Goal: Task Accomplishment & Management: Use online tool/utility

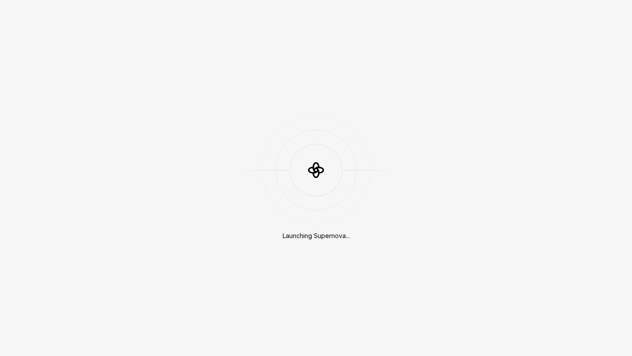
click at [441, 108] on div "Launching Supernova..." at bounding box center [316, 178] width 632 height 356
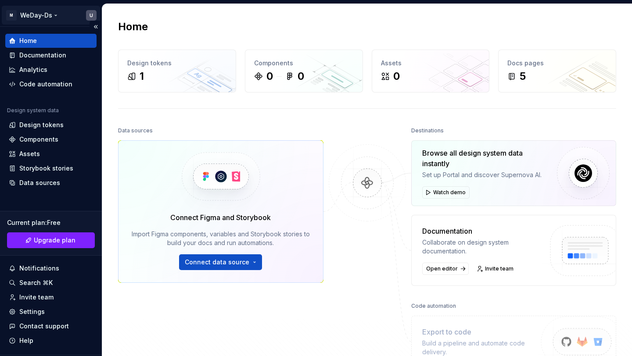
click at [56, 13] on html "M WeDay-Ds U Home Documentation Analytics Code automation Design system data De…" at bounding box center [316, 178] width 632 height 356
click at [55, 13] on html "M WeDay-Ds U Home Documentation Analytics Code automation Design system data De…" at bounding box center [316, 178] width 632 height 356
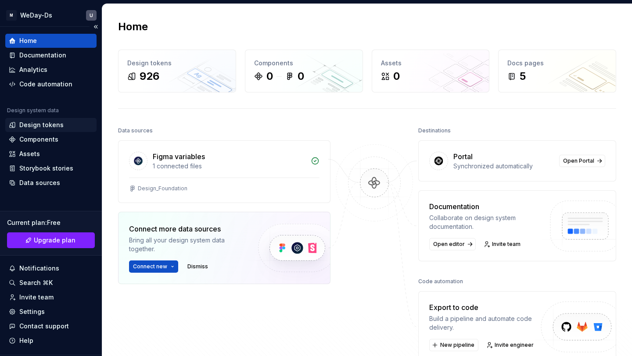
click at [35, 127] on div "Design tokens" at bounding box center [41, 125] width 44 height 9
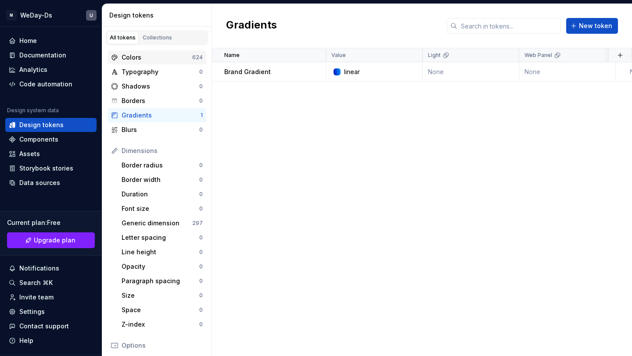
click at [175, 54] on div "Colors" at bounding box center [157, 57] width 71 height 9
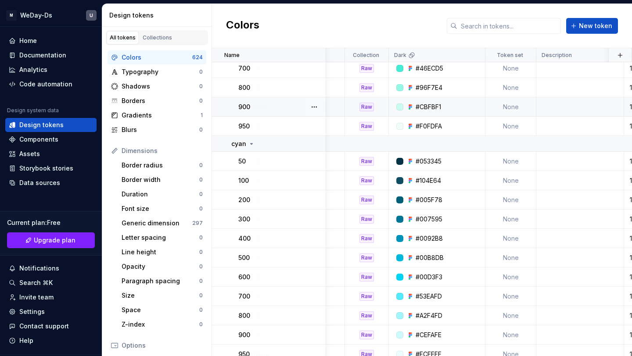
scroll to position [2228, 270]
click at [368, 67] on div "Raw" at bounding box center [367, 68] width 14 height 9
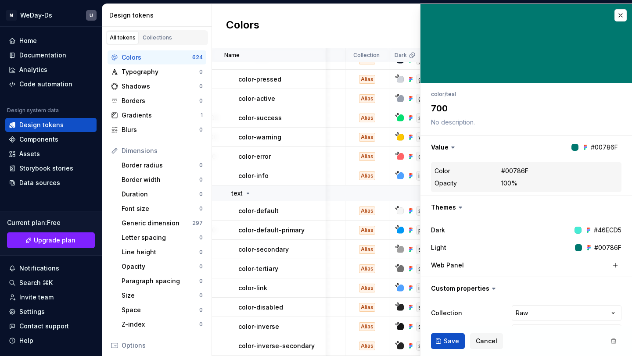
scroll to position [13925, 270]
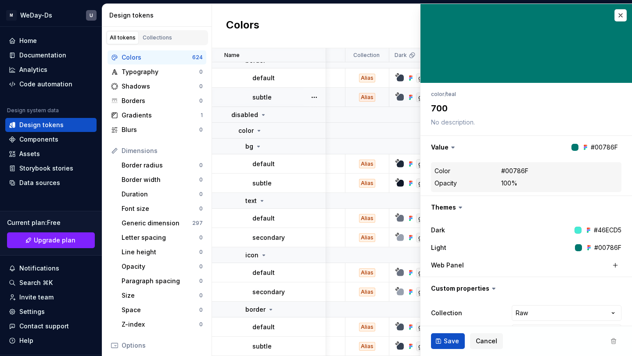
click at [407, 102] on div "gray/600" at bounding box center [427, 98] width 40 height 10
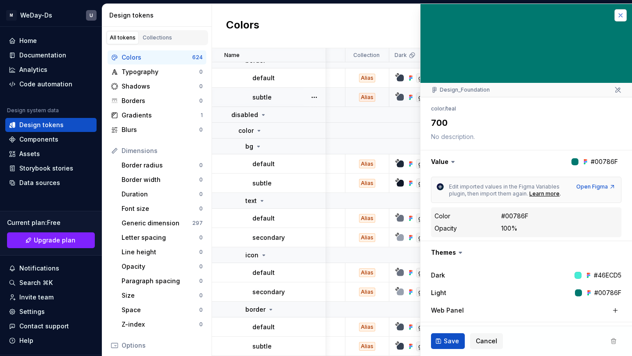
click at [619, 16] on button "button" at bounding box center [621, 15] width 12 height 12
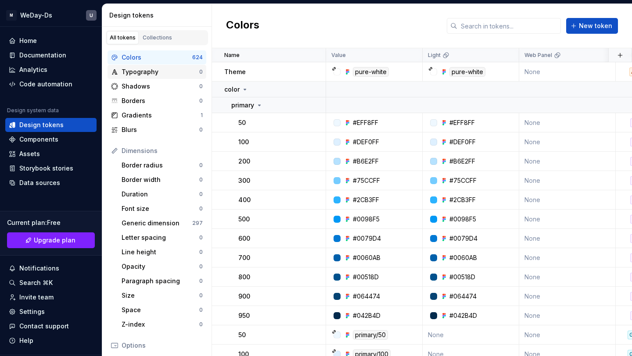
click at [160, 73] on div "Typography" at bounding box center [161, 72] width 78 height 9
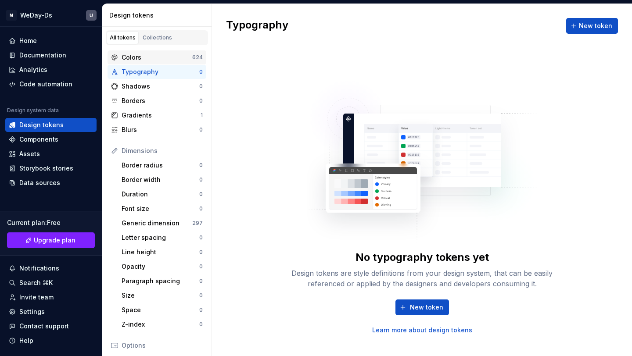
click at [178, 56] on div "Colors" at bounding box center [157, 57] width 71 height 9
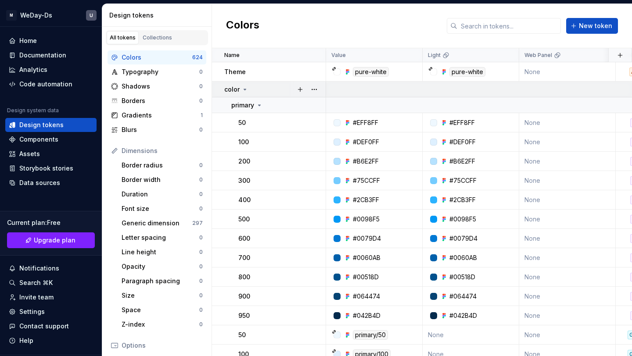
click at [246, 88] on icon at bounding box center [244, 89] width 7 height 7
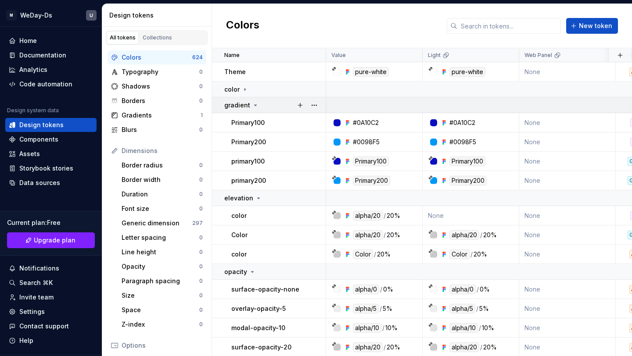
click at [254, 103] on icon at bounding box center [255, 105] width 7 height 7
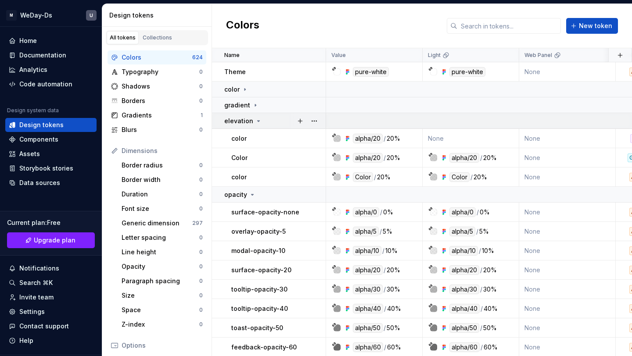
click at [255, 118] on icon at bounding box center [258, 121] width 7 height 7
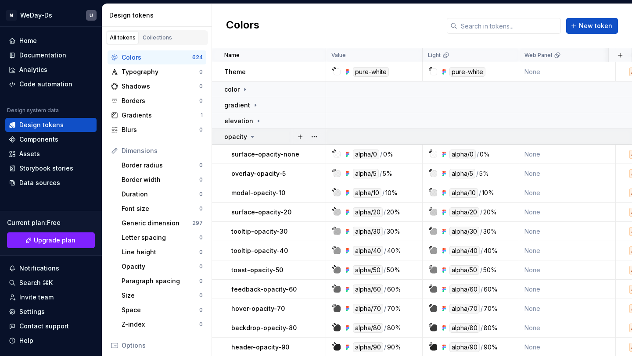
click at [252, 136] on icon at bounding box center [252, 136] width 7 height 7
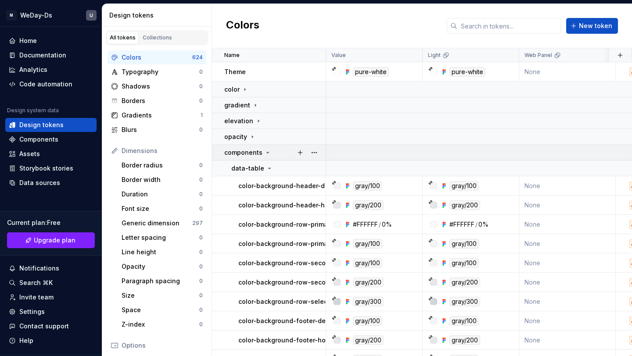
click at [265, 153] on icon at bounding box center [267, 152] width 7 height 7
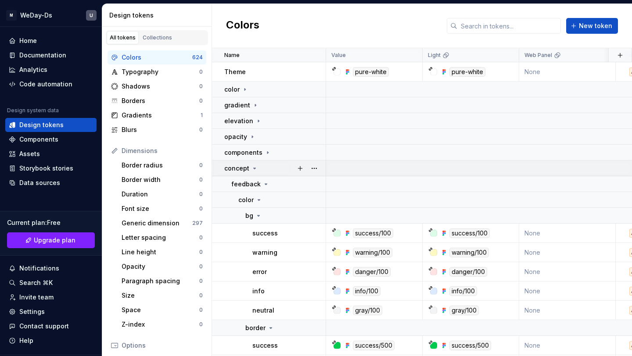
click at [252, 169] on icon at bounding box center [254, 168] width 7 height 7
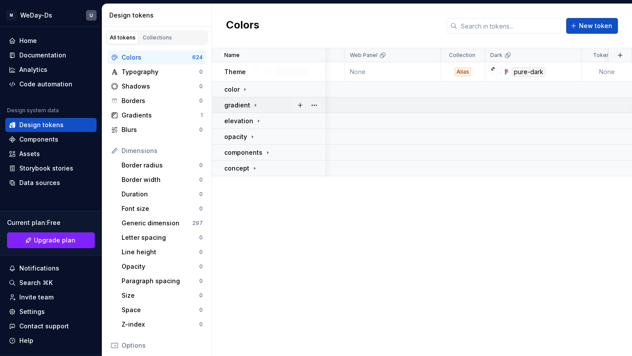
scroll to position [0, 201]
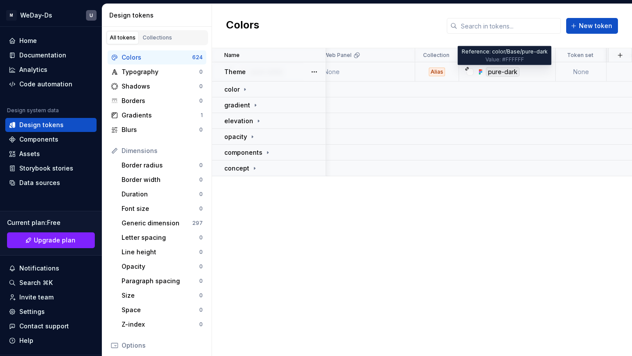
click at [491, 71] on div "pure-dark" at bounding box center [503, 72] width 34 height 10
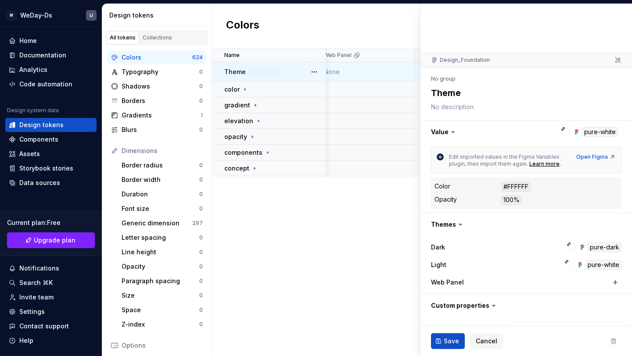
scroll to position [30, 0]
click at [596, 247] on div "pure-dark" at bounding box center [605, 247] width 34 height 10
click at [572, 245] on div at bounding box center [572, 247] width 7 height 7
click at [569, 243] on icon at bounding box center [569, 244] width 4 height 4
click at [533, 249] on div "Dark" at bounding box center [497, 247] width 132 height 9
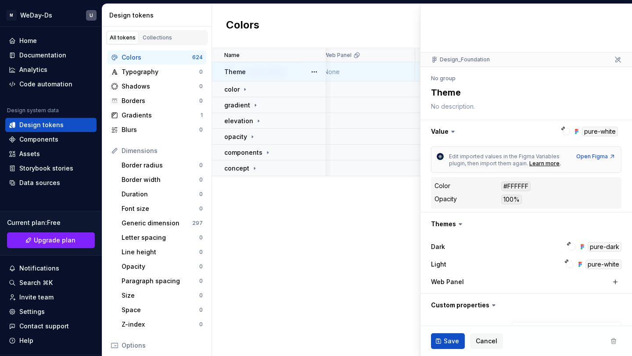
click at [533, 249] on div "Dark" at bounding box center [497, 247] width 132 height 9
click at [344, 241] on div "Name Value Light Web Panel Collection Dark Token set Description Last updated T…" at bounding box center [422, 202] width 420 height 308
click at [479, 337] on span "Cancel" at bounding box center [487, 341] width 22 height 9
click at [296, 260] on div "Name Value Light Web Panel Collection Dark Token set Description Last updated T…" at bounding box center [422, 202] width 420 height 308
click at [476, 338] on span "Cancel" at bounding box center [487, 341] width 22 height 9
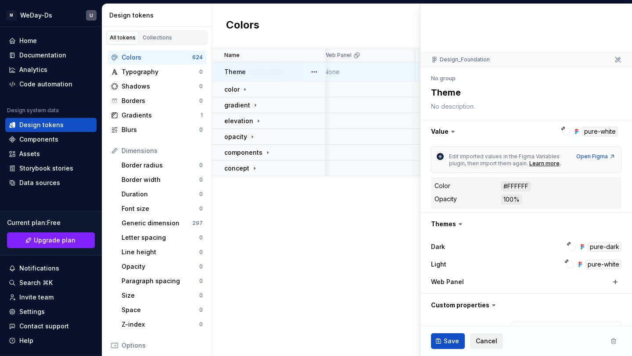
click at [482, 338] on span "Cancel" at bounding box center [487, 341] width 22 height 9
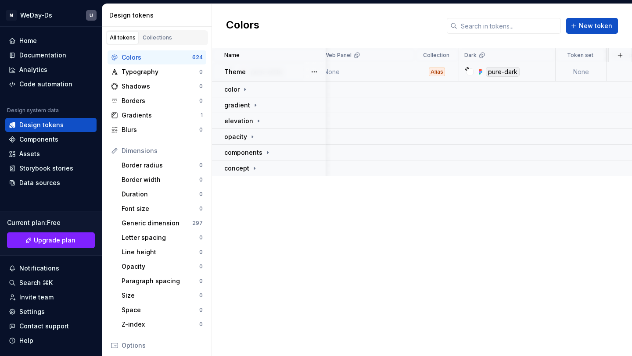
click at [483, 339] on div "Name Value Light Web Panel Collection Dark Token set Description Last updated T…" at bounding box center [422, 202] width 420 height 308
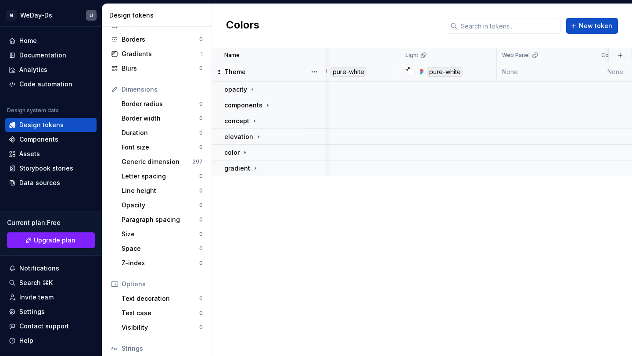
scroll to position [55, 0]
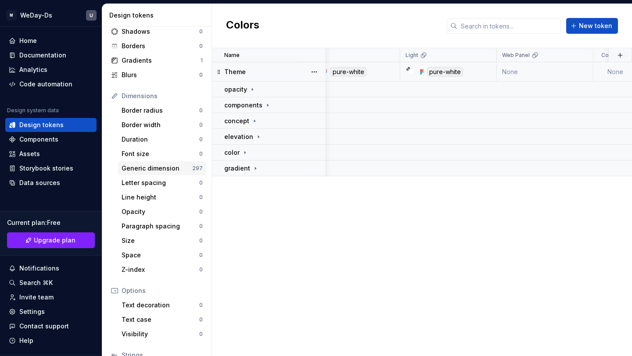
click at [188, 167] on div "Generic dimension" at bounding box center [157, 168] width 71 height 9
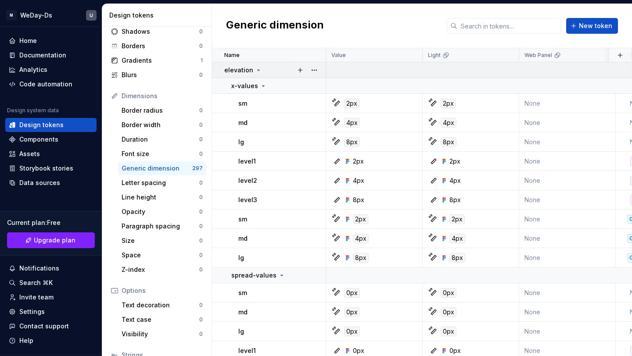
click at [258, 70] on icon at bounding box center [259, 70] width 2 height 1
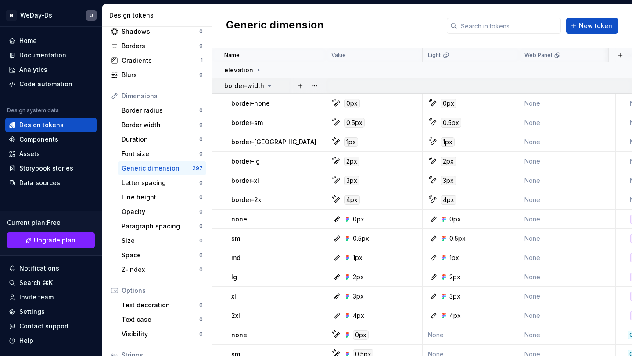
click at [266, 88] on icon at bounding box center [269, 86] width 7 height 7
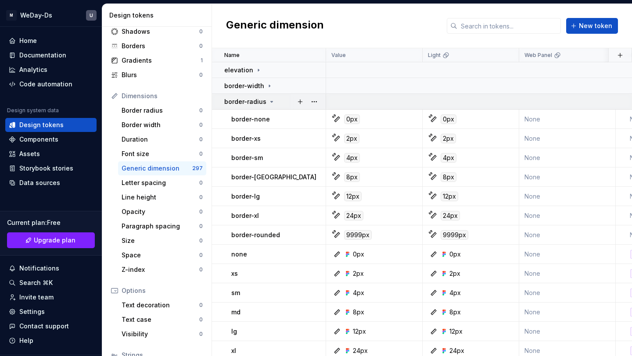
click at [268, 101] on icon at bounding box center [271, 101] width 7 height 7
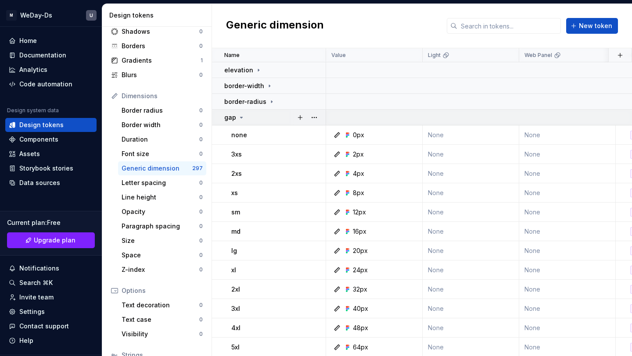
click at [241, 119] on icon at bounding box center [241, 117] width 7 height 7
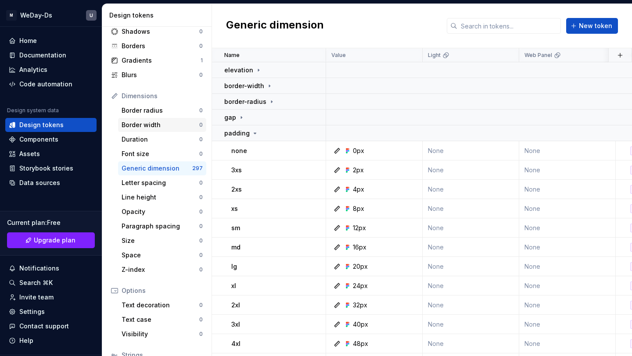
click at [172, 127] on div "Border width" at bounding box center [161, 125] width 78 height 9
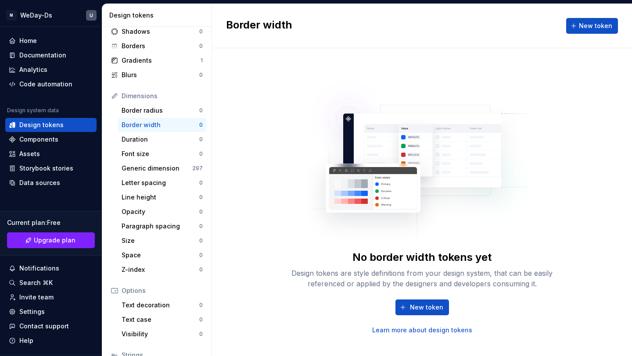
click at [177, 125] on div "Border width" at bounding box center [161, 125] width 78 height 9
click at [418, 305] on span "New token" at bounding box center [426, 307] width 33 height 9
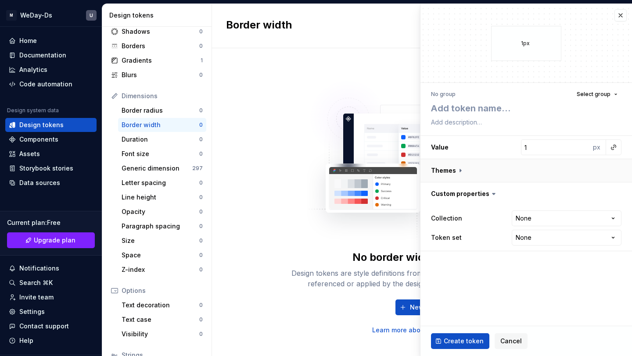
click at [457, 169] on button "button" at bounding box center [527, 170] width 212 height 23
type textarea "*"
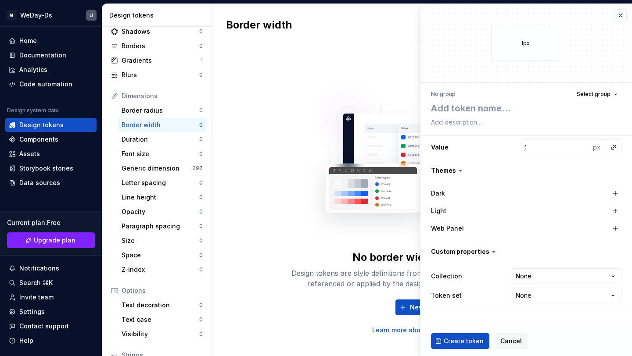
click at [457, 169] on icon at bounding box center [460, 170] width 9 height 9
click at [461, 169] on icon at bounding box center [460, 170] width 9 height 9
click at [320, 246] on div "No border width tokens yet Design tokens are style definitions from your design…" at bounding box center [422, 202] width 281 height 265
click at [510, 340] on span "Cancel" at bounding box center [511, 341] width 22 height 9
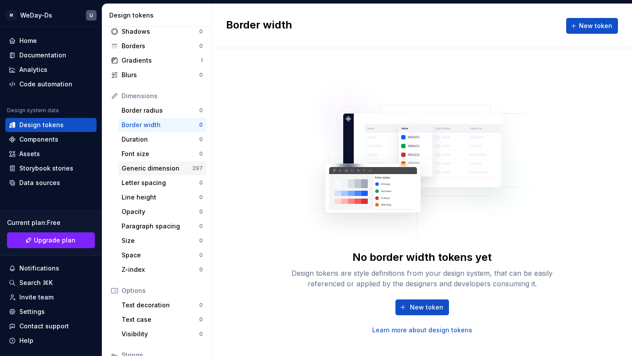
click at [165, 168] on div "Generic dimension" at bounding box center [157, 168] width 71 height 9
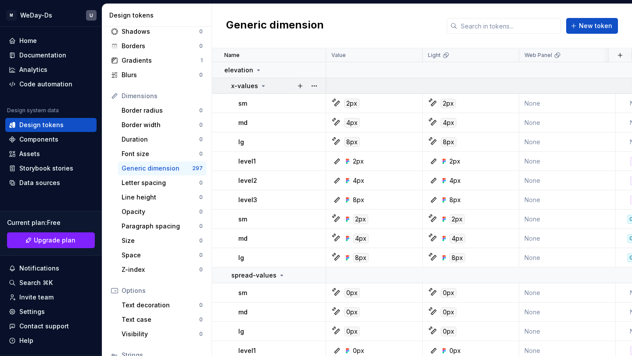
click at [258, 84] on div "x-values" at bounding box center [249, 86] width 36 height 9
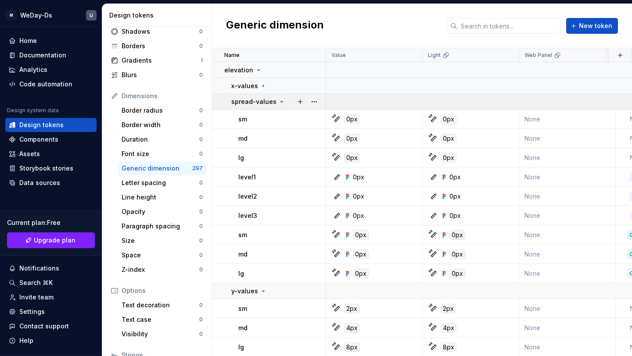
click at [278, 101] on icon at bounding box center [281, 101] width 7 height 7
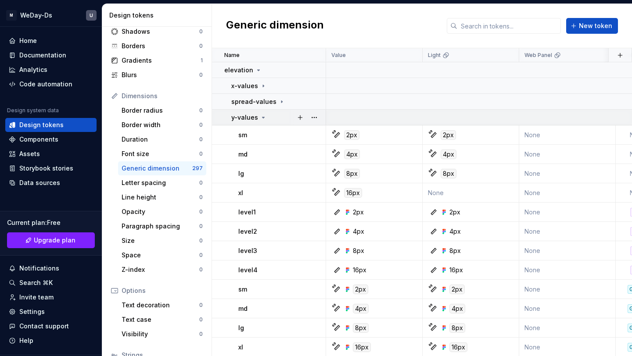
click at [260, 119] on icon at bounding box center [263, 117] width 7 height 7
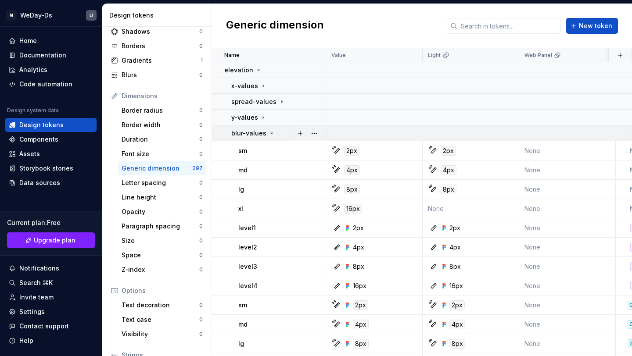
click at [265, 134] on div "blur-values" at bounding box center [253, 133] width 44 height 9
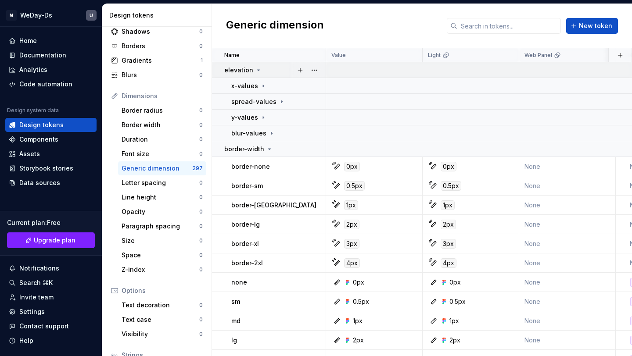
click at [258, 67] on icon at bounding box center [258, 70] width 7 height 7
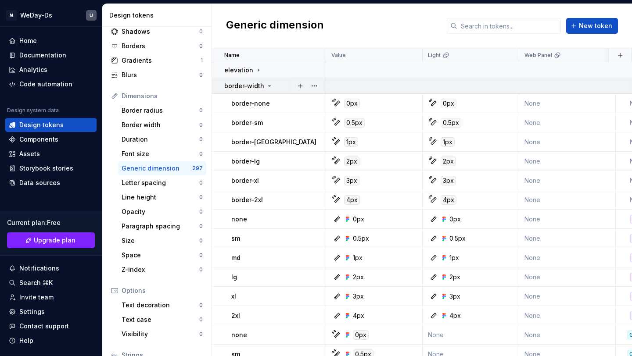
click at [266, 87] on icon at bounding box center [269, 86] width 7 height 7
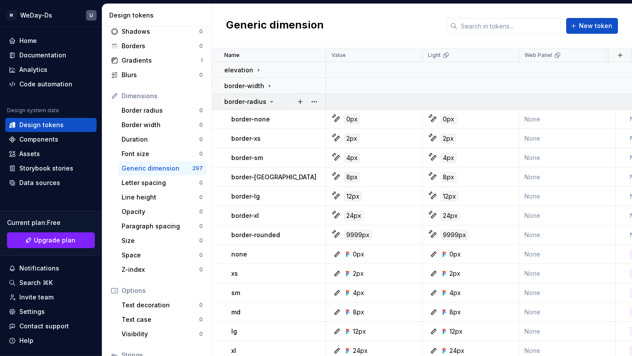
click at [268, 101] on icon at bounding box center [271, 101] width 7 height 7
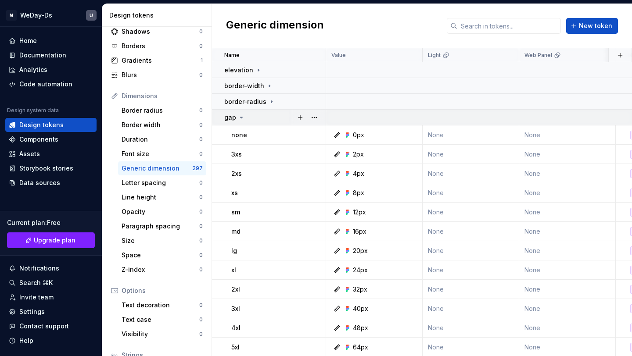
click at [239, 115] on icon at bounding box center [241, 117] width 7 height 7
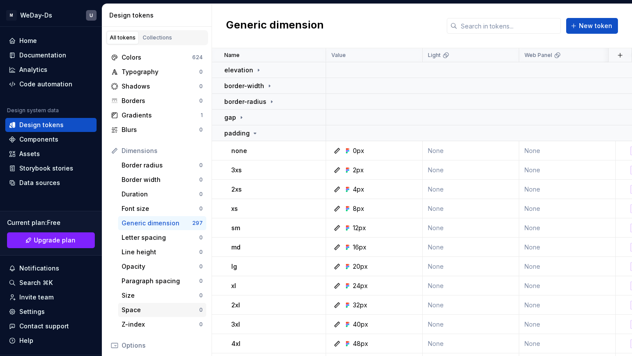
scroll to position [124, 0]
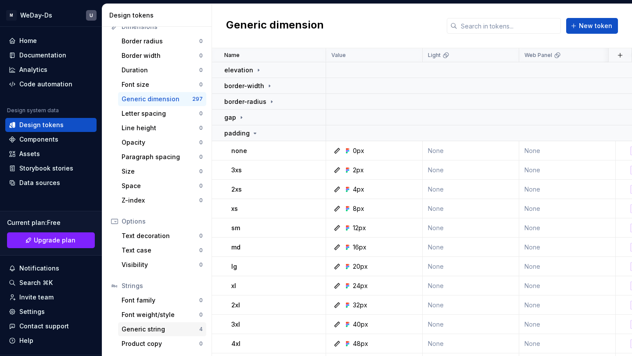
click at [155, 331] on div "Generic string" at bounding box center [161, 329] width 78 height 9
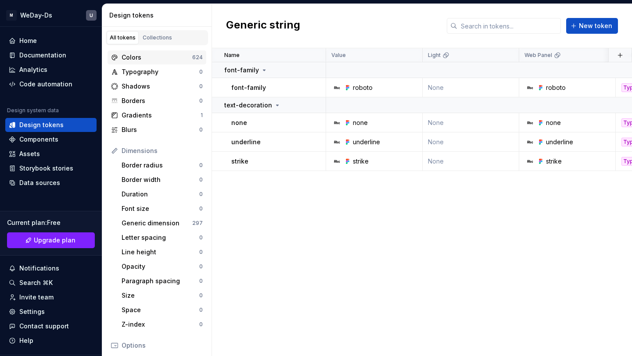
click at [173, 53] on div "Colors" at bounding box center [157, 57] width 71 height 9
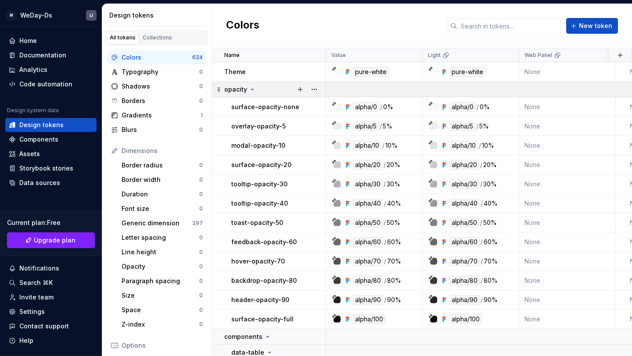
click at [251, 87] on icon at bounding box center [252, 89] width 7 height 7
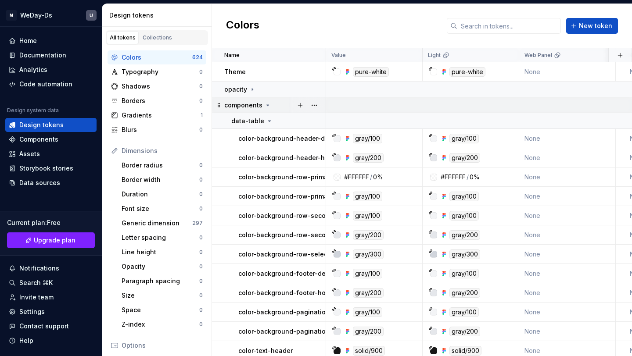
click at [264, 104] on icon at bounding box center [267, 105] width 7 height 7
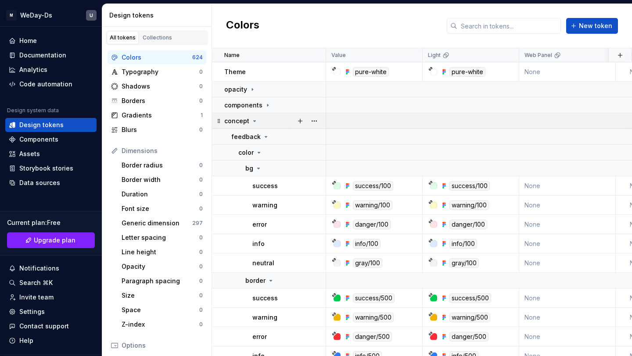
click at [256, 122] on icon at bounding box center [254, 121] width 7 height 7
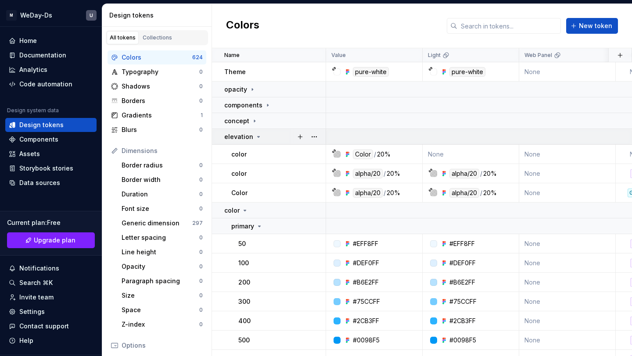
click at [259, 133] on icon at bounding box center [258, 136] width 7 height 7
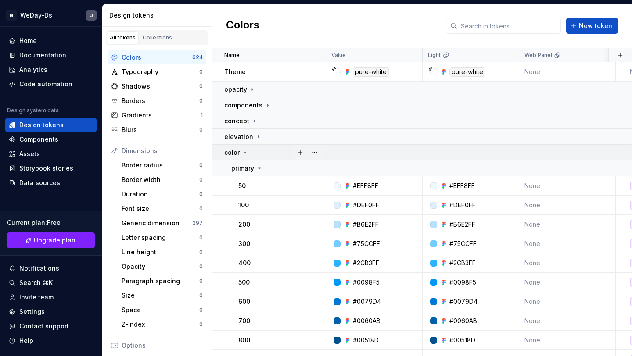
click at [246, 151] on icon at bounding box center [244, 152] width 7 height 7
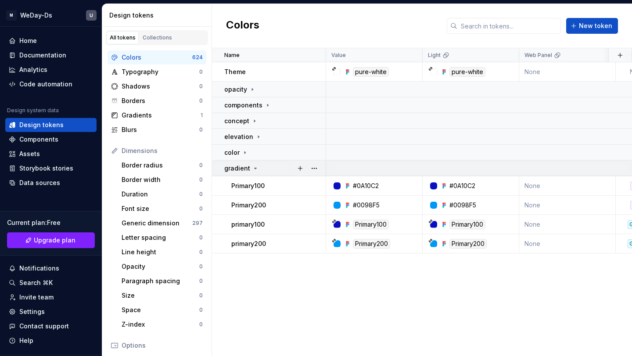
click at [255, 167] on icon at bounding box center [255, 168] width 7 height 7
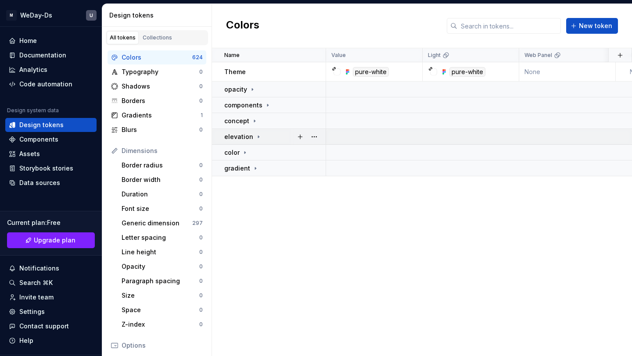
click at [251, 135] on p "elevation" at bounding box center [238, 137] width 29 height 9
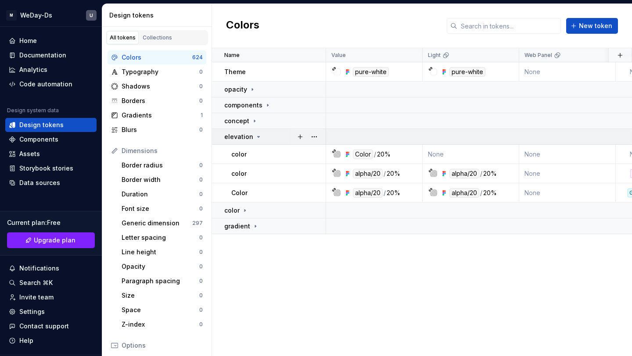
click at [251, 135] on div "elevation" at bounding box center [243, 137] width 38 height 9
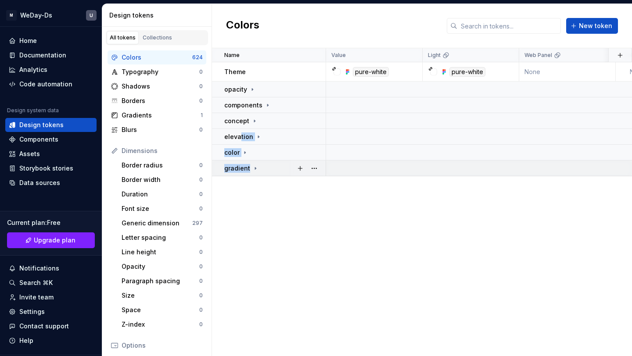
drag, startPoint x: 241, startPoint y: 134, endPoint x: 241, endPoint y: 173, distance: 38.6
click at [241, 173] on tbody "Theme pure-white pure-white None None pure-dark None 2 minutes ago opacity comp…" at bounding box center [596, 119] width 768 height 114
click at [264, 187] on div "Name Value Light Web Panel Collection Dark Token set Description Last updated T…" at bounding box center [422, 202] width 420 height 308
click at [250, 165] on div "gradient" at bounding box center [241, 168] width 35 height 9
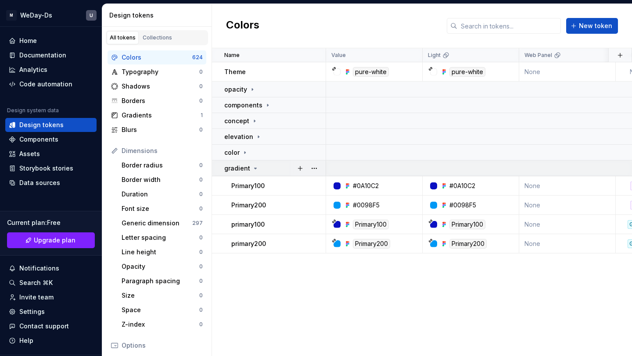
click at [252, 164] on div "gradient" at bounding box center [241, 168] width 35 height 9
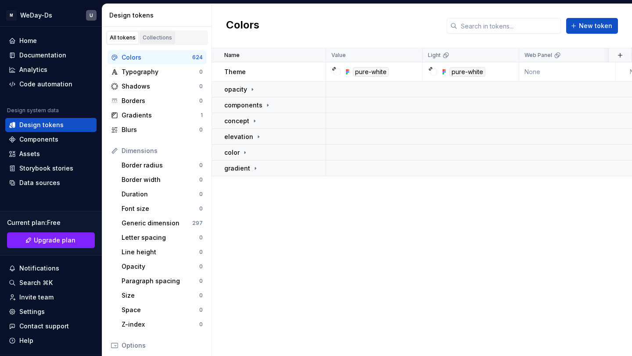
click at [152, 36] on div "Collections" at bounding box center [157, 37] width 29 height 7
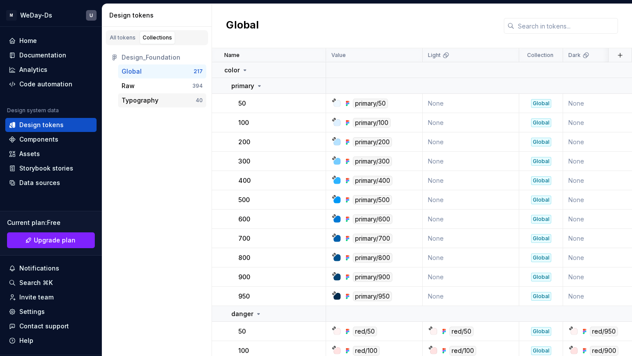
click at [183, 96] on div "Typography" at bounding box center [159, 100] width 74 height 9
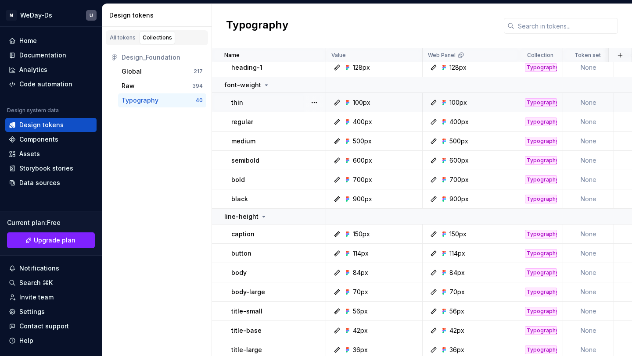
scroll to position [289, 0]
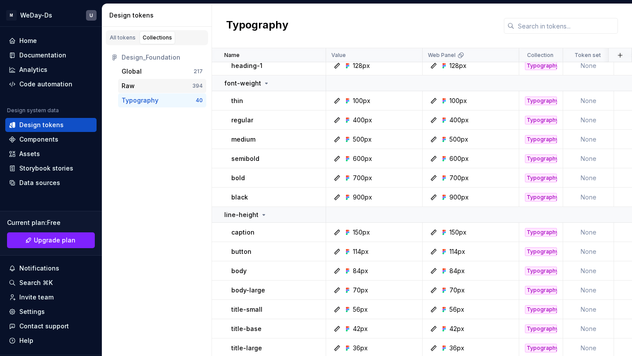
click at [157, 84] on div "Raw" at bounding box center [157, 86] width 71 height 9
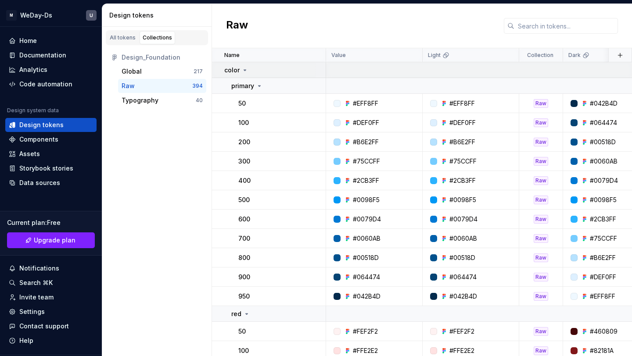
click at [245, 72] on icon at bounding box center [244, 70] width 7 height 7
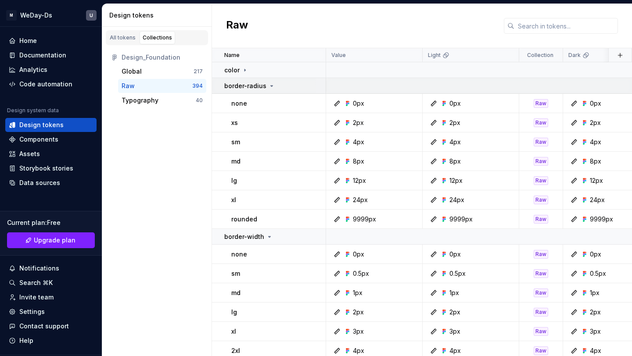
click at [268, 83] on icon at bounding box center [271, 86] width 7 height 7
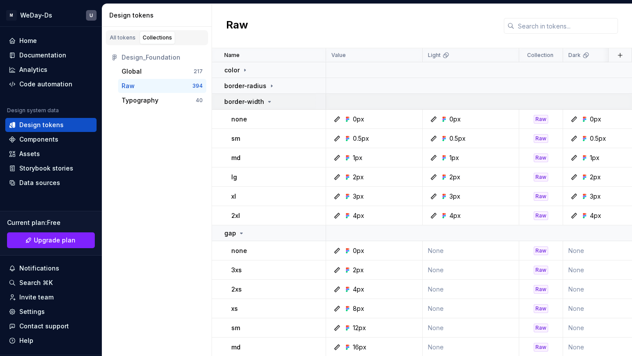
click at [267, 101] on icon at bounding box center [269, 101] width 7 height 7
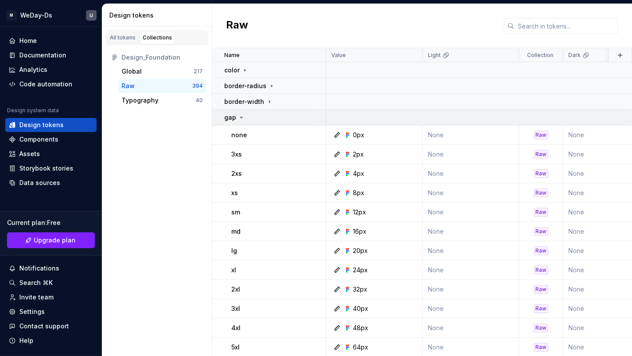
click at [243, 111] on td "gap" at bounding box center [269, 118] width 114 height 16
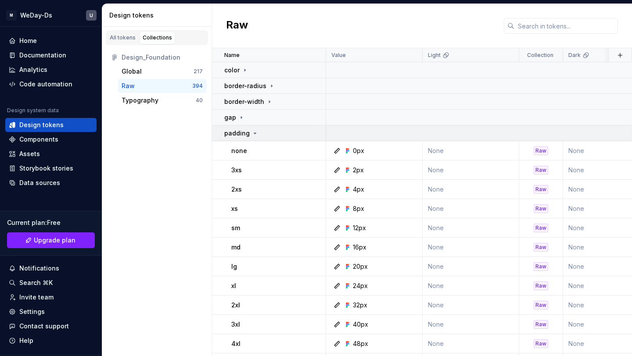
click at [254, 133] on icon at bounding box center [255, 133] width 2 height 1
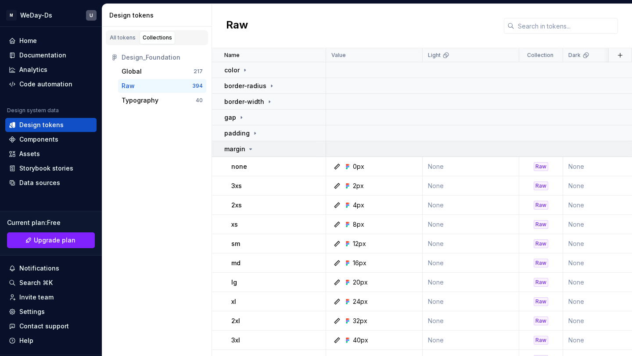
click at [248, 148] on icon at bounding box center [250, 149] width 7 height 7
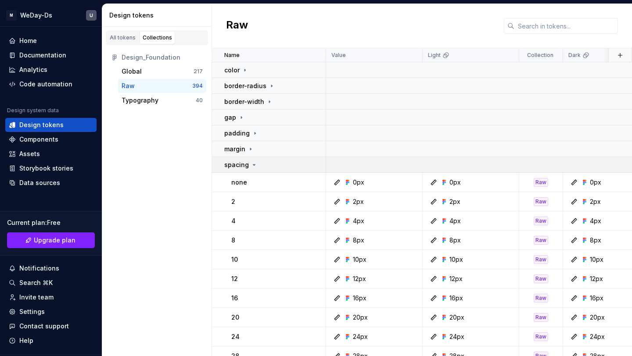
click at [248, 162] on div "spacing" at bounding box center [240, 165] width 33 height 9
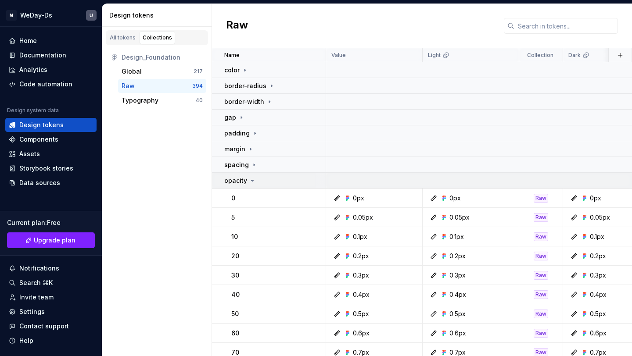
click at [251, 178] on icon at bounding box center [252, 180] width 7 height 7
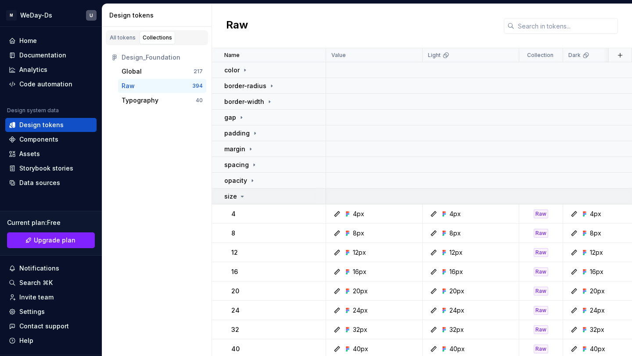
click at [241, 194] on icon at bounding box center [242, 196] width 7 height 7
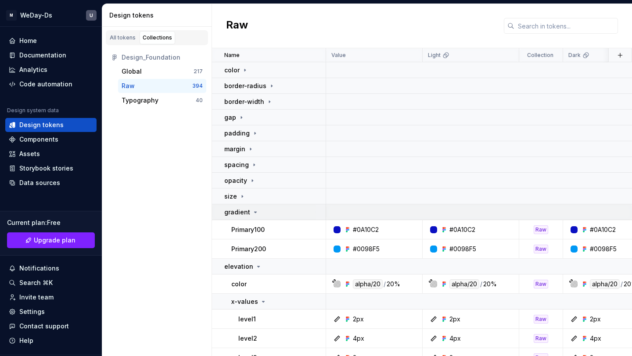
click at [252, 211] on icon at bounding box center [255, 212] width 7 height 7
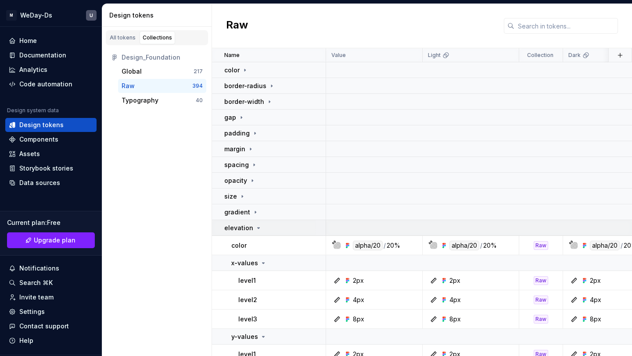
click at [255, 230] on icon at bounding box center [258, 228] width 7 height 7
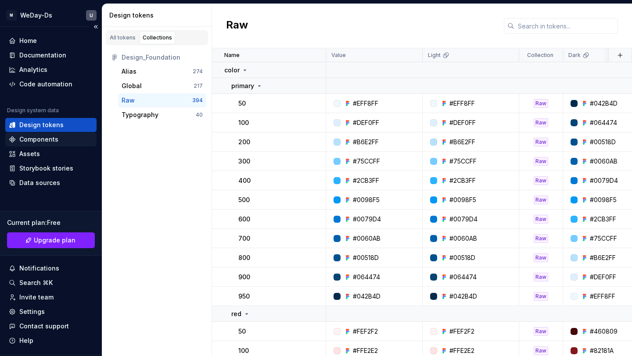
click at [57, 137] on div "Components" at bounding box center [51, 139] width 84 height 9
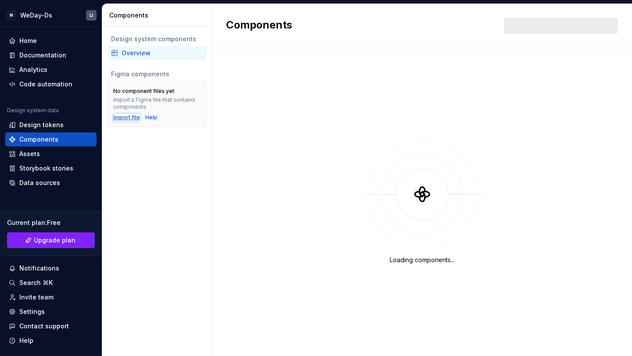
click at [126, 115] on div "Import file" at bounding box center [126, 117] width 27 height 7
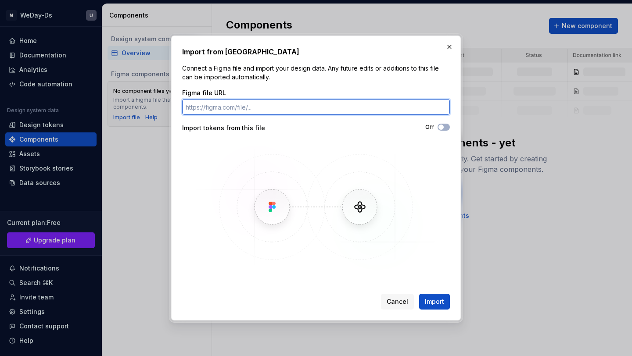
paste input "https://www.figma.com/design/hySpglkfZaYQ7aFsyFXO91/Design_Foundation?node-id=0…"
type input "https://www.figma.com/design/hySpglkfZaYQ7aFsyFXO91/Design_Foundation?node-id=0…"
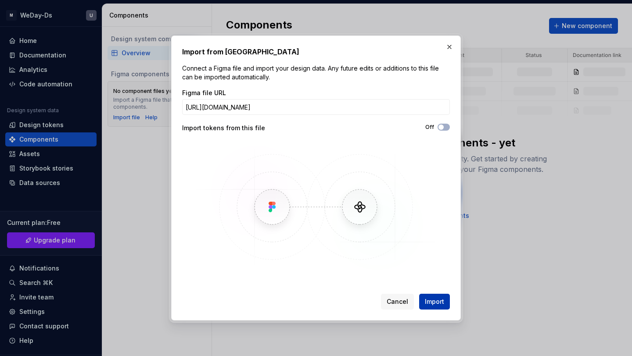
scroll to position [0, 0]
click at [444, 303] on button "Import" at bounding box center [434, 302] width 31 height 16
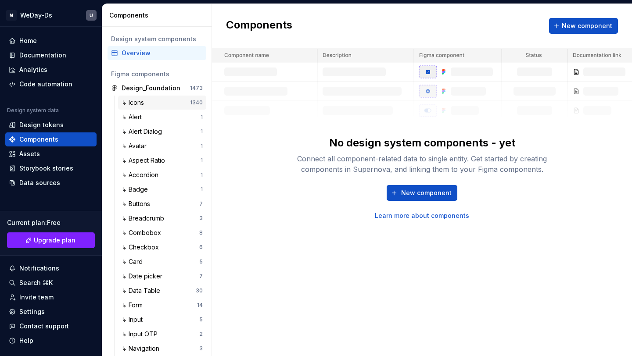
click at [155, 100] on div "↳ Icons" at bounding box center [156, 102] width 68 height 9
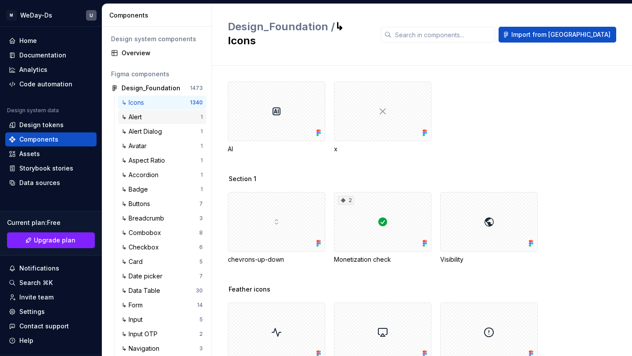
click at [160, 112] on div "↳ Alert 1" at bounding box center [162, 117] width 88 height 14
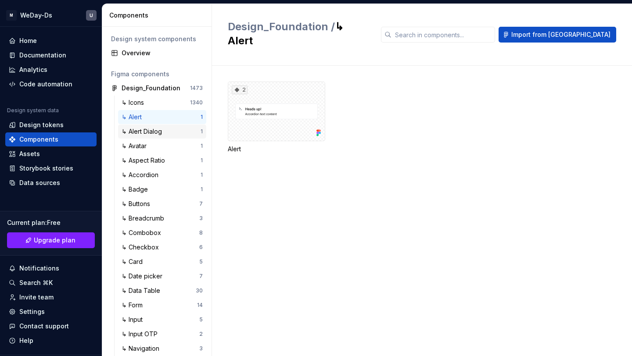
click at [166, 133] on div "↳ Alert Dialog" at bounding box center [144, 131] width 44 height 9
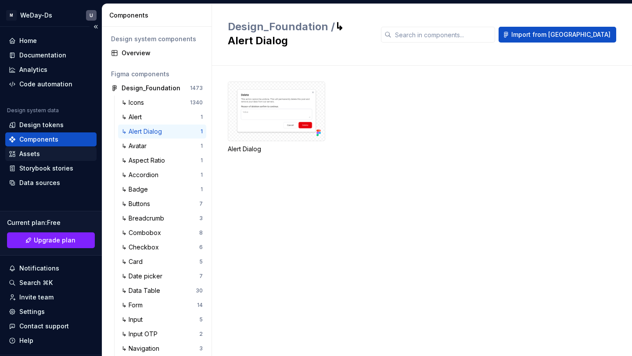
click at [51, 147] on div "Assets" at bounding box center [50, 154] width 91 height 14
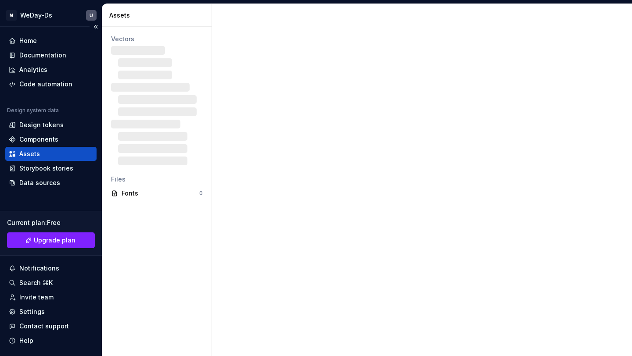
click at [53, 149] on div "Assets" at bounding box center [50, 154] width 91 height 14
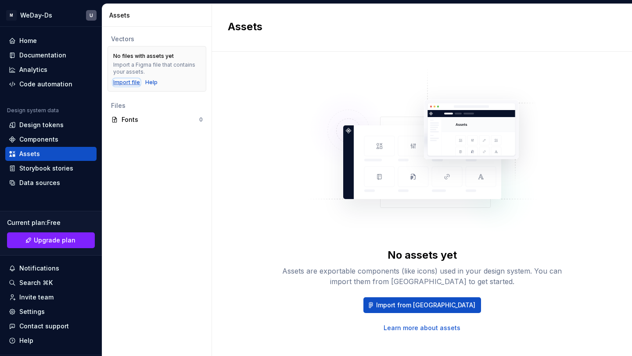
click at [126, 82] on div "Import file" at bounding box center [126, 82] width 27 height 7
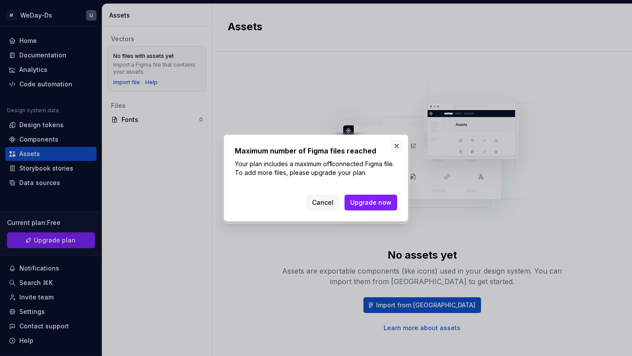
click at [396, 144] on button "button" at bounding box center [397, 146] width 12 height 12
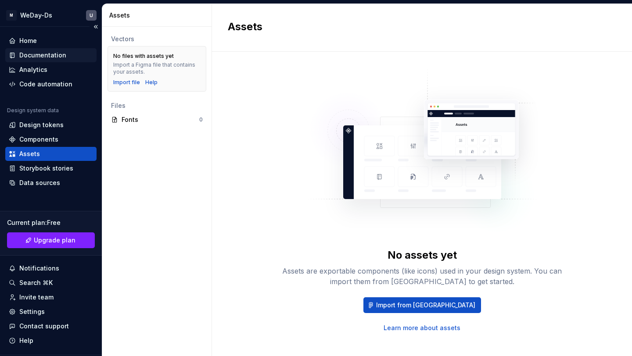
click at [51, 54] on div "Documentation" at bounding box center [42, 55] width 47 height 9
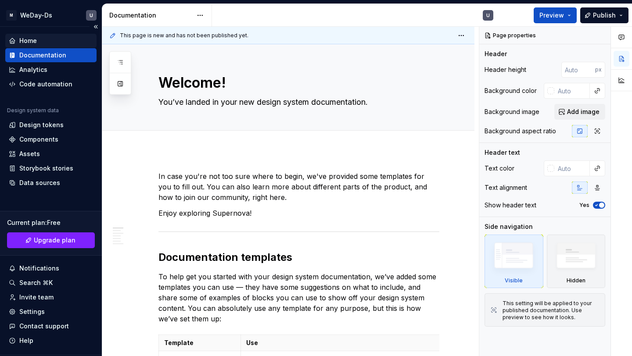
click at [54, 40] on div "Home" at bounding box center [51, 40] width 84 height 9
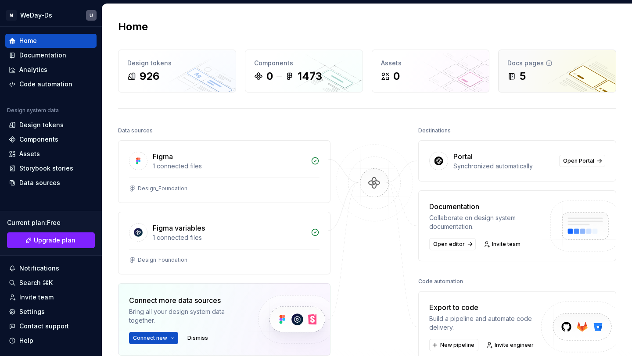
click at [540, 83] on div "5" at bounding box center [558, 76] width 100 height 14
click at [532, 79] on div "5" at bounding box center [558, 76] width 100 height 14
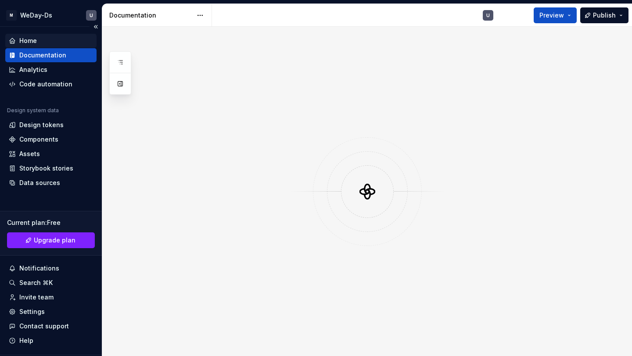
click at [42, 38] on div "Home" at bounding box center [51, 40] width 84 height 9
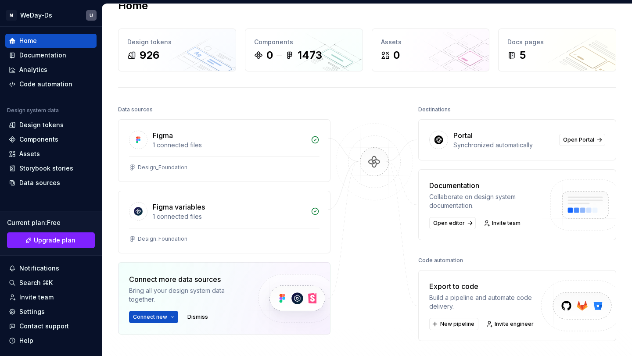
scroll to position [17, 0]
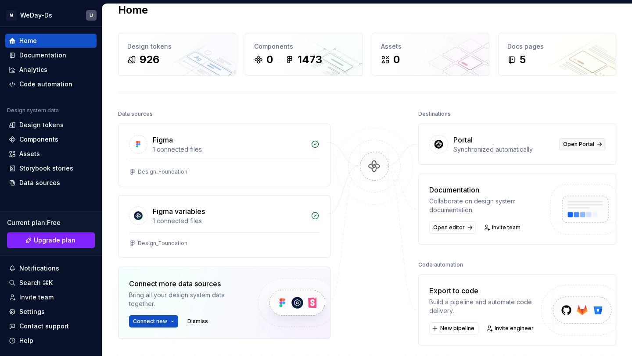
click at [569, 141] on span "Open Portal" at bounding box center [578, 144] width 31 height 7
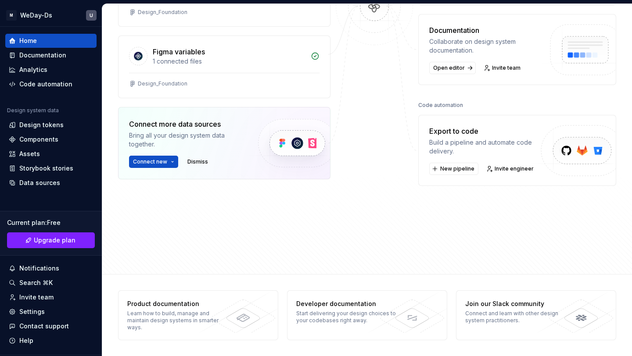
scroll to position [176, 0]
click at [165, 163] on span "Connect new" at bounding box center [150, 162] width 34 height 7
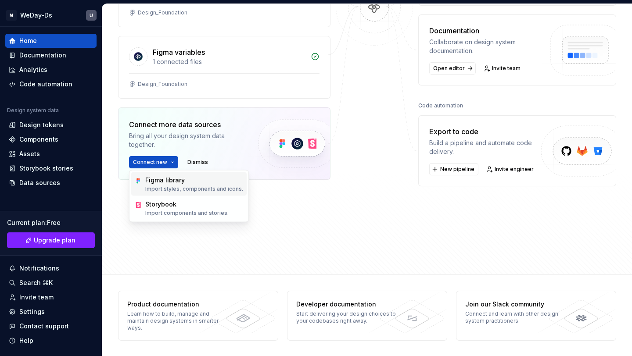
click at [176, 180] on div "Figma library" at bounding box center [165, 180] width 40 height 9
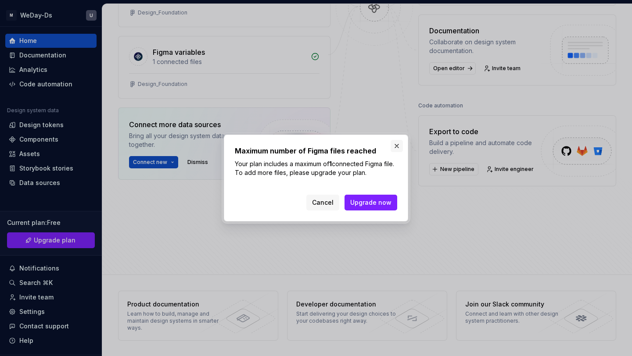
click at [395, 147] on button "button" at bounding box center [397, 146] width 12 height 12
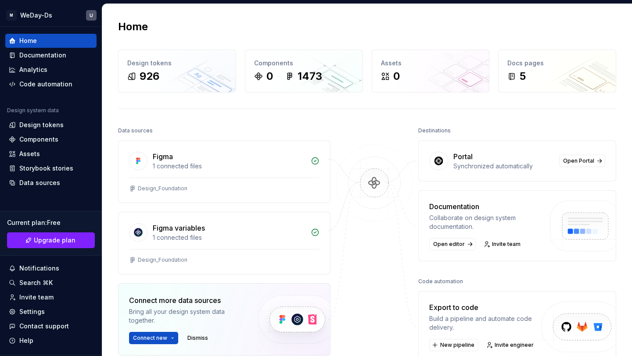
scroll to position [176, 0]
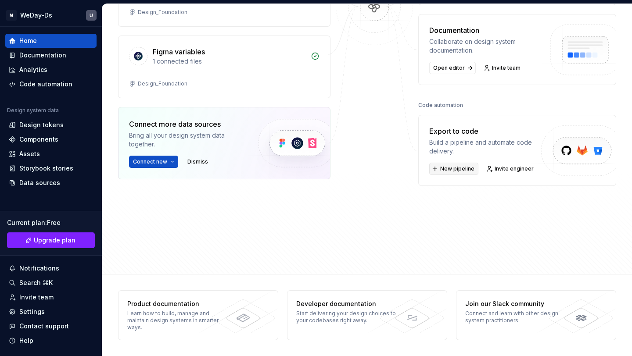
click at [466, 173] on button "New pipeline" at bounding box center [453, 169] width 49 height 12
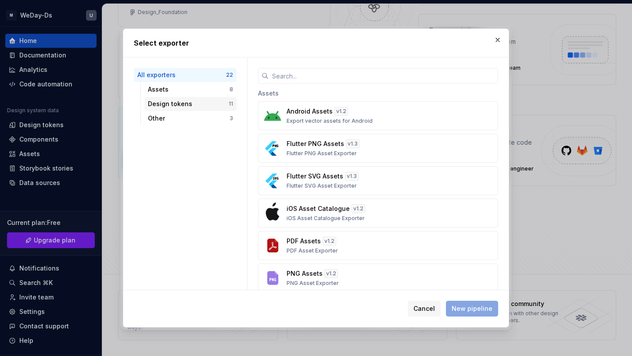
click at [209, 105] on div "Design tokens" at bounding box center [188, 104] width 81 height 9
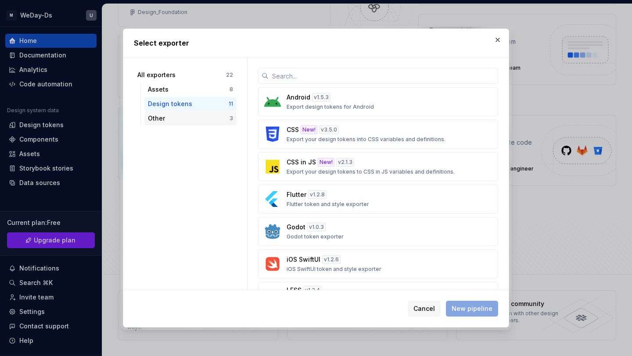
click at [194, 114] on div "Other" at bounding box center [189, 118] width 82 height 9
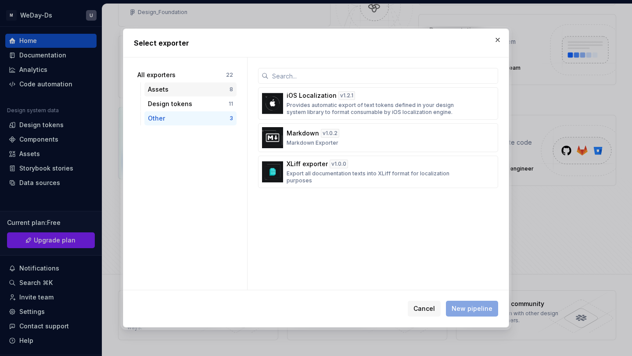
click at [205, 87] on div "Assets" at bounding box center [189, 89] width 82 height 9
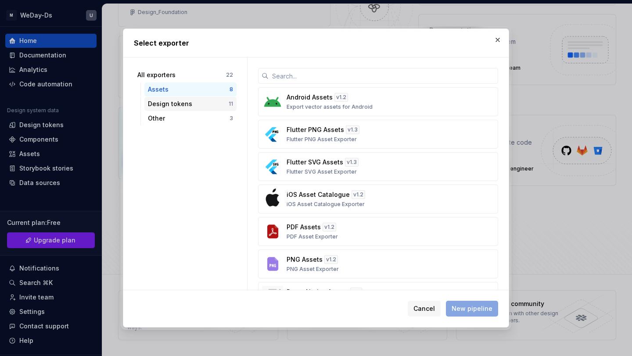
click at [205, 97] on div "Design tokens 11" at bounding box center [190, 104] width 92 height 14
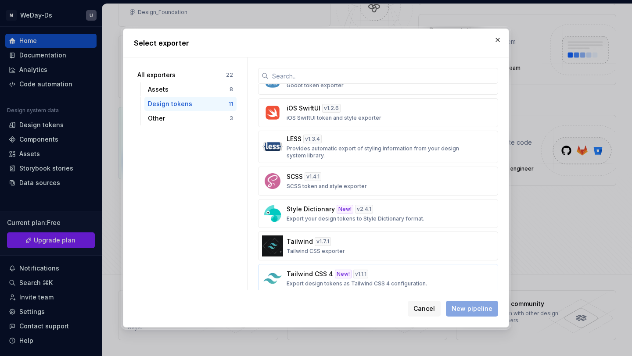
scroll to position [165, 0]
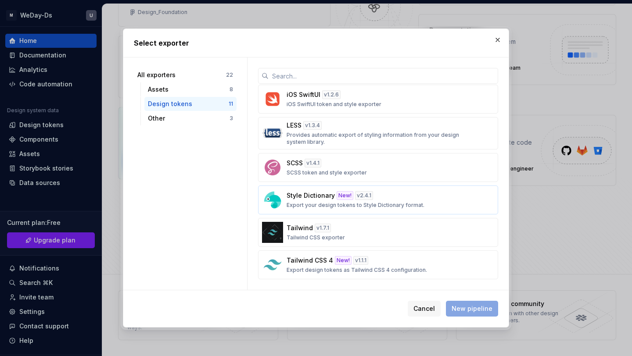
click at [423, 204] on div "Style Dictionary New! v 2.4.1 Export your design tokens to Style Dictionary for…" at bounding box center [376, 200] width 178 height 18
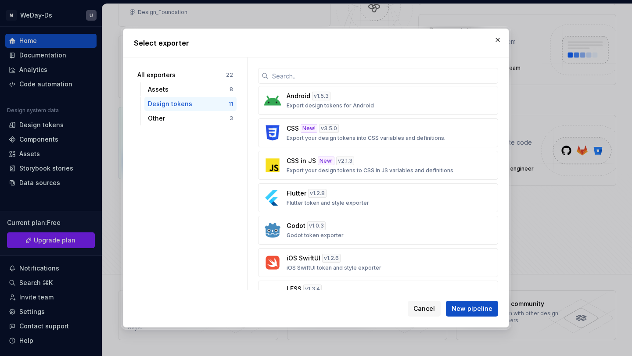
scroll to position [0, 0]
click at [417, 165] on div "CSS in JS New! v 2.1.3 Export your design tokens to CSS in JS variables and def…" at bounding box center [376, 167] width 178 height 18
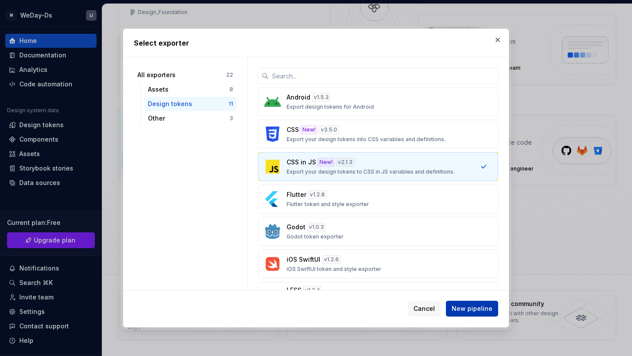
click at [464, 313] on span "New pipeline" at bounding box center [472, 309] width 41 height 9
click at [477, 310] on span "New pipeline" at bounding box center [472, 309] width 41 height 9
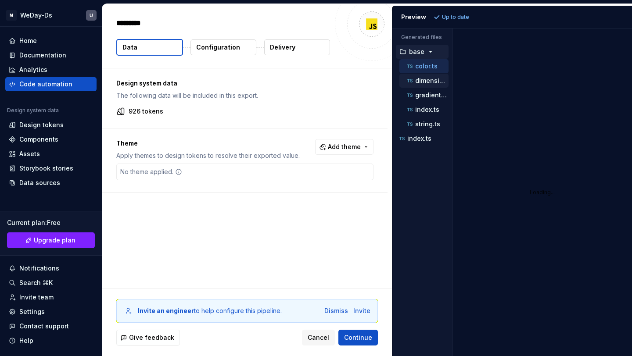
click at [421, 79] on p "dimension.ts" at bounding box center [431, 80] width 33 height 7
click at [428, 62] on div "color.ts" at bounding box center [427, 66] width 43 height 9
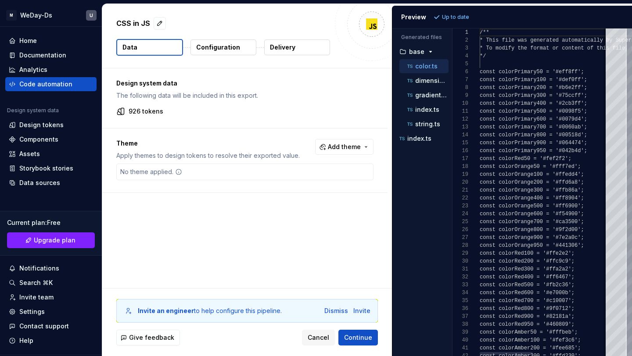
scroll to position [79, 0]
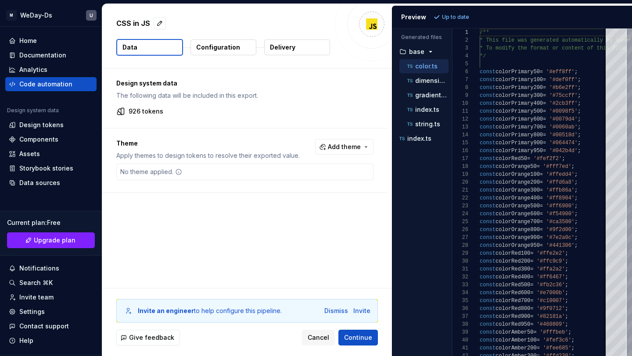
click at [233, 47] on p "Configuration" at bounding box center [218, 47] width 44 height 9
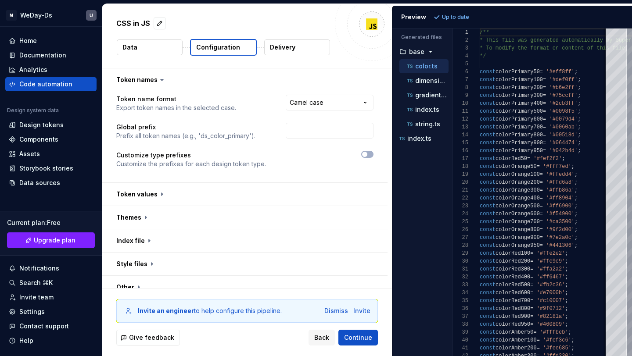
click at [166, 45] on button "Data" at bounding box center [150, 48] width 66 height 16
click at [158, 21] on button "button" at bounding box center [160, 23] width 12 height 12
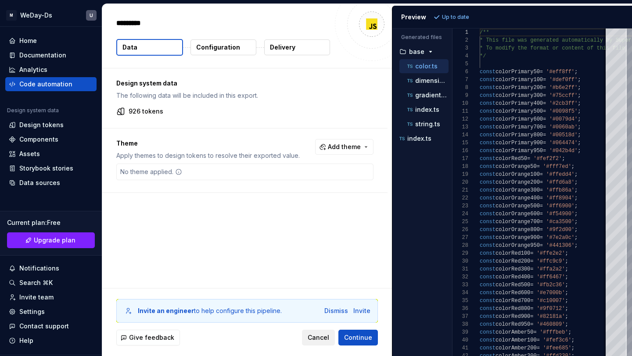
click at [321, 342] on span "Cancel" at bounding box center [319, 338] width 22 height 9
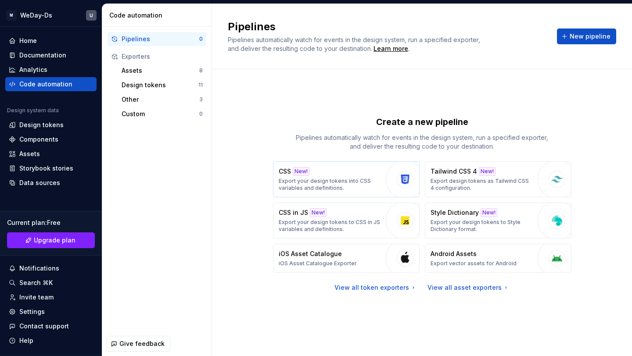
click at [361, 175] on div "CSS New! Export your design tokens into CSS variables and definitions." at bounding box center [330, 179] width 103 height 25
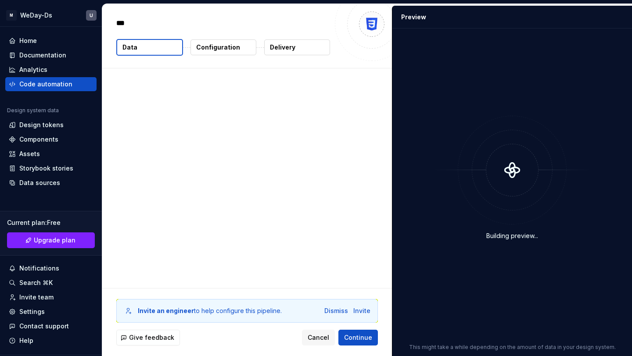
type textarea "*"
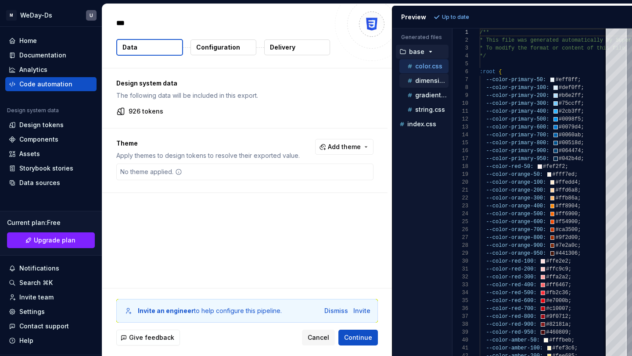
click at [437, 77] on p "dimension.css" at bounding box center [431, 80] width 33 height 7
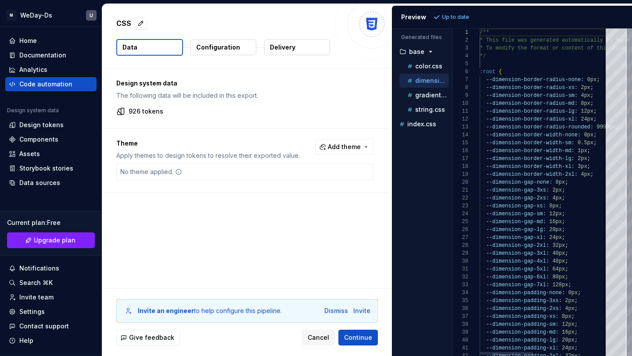
scroll to position [79, 0]
click at [427, 92] on p "gradient.css" at bounding box center [431, 95] width 33 height 7
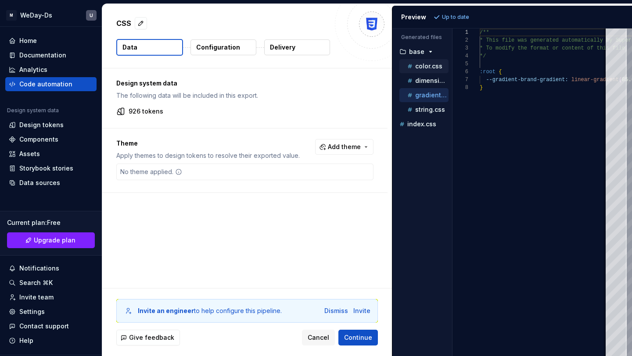
click at [434, 64] on p "color.css" at bounding box center [428, 66] width 27 height 7
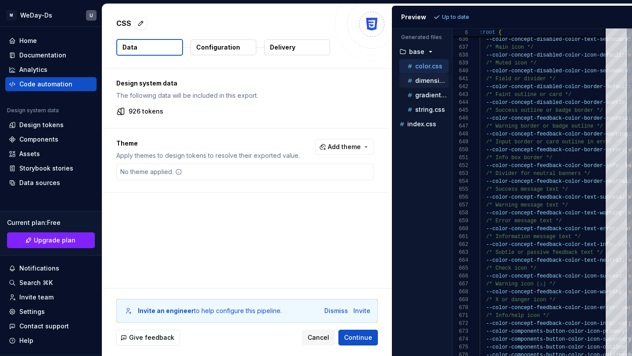
click at [432, 77] on div "dimension.css" at bounding box center [427, 80] width 43 height 9
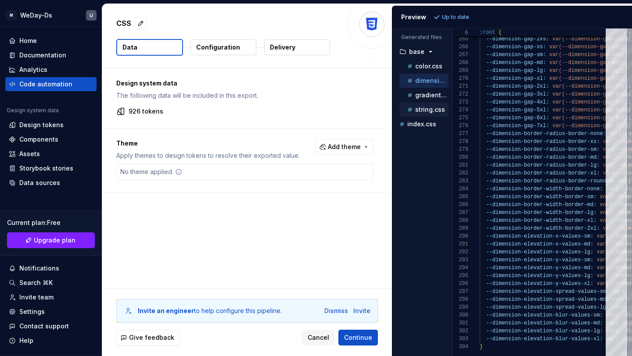
click at [430, 106] on p "string.css" at bounding box center [430, 109] width 30 height 7
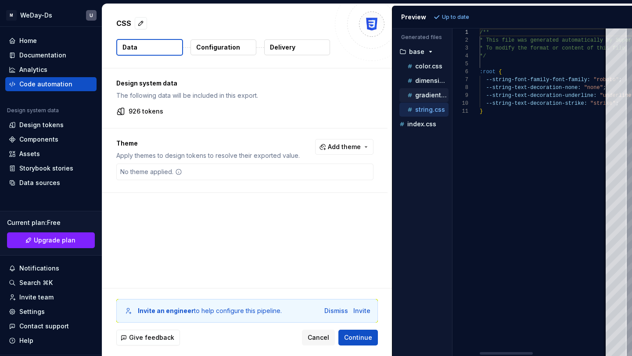
click at [430, 95] on p "gradient.css" at bounding box center [431, 95] width 33 height 7
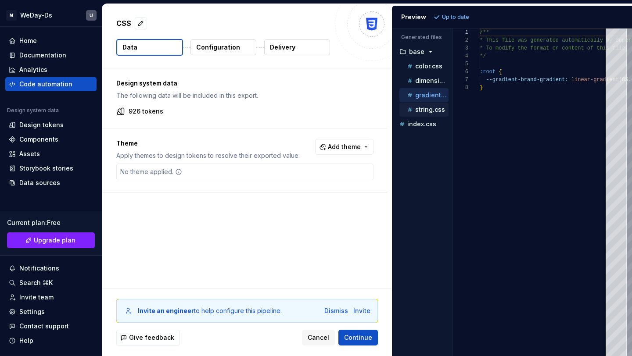
click at [419, 111] on p "string.css" at bounding box center [430, 109] width 30 height 7
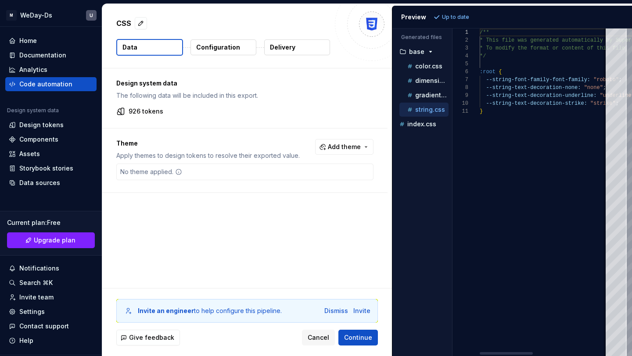
scroll to position [79, 0]
click at [421, 126] on p "index.css" at bounding box center [421, 124] width 29 height 7
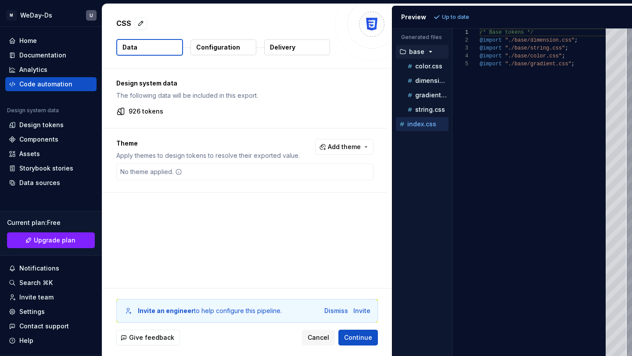
click at [427, 48] on icon "button" at bounding box center [430, 51] width 7 height 7
click at [420, 68] on p "color.css" at bounding box center [428, 66] width 27 height 7
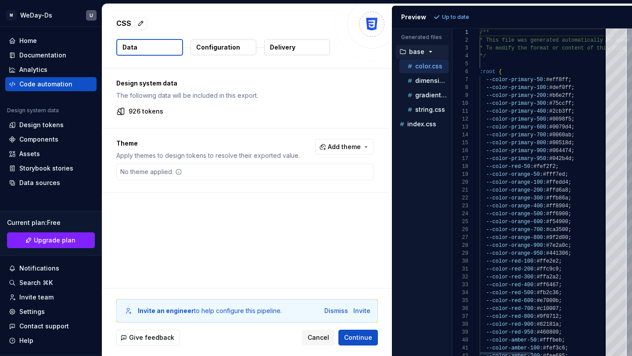
scroll to position [79, 0]
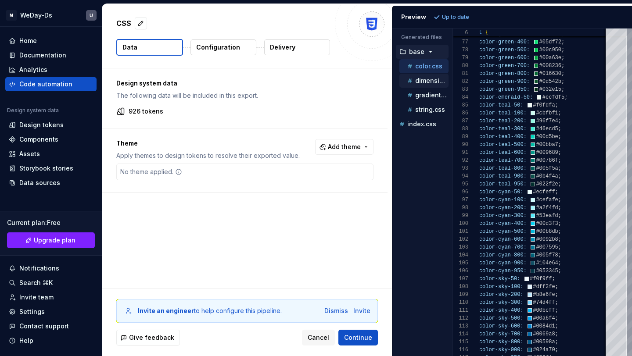
click at [425, 84] on div "dimension.css" at bounding box center [427, 80] width 43 height 9
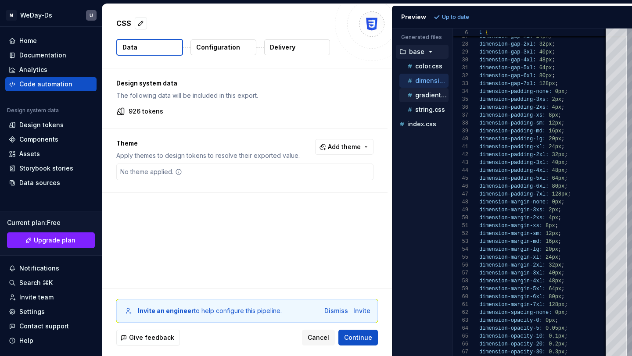
click at [428, 94] on p "gradient.css" at bounding box center [431, 95] width 33 height 7
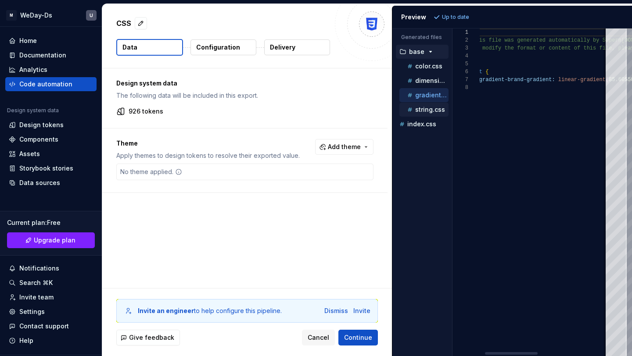
click at [430, 108] on p "string.css" at bounding box center [430, 109] width 30 height 7
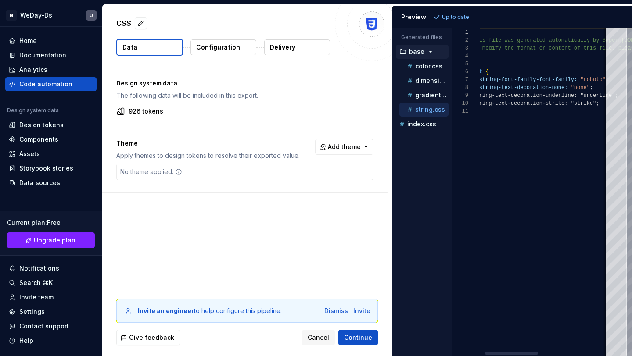
scroll to position [79, 0]
click at [429, 68] on p "color.css" at bounding box center [428, 66] width 27 height 7
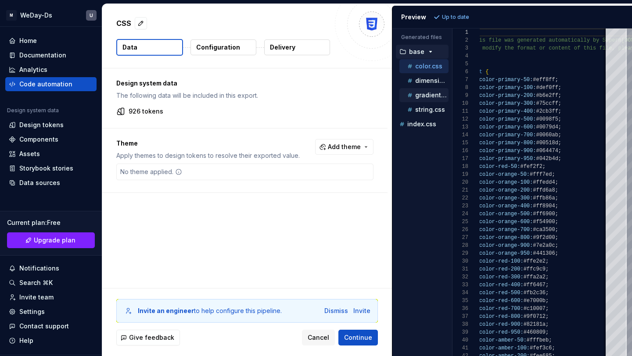
click at [425, 96] on p "gradient.css" at bounding box center [431, 95] width 33 height 7
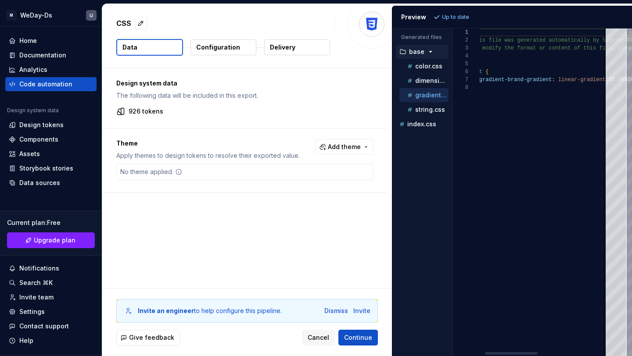
scroll to position [63, 0]
click at [368, 147] on button "Add theme" at bounding box center [344, 147] width 58 height 16
click at [342, 190] on span "Light" at bounding box center [325, 196] width 101 height 14
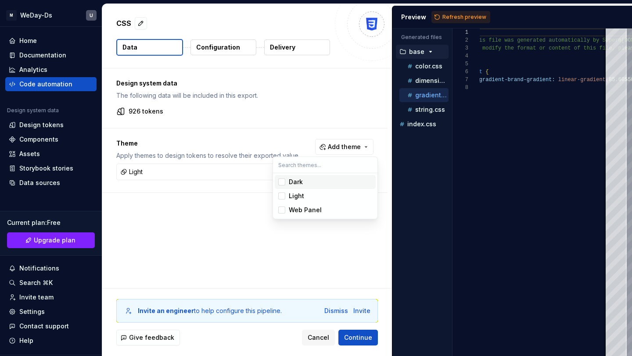
click at [343, 176] on span "Dark" at bounding box center [325, 182] width 101 height 14
click at [259, 234] on html "M WeDay-Ds U Home Documentation Analytics Code automation Design system data De…" at bounding box center [316, 178] width 632 height 356
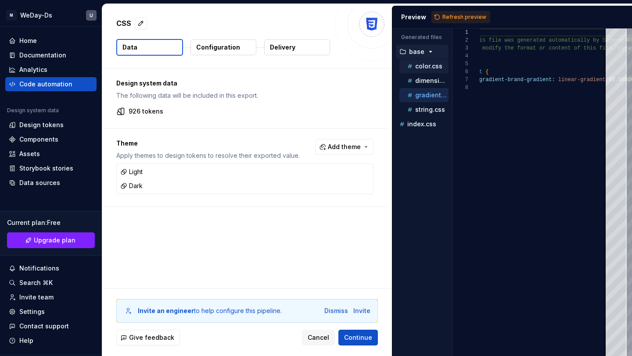
click at [423, 66] on p "color.css" at bounding box center [428, 66] width 27 height 7
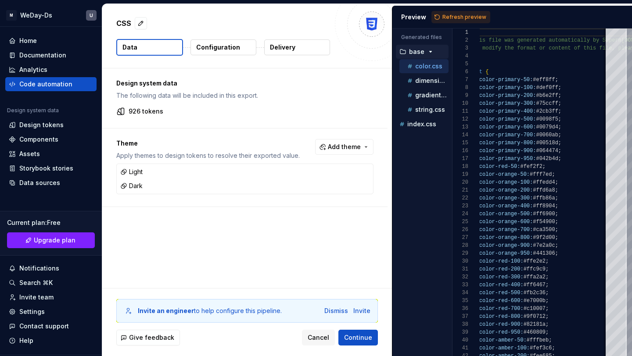
click at [427, 50] on icon "button" at bounding box center [430, 51] width 7 height 7
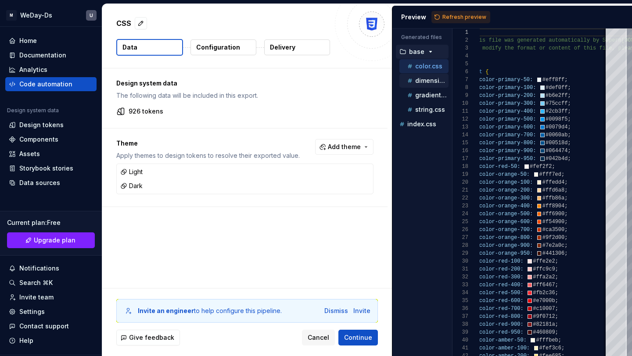
click at [425, 80] on p "dimension.css" at bounding box center [431, 80] width 33 height 7
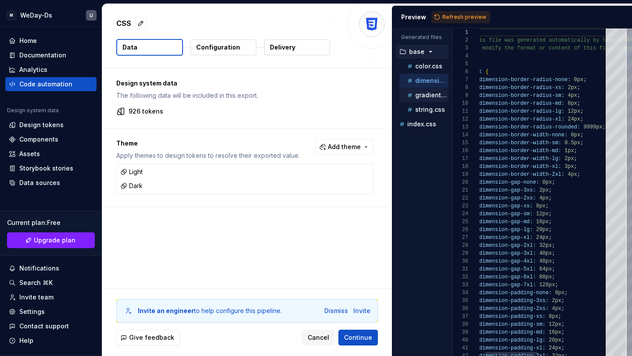
click at [420, 99] on div "gradient.css" at bounding box center [427, 95] width 43 height 9
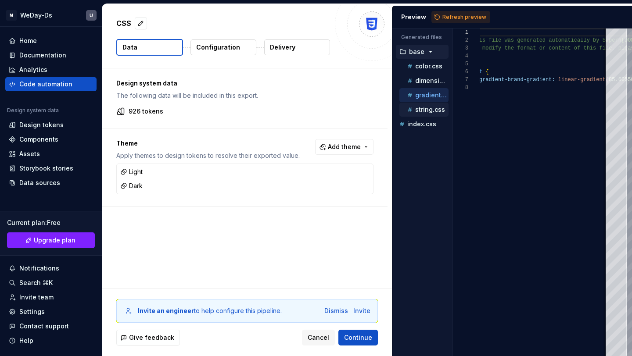
click at [419, 114] on button "string.css" at bounding box center [424, 110] width 49 height 10
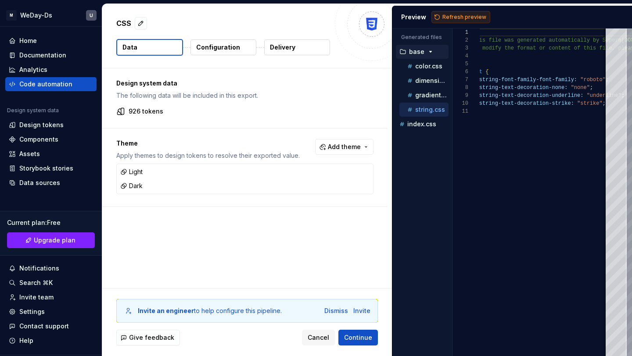
click at [439, 17] on button "Refresh preview" at bounding box center [461, 17] width 59 height 12
click at [418, 152] on p "light" at bounding box center [416, 153] width 14 height 7
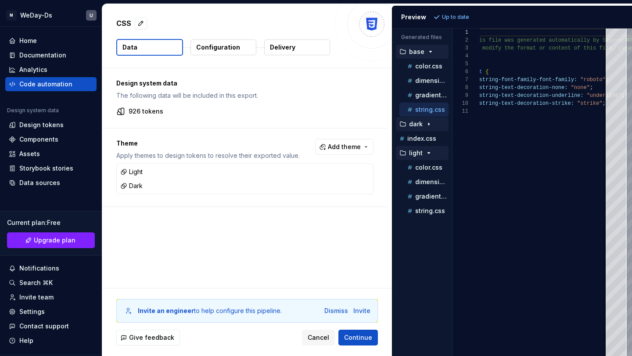
click at [425, 123] on div "button" at bounding box center [429, 124] width 11 height 7
click at [425, 138] on p "color.css" at bounding box center [428, 138] width 27 height 7
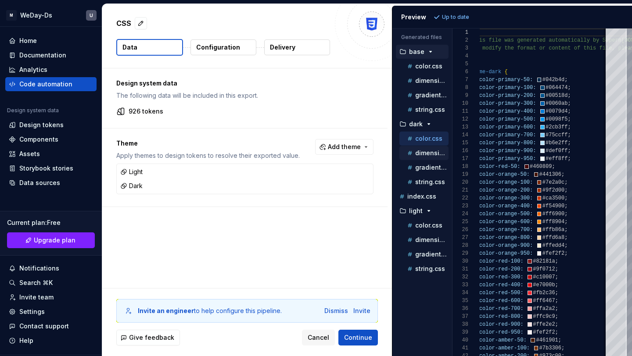
click at [420, 150] on p "dimension.css" at bounding box center [431, 153] width 33 height 7
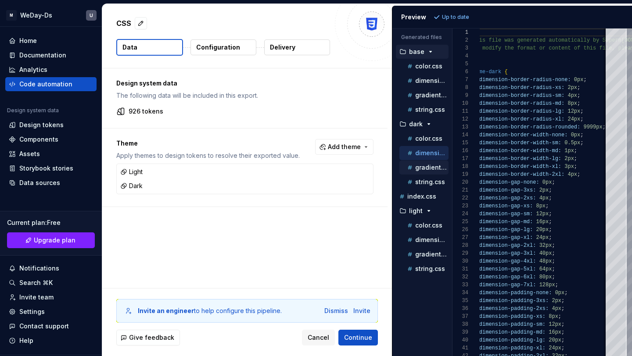
click at [424, 169] on p "gradient.css" at bounding box center [431, 167] width 33 height 7
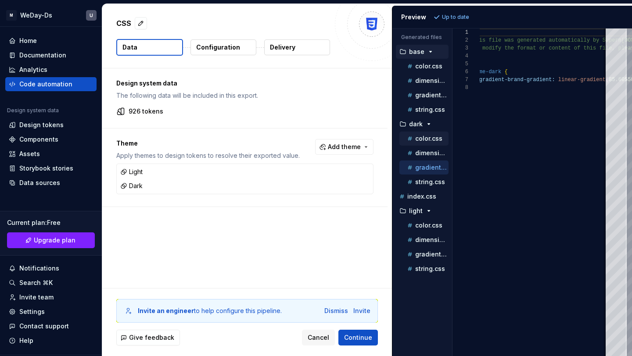
click at [427, 141] on p "color.css" at bounding box center [428, 138] width 27 height 7
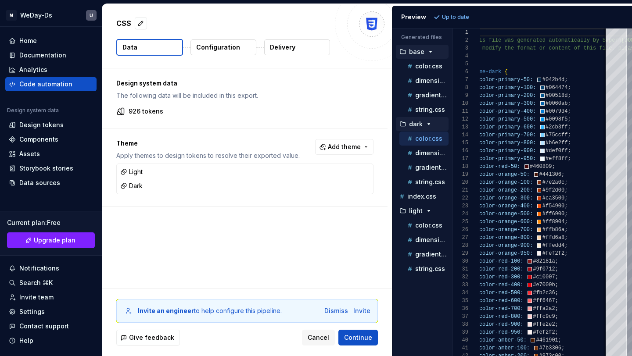
click at [429, 122] on icon "button" at bounding box center [428, 124] width 7 height 7
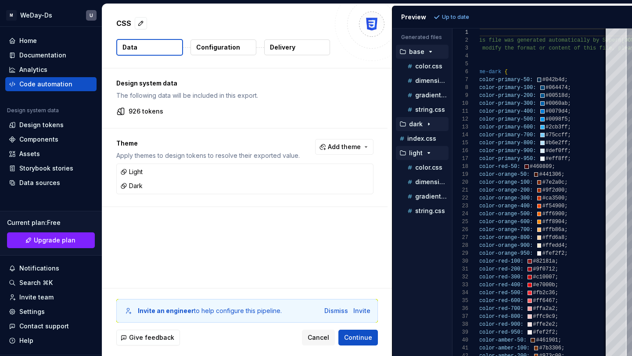
click at [430, 154] on icon "button" at bounding box center [428, 153] width 7 height 7
drag, startPoint x: 420, startPoint y: 153, endPoint x: 420, endPoint y: 127, distance: 25.9
click at [420, 127] on ul "base color.css dimension.css gradient.css string.css dark index.css light" at bounding box center [420, 102] width 56 height 115
click at [423, 140] on p "index.css" at bounding box center [421, 138] width 29 height 7
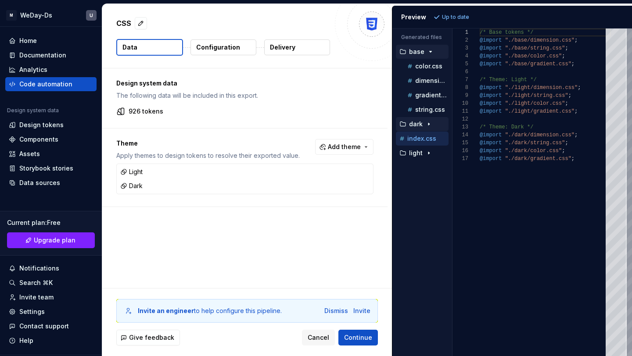
click at [432, 122] on div "button" at bounding box center [429, 124] width 11 height 7
click at [426, 213] on icon "button" at bounding box center [428, 211] width 7 height 7
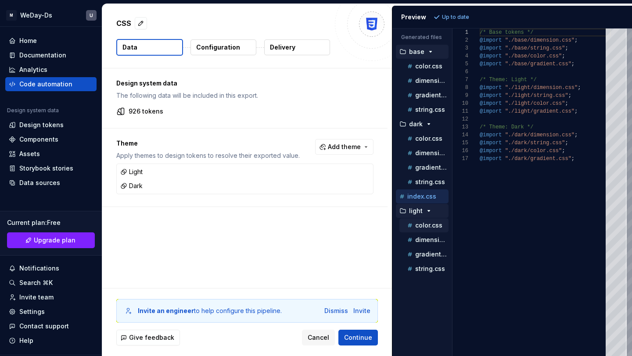
click at [428, 224] on p "color.css" at bounding box center [428, 225] width 27 height 7
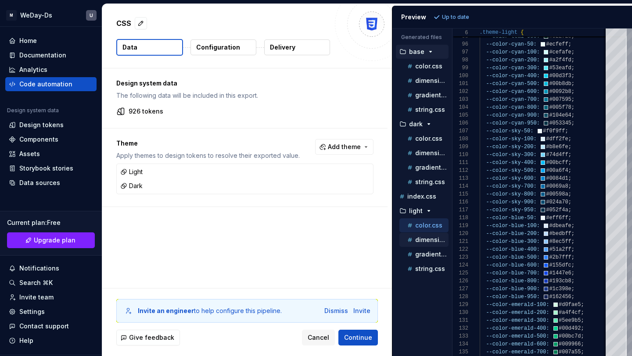
click at [433, 241] on p "dimension.css" at bounding box center [431, 240] width 33 height 7
type textarea "**********"
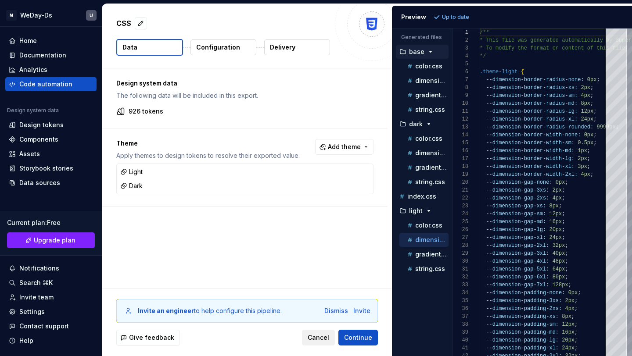
click at [315, 335] on span "Cancel" at bounding box center [319, 338] width 22 height 9
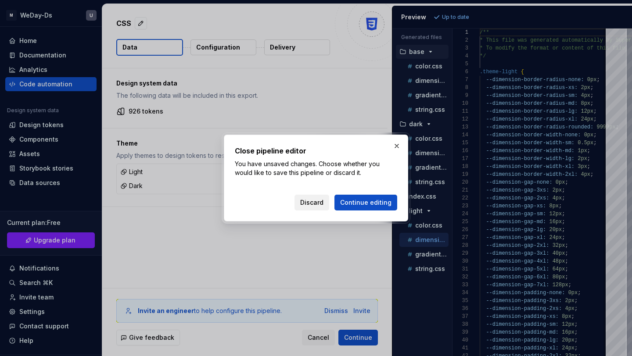
click at [324, 199] on span "Discard" at bounding box center [311, 202] width 23 height 9
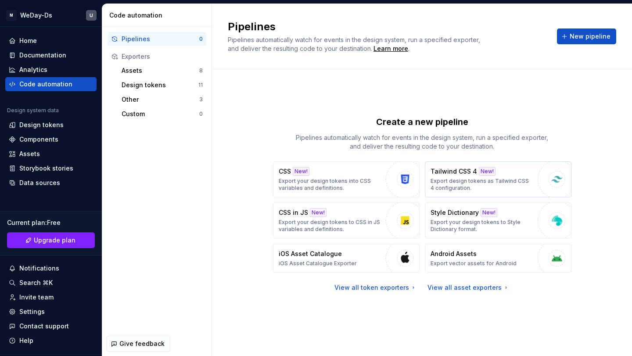
click at [478, 177] on div "Tailwind CSS 4 New! Export design tokens as Tailwind CSS 4 configuration." at bounding box center [482, 179] width 103 height 25
click at [488, 177] on div "Tailwind CSS 4 New! Export design tokens as Tailwind CSS 4 configuration." at bounding box center [482, 179] width 103 height 25
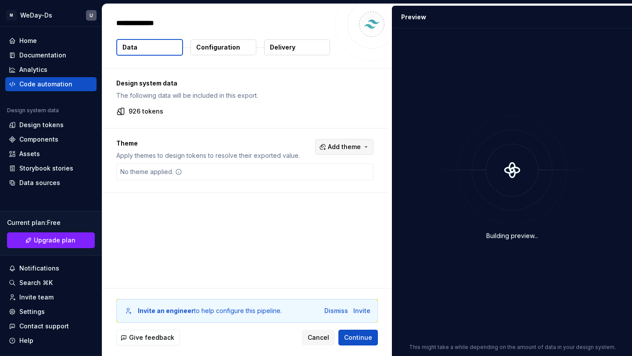
click at [342, 145] on span "Add theme" at bounding box center [344, 147] width 33 height 9
click at [308, 178] on div "Dark" at bounding box center [330, 182] width 83 height 9
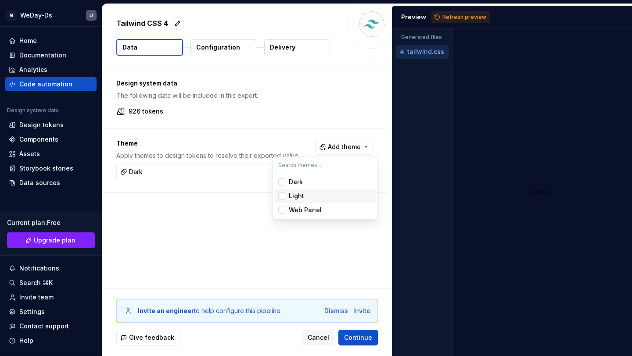
click at [307, 197] on div "Light" at bounding box center [330, 196] width 83 height 9
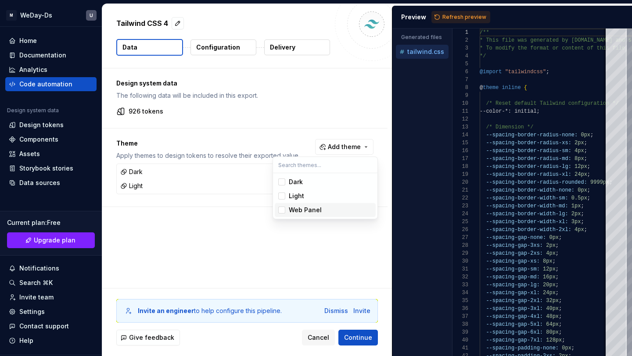
click at [501, 202] on html "M WeDay-Ds U Home Documentation Analytics Code automation Design system data De…" at bounding box center [316, 178] width 632 height 356
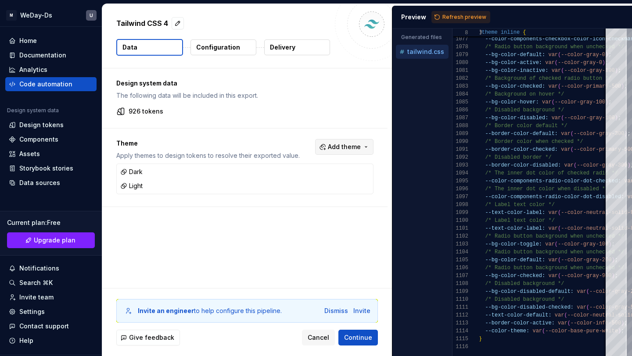
click at [344, 144] on span "Add theme" at bounding box center [344, 147] width 33 height 9
click at [356, 339] on html "M WeDay-Ds U Home Documentation Analytics Code automation Design system data De…" at bounding box center [316, 178] width 632 height 356
click at [311, 336] on span "Cancel" at bounding box center [319, 338] width 22 height 9
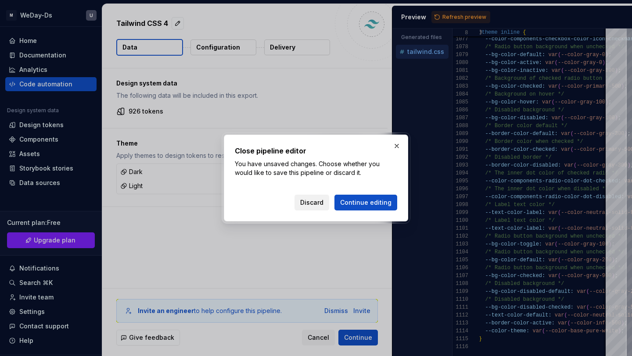
click at [311, 202] on span "Discard" at bounding box center [311, 202] width 23 height 9
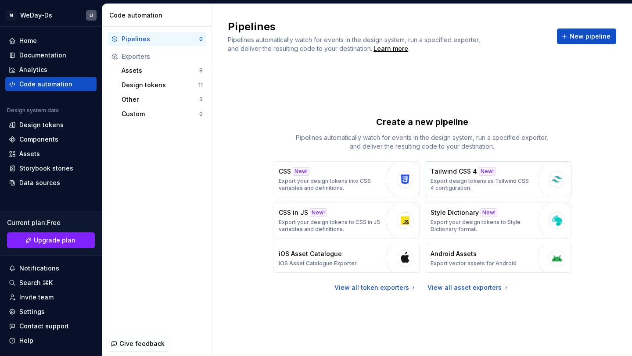
click at [465, 189] on p "Export design tokens as Tailwind CSS 4 configuration." at bounding box center [482, 185] width 103 height 14
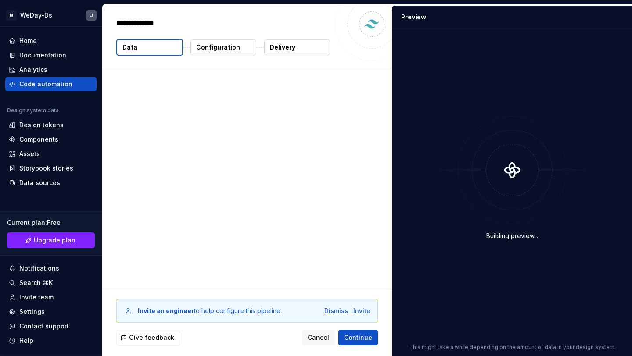
type textarea "*"
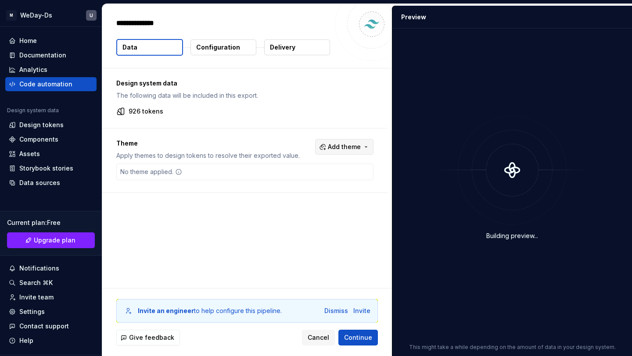
click at [342, 145] on span "Add theme" at bounding box center [344, 147] width 33 height 9
click at [327, 183] on div "Dark" at bounding box center [330, 182] width 83 height 9
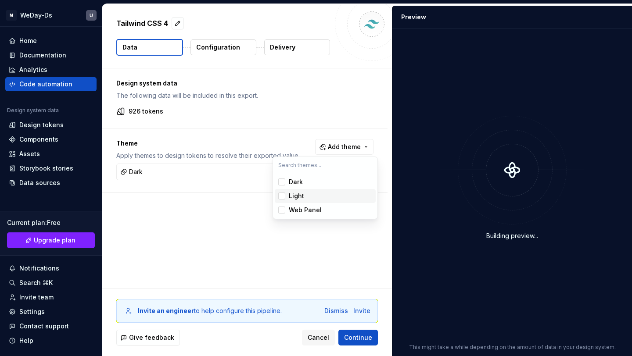
click at [324, 195] on div "Light" at bounding box center [330, 196] width 83 height 9
click at [315, 231] on html "M WeDay-Ds U Home Documentation Analytics Code automation Design system data De…" at bounding box center [316, 178] width 632 height 356
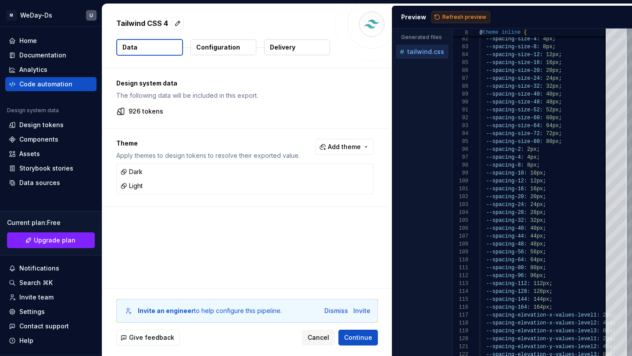
click at [465, 14] on span "Refresh preview" at bounding box center [465, 17] width 44 height 7
click at [422, 66] on p "tailwind.dark.css" at bounding box center [427, 66] width 41 height 7
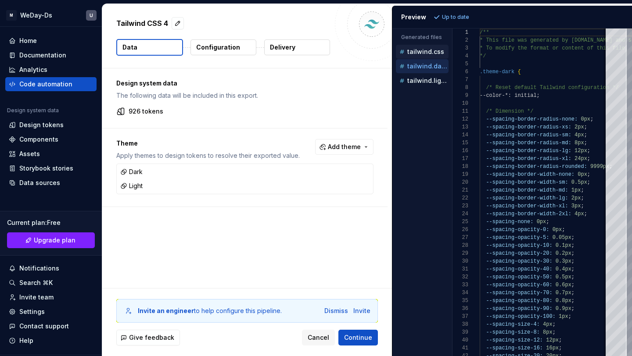
click at [430, 54] on p "tailwind.css" at bounding box center [425, 51] width 37 height 7
type textarea "**********"
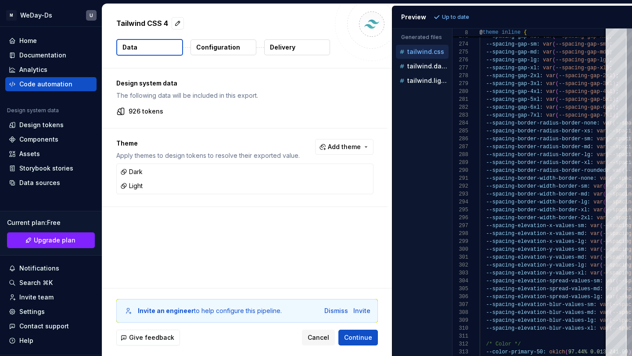
click at [238, 46] on button "Configuration" at bounding box center [224, 48] width 66 height 16
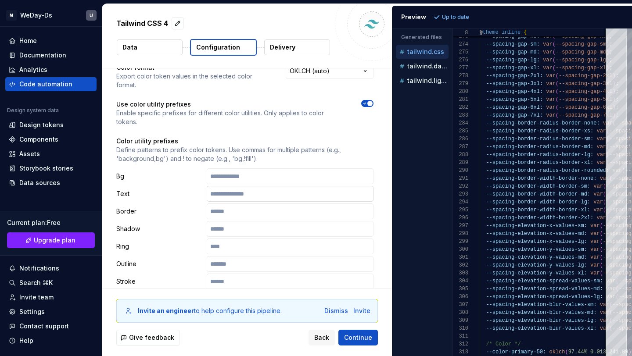
scroll to position [30, 0]
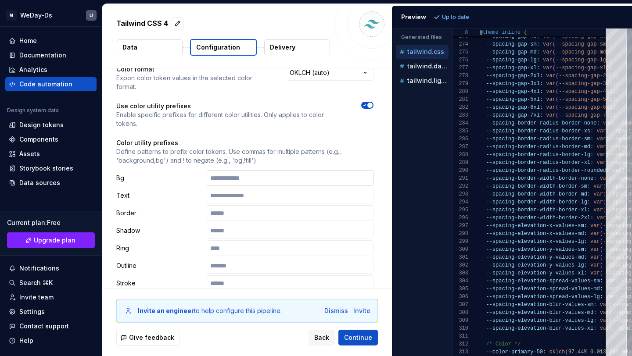
click at [223, 170] on input "text" at bounding box center [290, 178] width 167 height 16
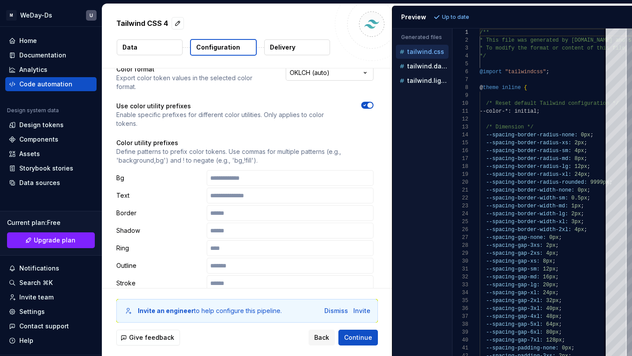
click at [366, 74] on html "**********" at bounding box center [316, 178] width 632 height 356
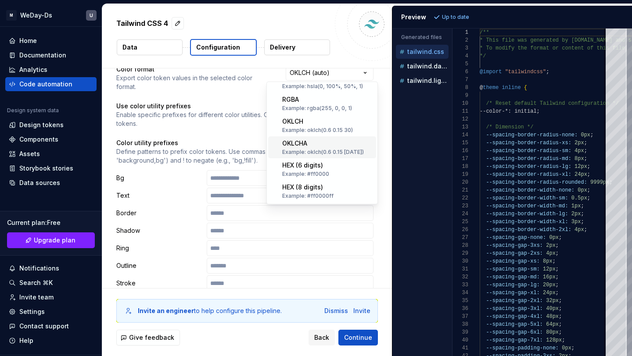
scroll to position [59, 0]
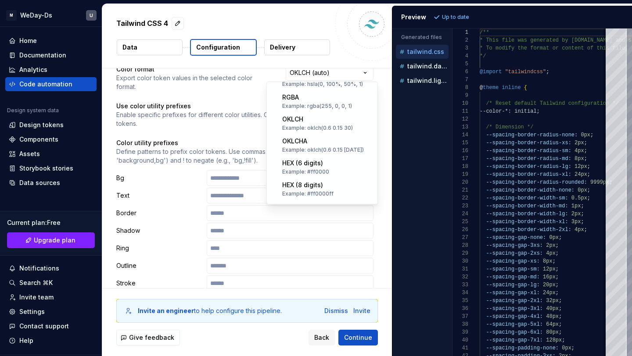
click at [406, 147] on html "**********" at bounding box center [316, 178] width 632 height 356
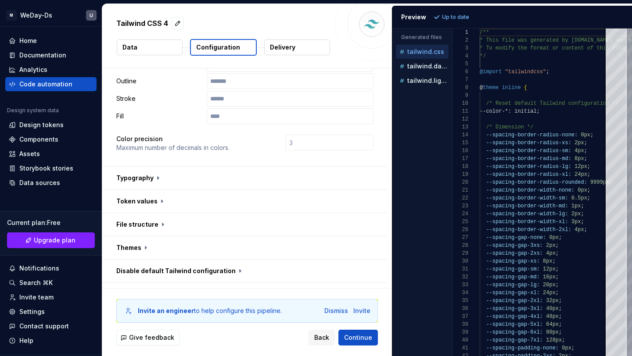
scroll to position [233, 0]
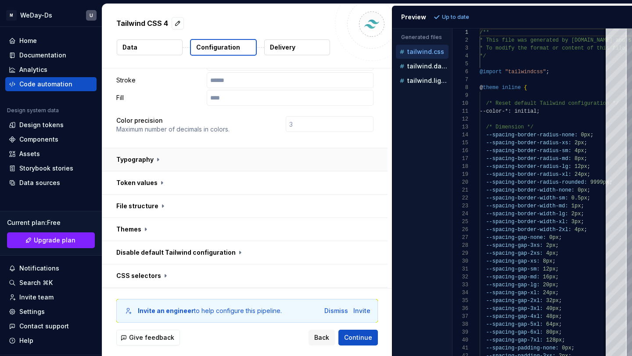
click at [155, 148] on button "button" at bounding box center [244, 159] width 285 height 23
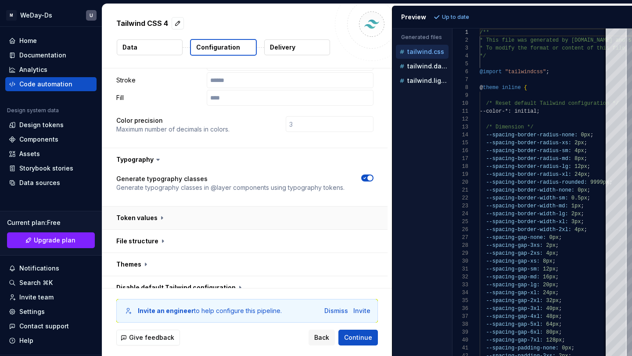
click at [156, 207] on button "button" at bounding box center [244, 218] width 285 height 23
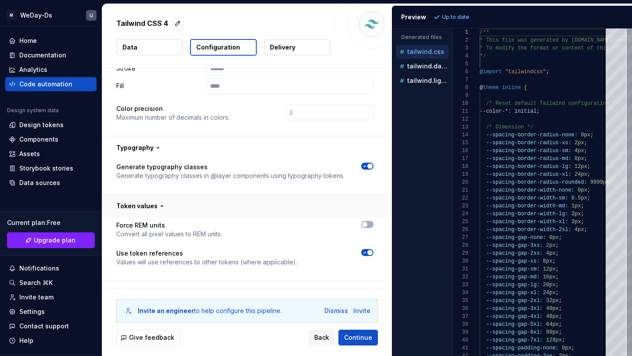
scroll to position [249, 0]
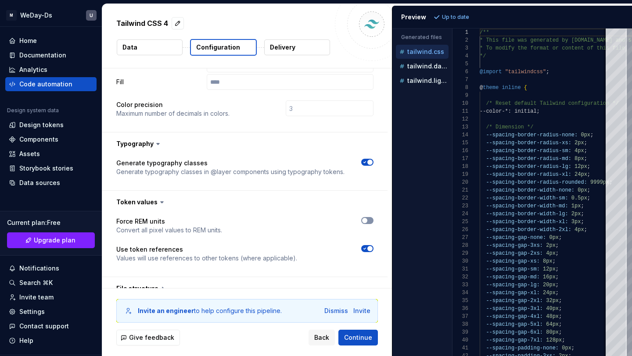
click at [367, 218] on span "button" at bounding box center [364, 220] width 5 height 5
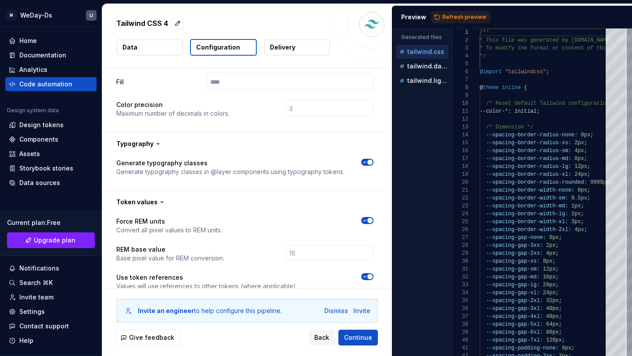
click at [368, 218] on icon "button" at bounding box center [364, 220] width 7 height 5
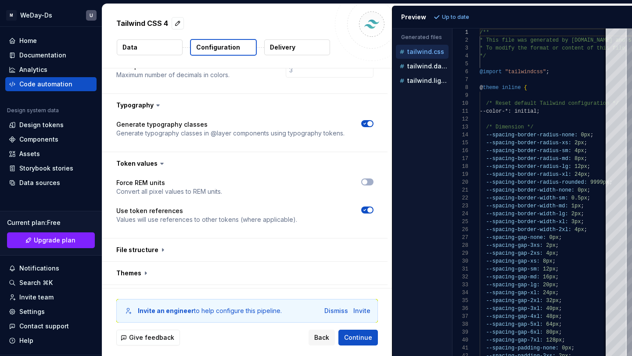
scroll to position [309, 0]
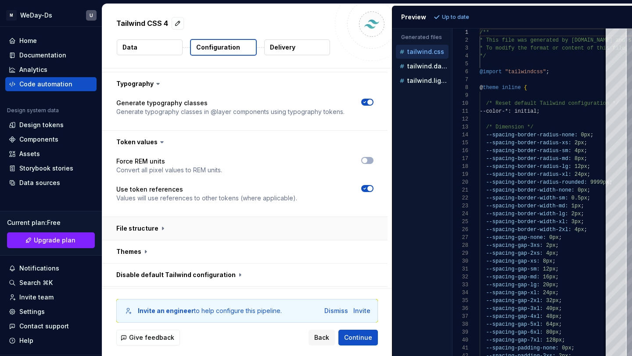
click at [156, 217] on button "button" at bounding box center [244, 228] width 285 height 23
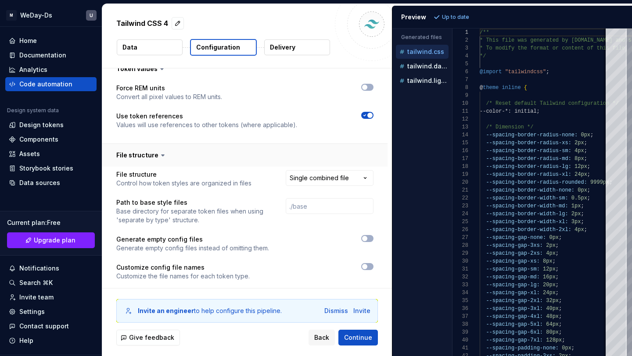
scroll to position [386, 0]
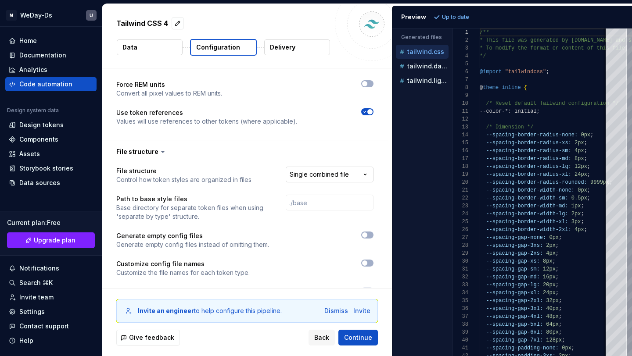
click at [299, 159] on html "**********" at bounding box center [316, 178] width 632 height 356
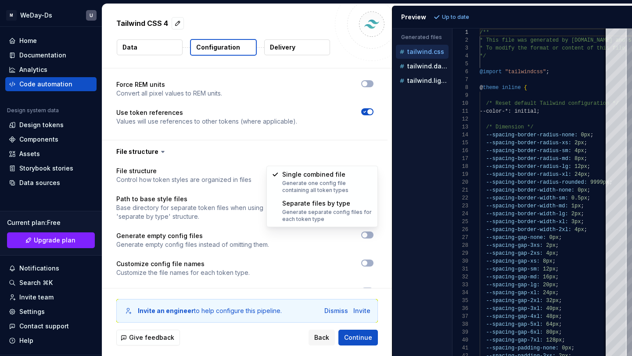
click at [299, 159] on html "**********" at bounding box center [316, 178] width 632 height 356
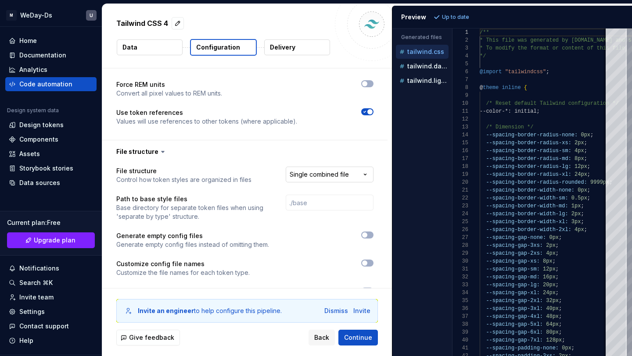
click at [304, 158] on html "**********" at bounding box center [316, 178] width 632 height 356
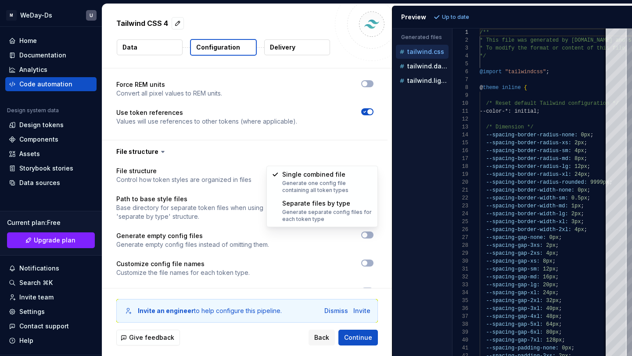
click at [302, 156] on html "**********" at bounding box center [316, 178] width 632 height 356
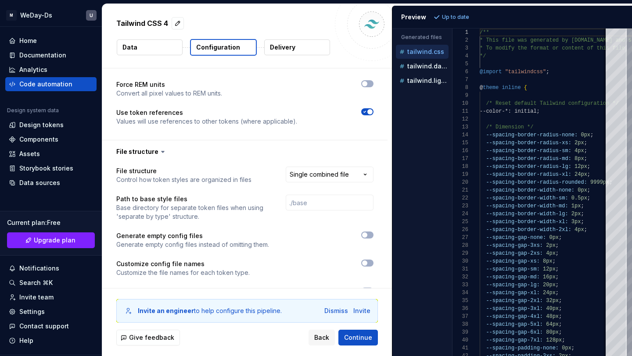
click at [302, 156] on html "**********" at bounding box center [316, 178] width 632 height 356
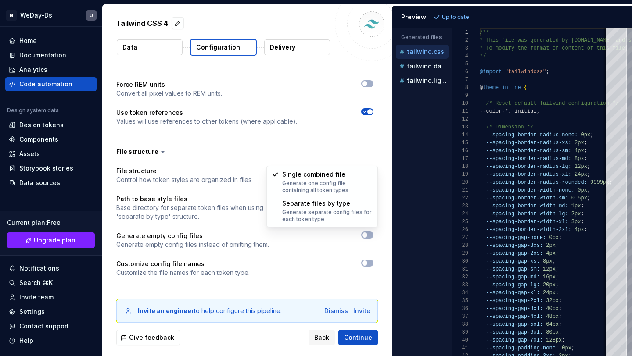
click at [245, 152] on html "**********" at bounding box center [316, 178] width 632 height 356
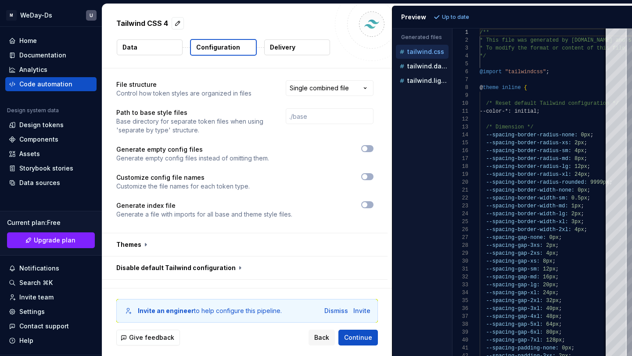
scroll to position [478, 0]
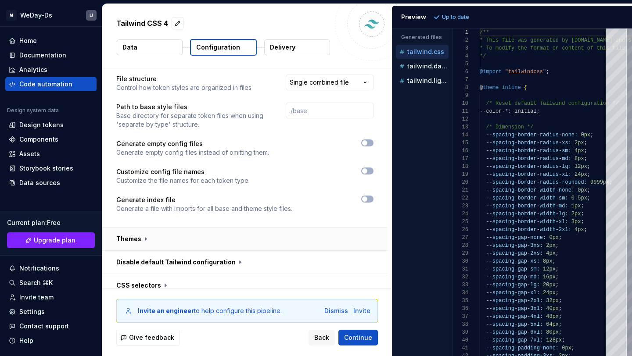
click at [144, 228] on button "button" at bounding box center [244, 239] width 285 height 23
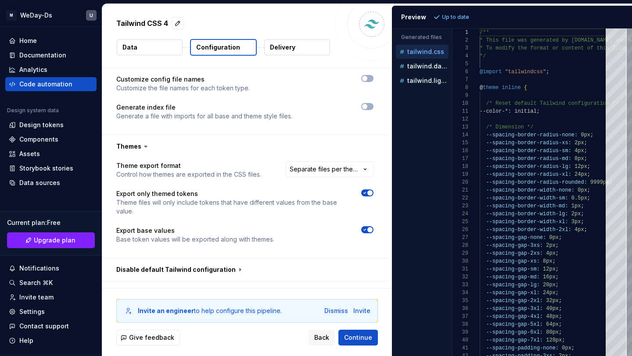
scroll to position [573, 0]
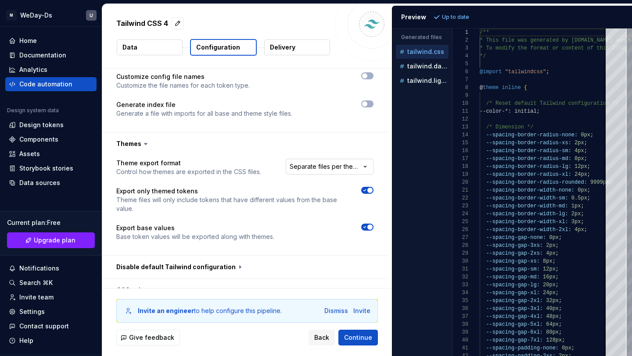
click at [313, 152] on html "**********" at bounding box center [316, 178] width 632 height 356
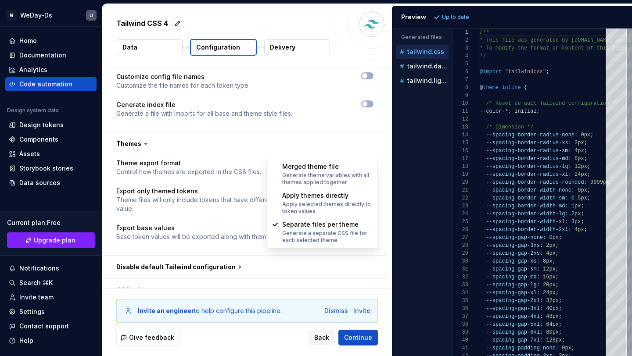
select select "**********"
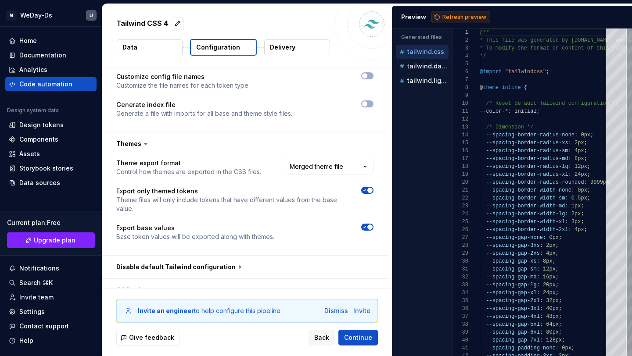
click at [458, 14] on span "Refresh preview" at bounding box center [465, 17] width 44 height 7
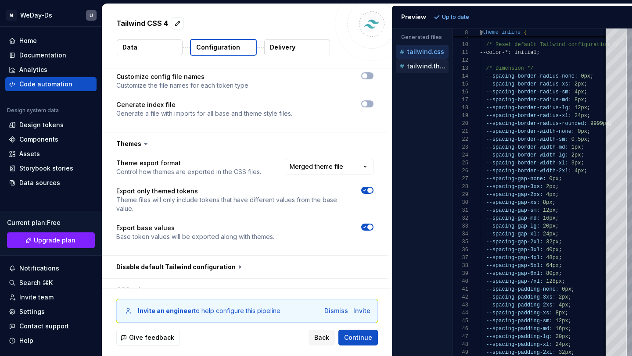
click at [429, 67] on p "tailwind.themed.css" at bounding box center [427, 66] width 41 height 7
type textarea "**********"
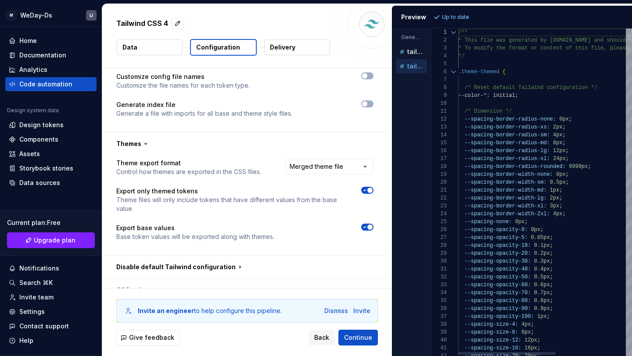
click at [432, 68] on div "Generated files Accessibility guide for tree . Navigate the tree with the arrow…" at bounding box center [512, 193] width 240 height 328
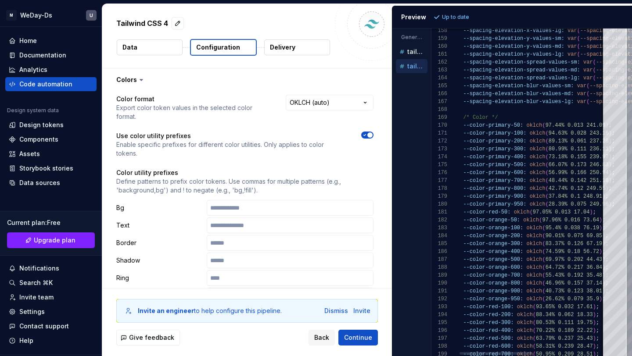
scroll to position [79, 0]
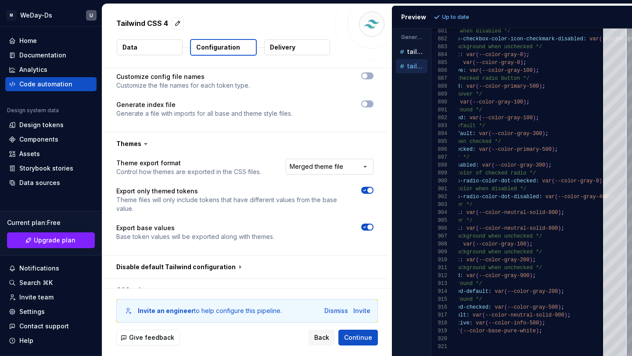
click at [351, 153] on html "**********" at bounding box center [316, 178] width 632 height 356
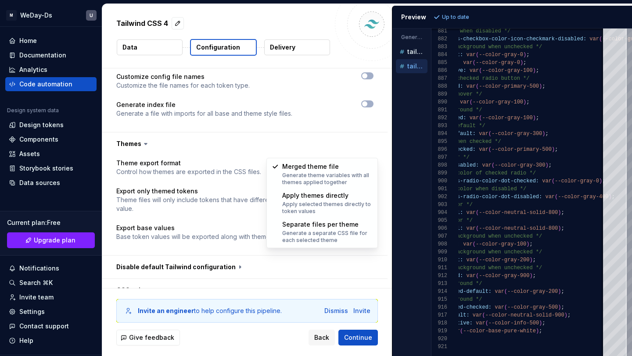
select select "**********"
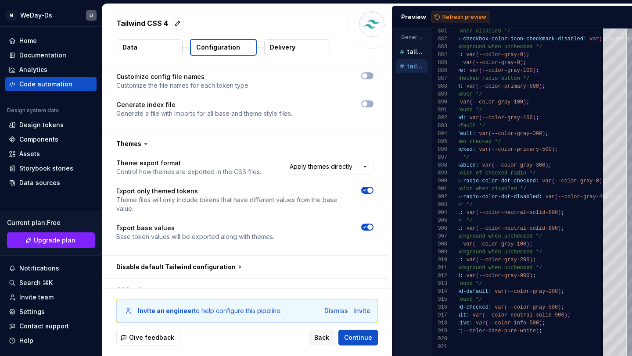
click at [446, 20] on span "Refresh preview" at bounding box center [465, 17] width 44 height 7
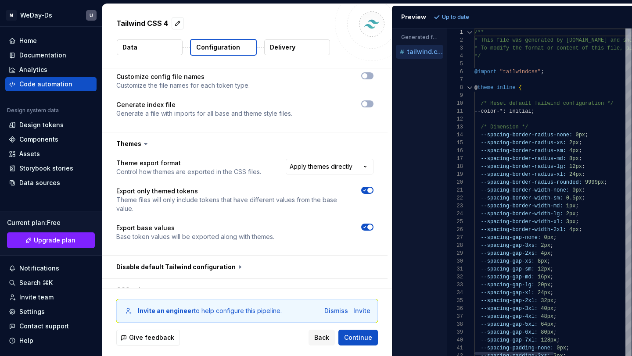
click at [447, 96] on div "Generated files Accessibility guide for tree . Navigate the tree with the arrow…" at bounding box center [512, 193] width 240 height 328
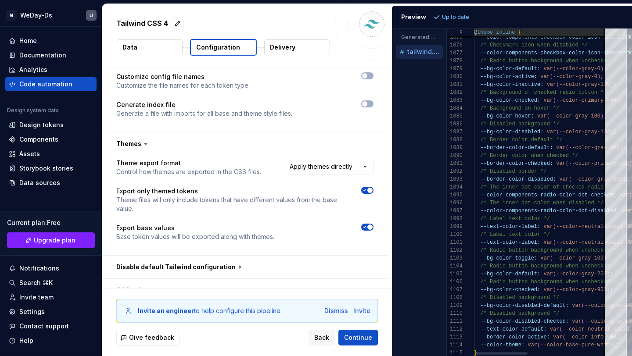
click at [503, 33] on span "inline" at bounding box center [505, 32] width 19 height 6
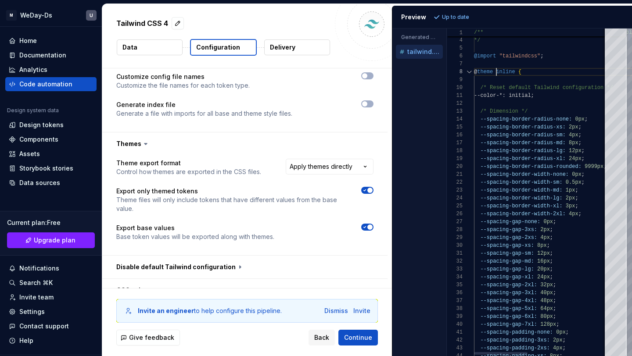
scroll to position [55, 22]
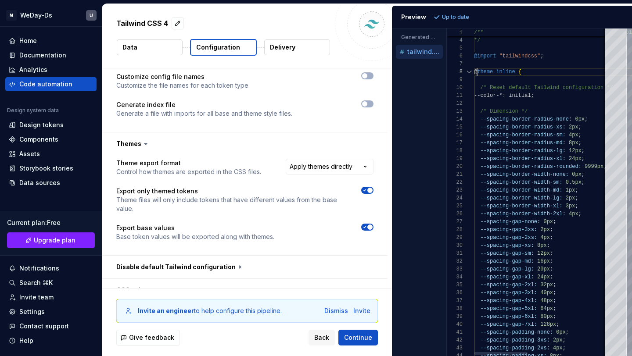
type textarea "**********"
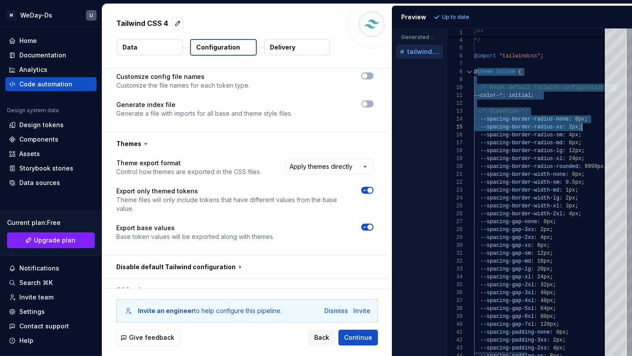
scroll to position [55, 108]
drag, startPoint x: 476, startPoint y: 72, endPoint x: 587, endPoint y: 133, distance: 126.7
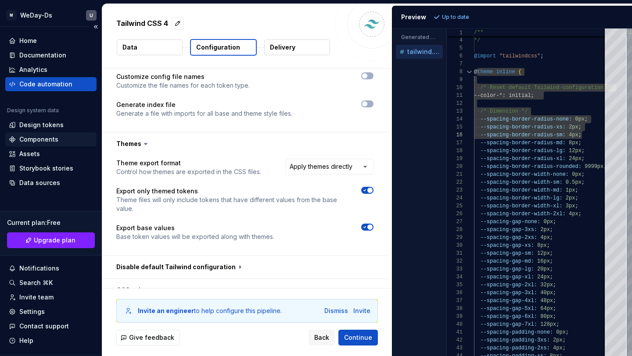
click at [54, 140] on div "Components" at bounding box center [38, 139] width 39 height 9
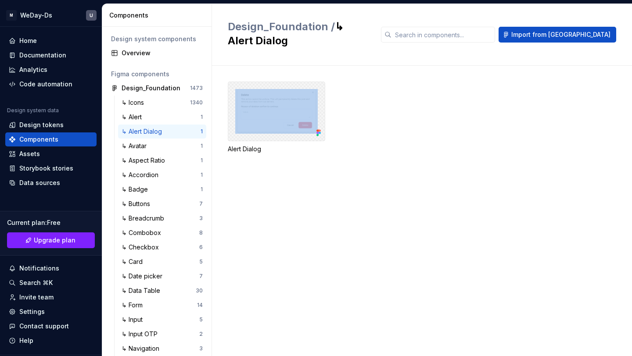
click at [263, 101] on div at bounding box center [276, 112] width 97 height 60
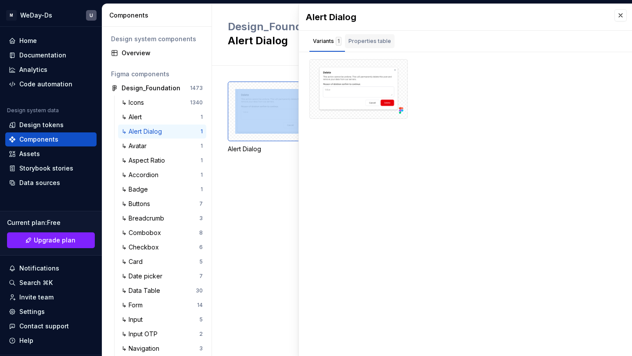
click at [358, 39] on div "Properties table" at bounding box center [370, 41] width 43 height 9
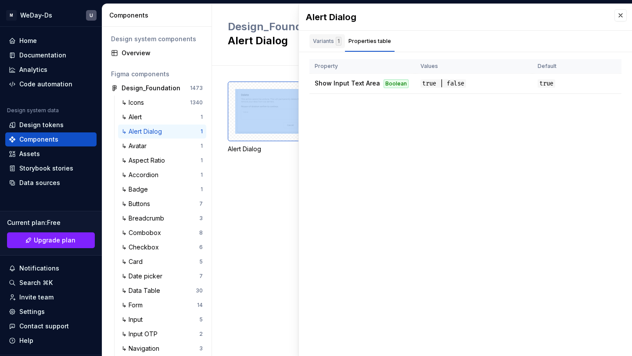
click at [337, 37] on div "1" at bounding box center [339, 41] width 6 height 9
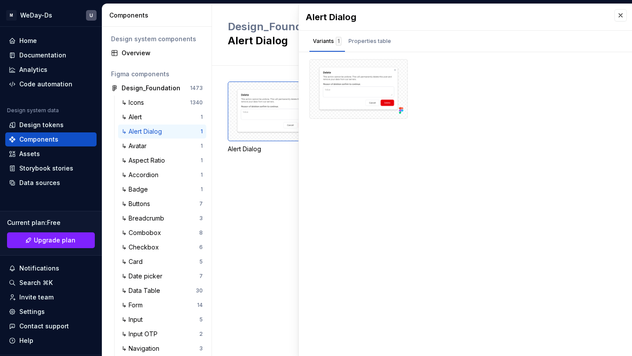
click at [254, 149] on div "Alert Dialog" at bounding box center [430, 128] width 404 height 93
click at [620, 18] on button "button" at bounding box center [621, 15] width 12 height 12
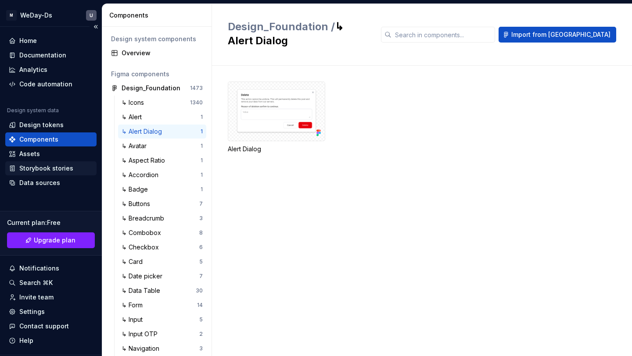
click at [39, 170] on div "Storybook stories" at bounding box center [46, 168] width 54 height 9
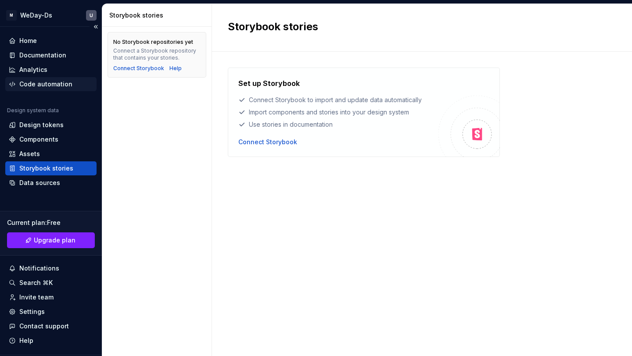
click at [47, 82] on div "Code automation" at bounding box center [45, 84] width 53 height 9
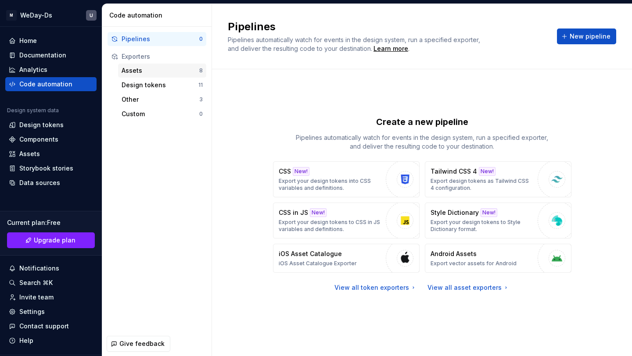
click at [189, 71] on div "Assets" at bounding box center [161, 70] width 78 height 9
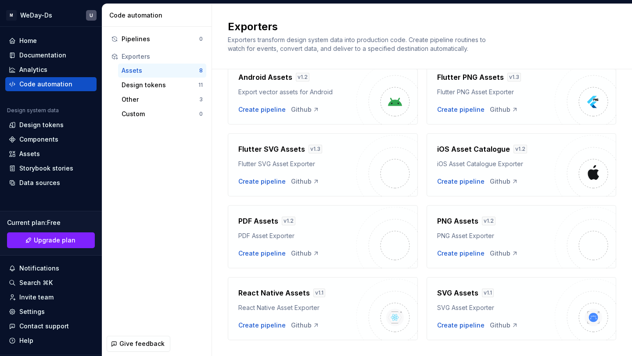
scroll to position [44, 0]
click at [182, 99] on div "Other" at bounding box center [161, 99] width 78 height 9
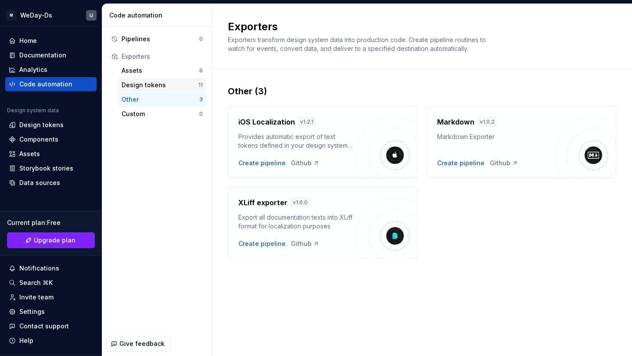
click at [172, 84] on div "Design tokens" at bounding box center [160, 85] width 77 height 9
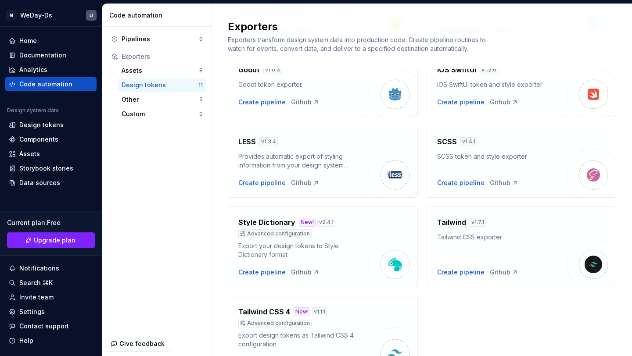
scroll to position [273, 0]
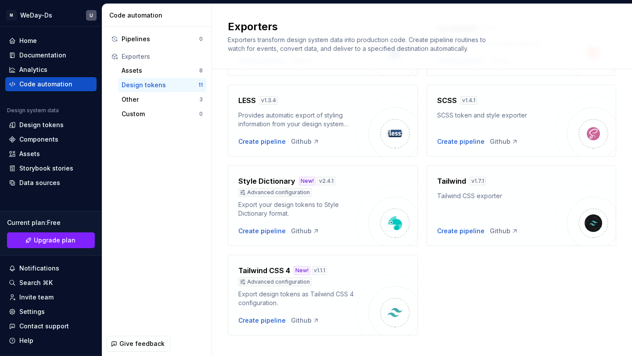
click at [344, 296] on div "Export design tokens as Tailwind CSS 4 configuration." at bounding box center [297, 299] width 118 height 18
click at [264, 324] on div "Create pipeline" at bounding box center [261, 321] width 47 height 9
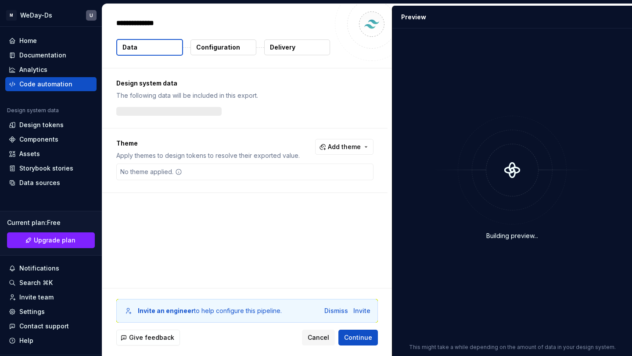
type textarea "*"
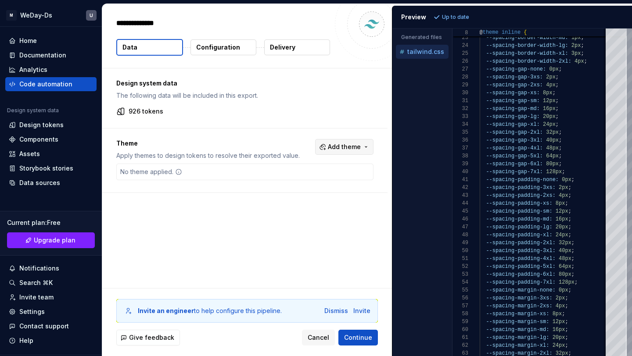
click at [354, 144] on span "Add theme" at bounding box center [344, 147] width 33 height 9
click at [354, 144] on html "M WeDay-Ds U Home Documentation Analytics Code automation Design system data De…" at bounding box center [316, 178] width 632 height 356
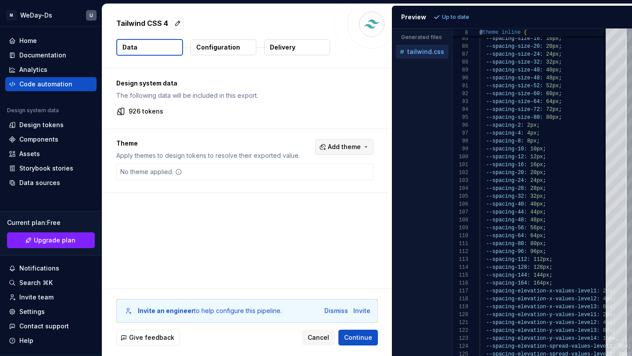
click at [343, 142] on button "Add theme" at bounding box center [344, 147] width 58 height 16
click at [299, 182] on div "Dark" at bounding box center [296, 182] width 14 height 9
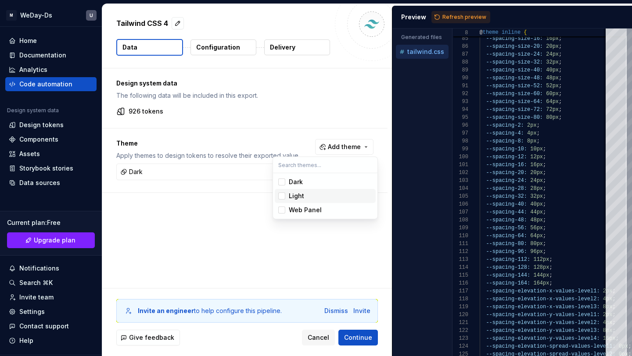
click at [296, 195] on div "Light" at bounding box center [296, 196] width 15 height 9
click at [458, 19] on html "M WeDay-Ds U Home Documentation Analytics Code automation Design system data De…" at bounding box center [316, 178] width 632 height 356
click at [458, 16] on span "Refresh preview" at bounding box center [465, 17] width 44 height 7
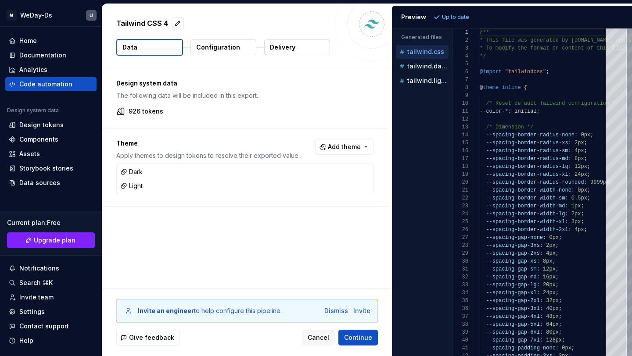
click at [213, 47] on p "Configuration" at bounding box center [218, 47] width 44 height 9
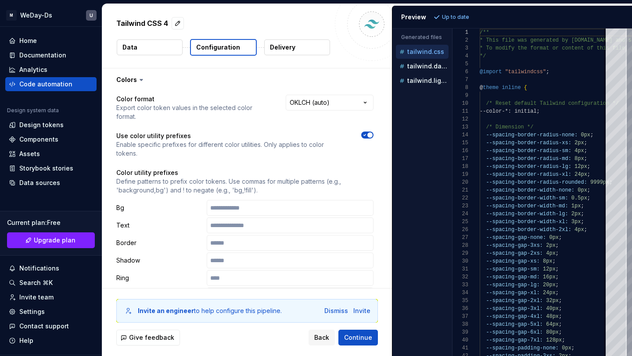
scroll to position [5, 0]
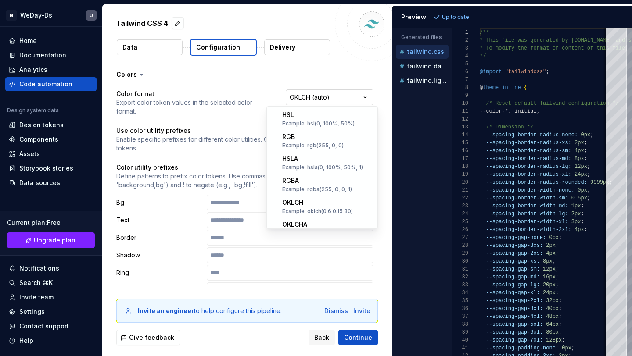
click at [319, 98] on html "**********" at bounding box center [316, 178] width 632 height 356
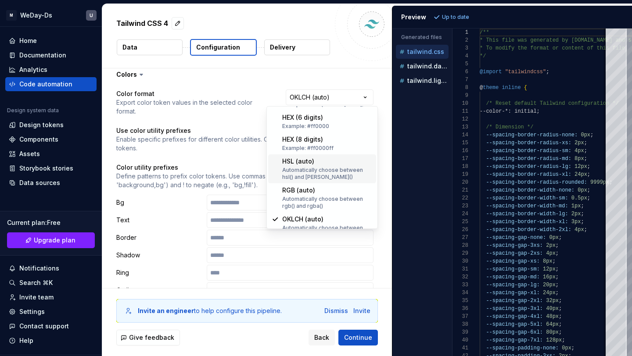
scroll to position [126, 0]
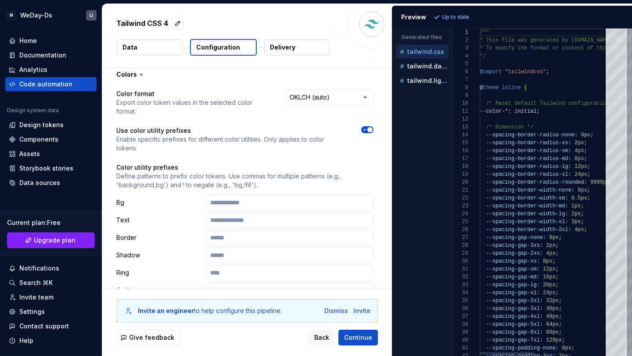
click at [535, 265] on html "**********" at bounding box center [316, 178] width 632 height 356
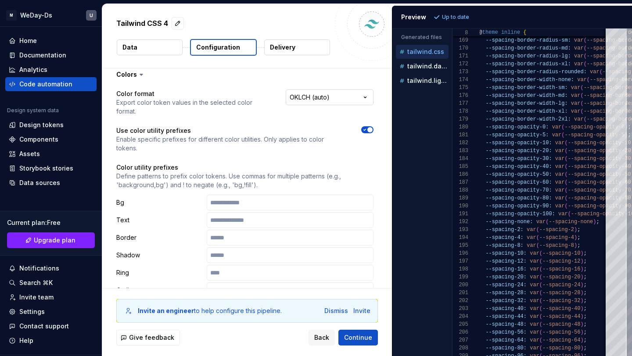
click at [353, 90] on html "**********" at bounding box center [316, 178] width 632 height 356
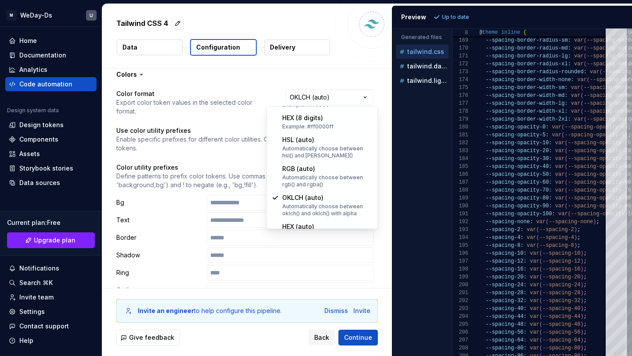
scroll to position [172, 0]
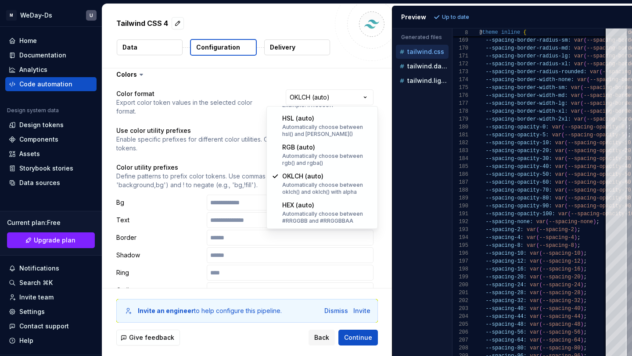
click at [215, 95] on html "**********" at bounding box center [316, 178] width 632 height 356
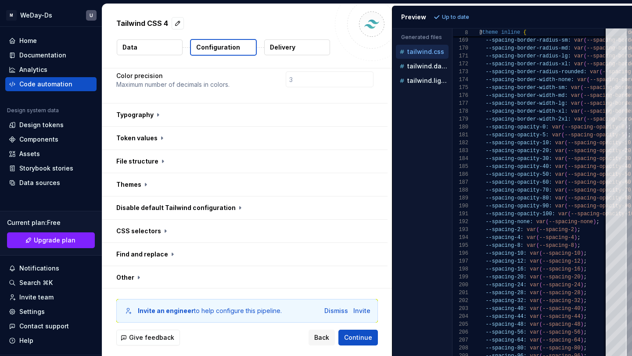
scroll to position [275, 0]
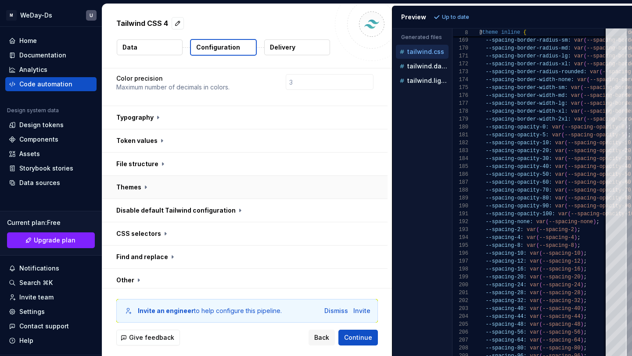
click at [130, 176] on button "button" at bounding box center [244, 187] width 285 height 23
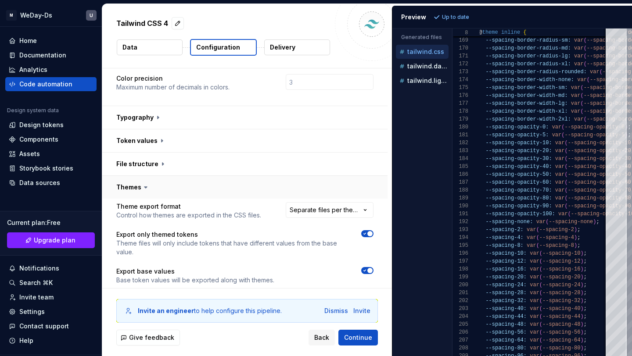
click at [130, 176] on button "button" at bounding box center [244, 187] width 285 height 23
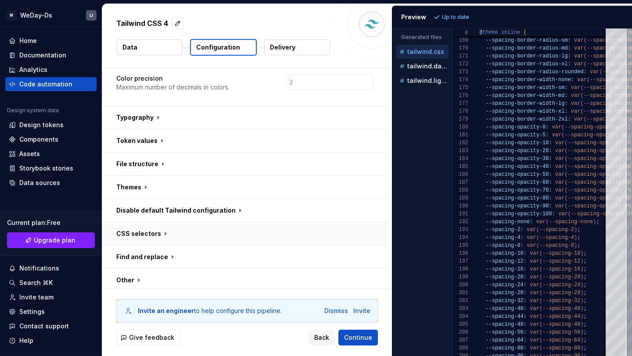
click at [152, 223] on button "button" at bounding box center [244, 234] width 285 height 23
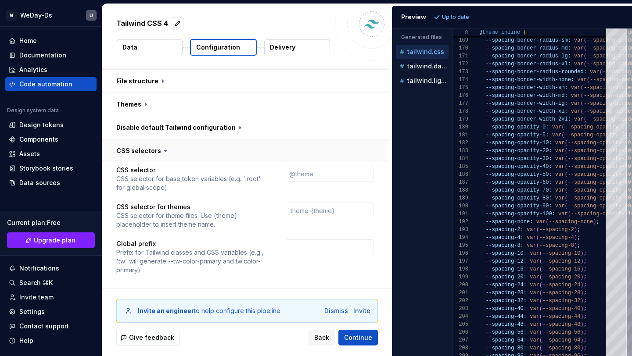
scroll to position [360, 0]
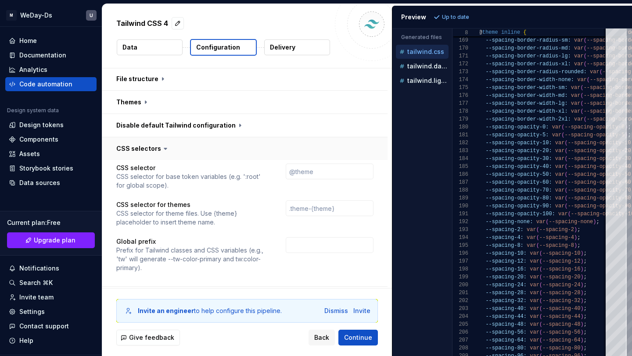
click at [149, 137] on button "button" at bounding box center [244, 148] width 285 height 23
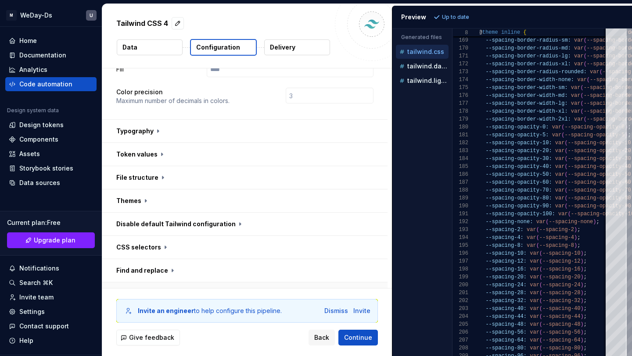
scroll to position [258, 0]
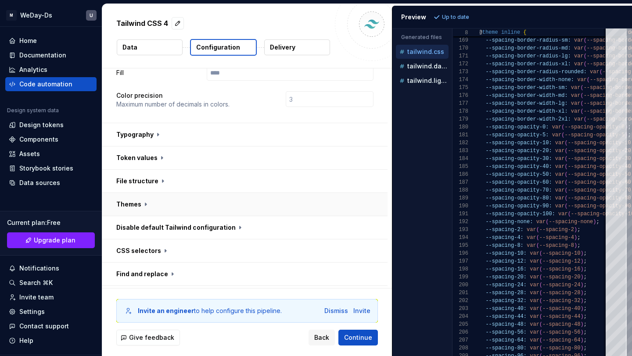
click at [148, 193] on button "button" at bounding box center [244, 204] width 285 height 23
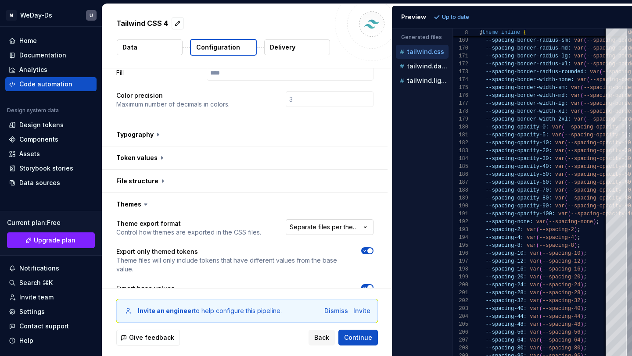
click at [326, 212] on html "**********" at bounding box center [316, 178] width 632 height 356
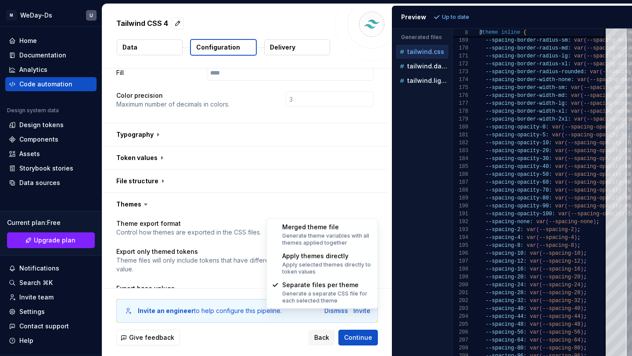
click at [326, 212] on html "**********" at bounding box center [316, 178] width 632 height 356
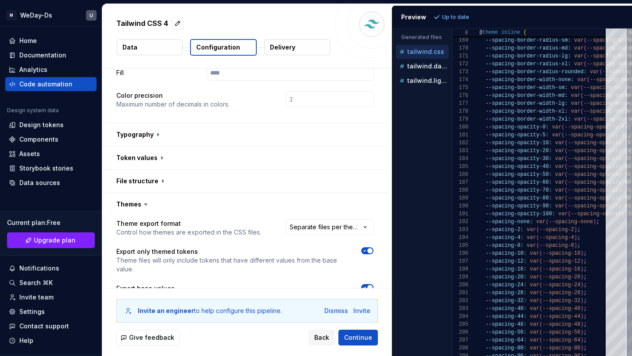
click at [290, 43] on p "Delivery" at bounding box center [282, 47] width 25 height 9
click at [286, 49] on p "Delivery" at bounding box center [282, 47] width 25 height 9
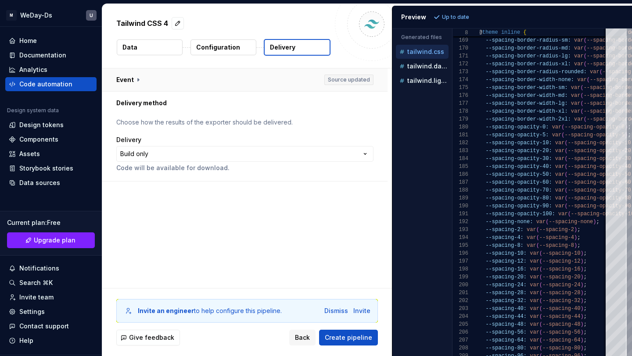
click at [139, 77] on button "button" at bounding box center [244, 79] width 285 height 23
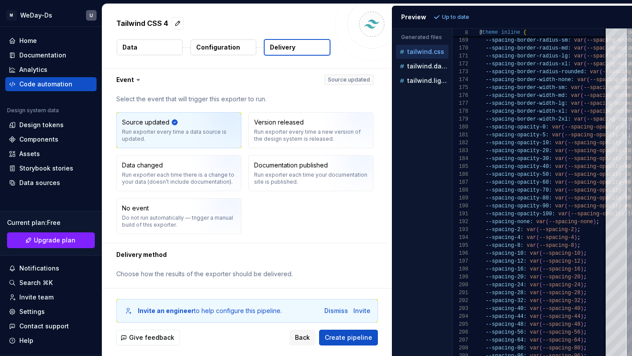
click at [136, 83] on icon at bounding box center [138, 80] width 9 height 9
click at [137, 77] on icon at bounding box center [138, 80] width 9 height 9
click at [137, 81] on icon at bounding box center [138, 80] width 9 height 9
click at [129, 82] on button "button" at bounding box center [244, 79] width 285 height 23
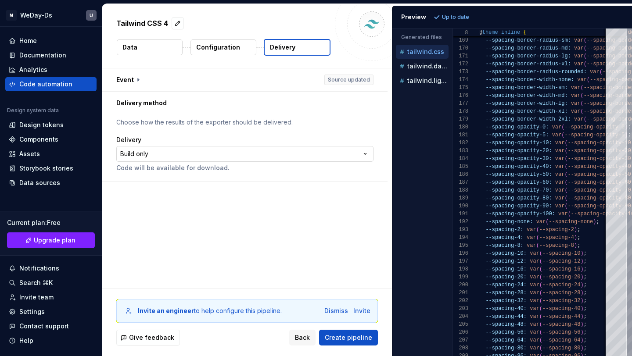
click at [357, 155] on html "**********" at bounding box center [316, 178] width 632 height 356
click at [242, 147] on html "**********" at bounding box center [316, 178] width 632 height 356
click at [281, 126] on p "Choose how the results of the exporter should be delivered." at bounding box center [244, 122] width 257 height 9
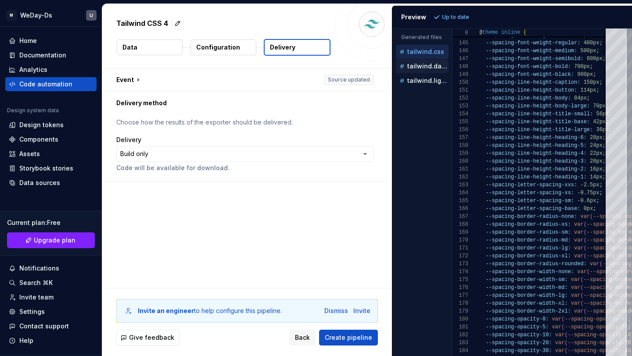
click at [419, 66] on p "tailwind.dark.css" at bounding box center [427, 66] width 41 height 7
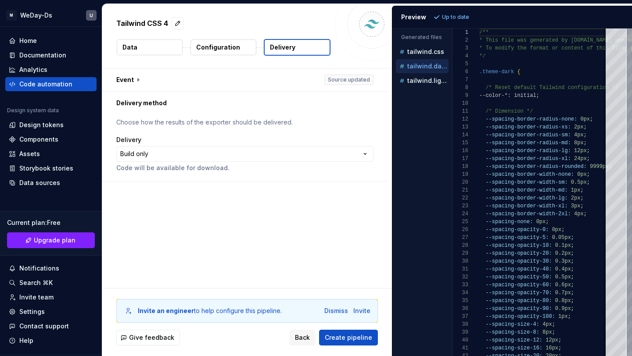
click at [421, 72] on div "tailwind.dark.css" at bounding box center [422, 66] width 53 height 14
click at [416, 81] on p "tailwind.light.css" at bounding box center [427, 80] width 41 height 7
type textarea "**********"
click at [309, 156] on html "**********" at bounding box center [316, 178] width 632 height 356
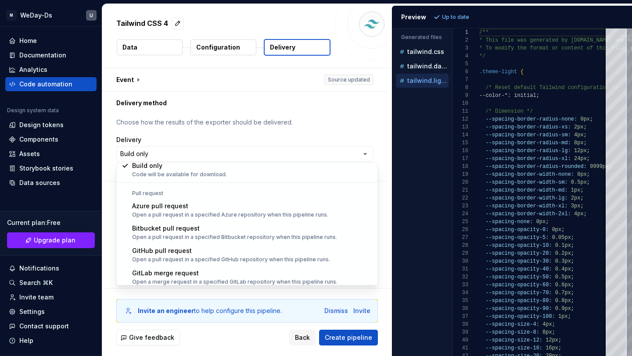
scroll to position [25, 0]
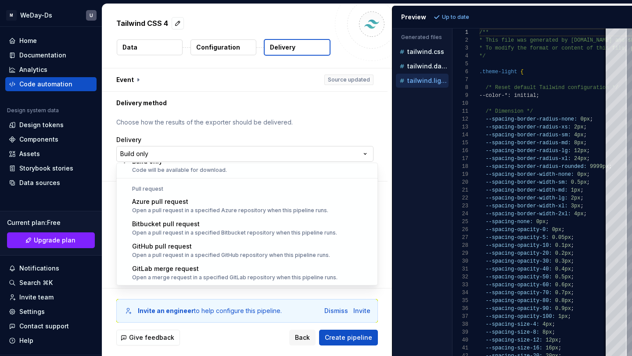
click at [202, 151] on html "**********" at bounding box center [316, 178] width 632 height 356
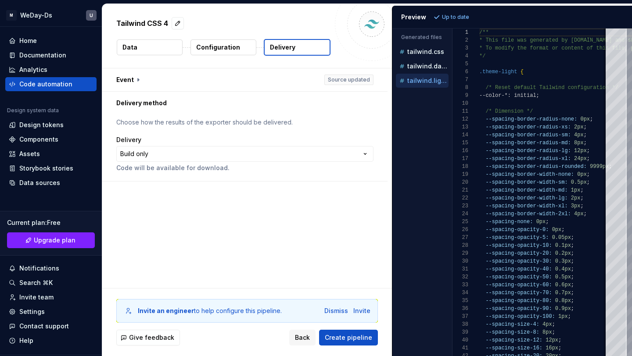
click at [226, 125] on p "Choose how the results of the exporter should be delivered." at bounding box center [244, 122] width 257 height 9
click at [212, 49] on p "Configuration" at bounding box center [218, 47] width 44 height 9
click at [155, 38] on div "Tailwind CSS 4 Data Configuration Delivery" at bounding box center [247, 36] width 290 height 64
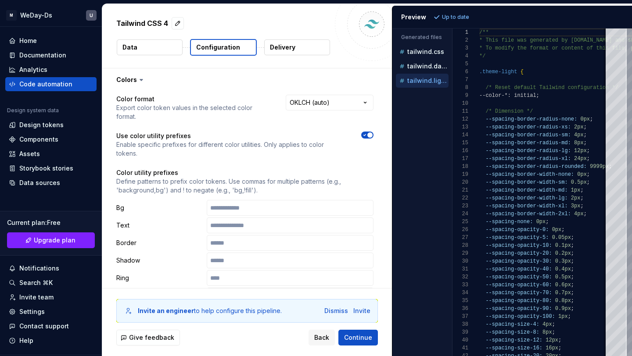
click at [156, 46] on button "Data" at bounding box center [150, 48] width 66 height 16
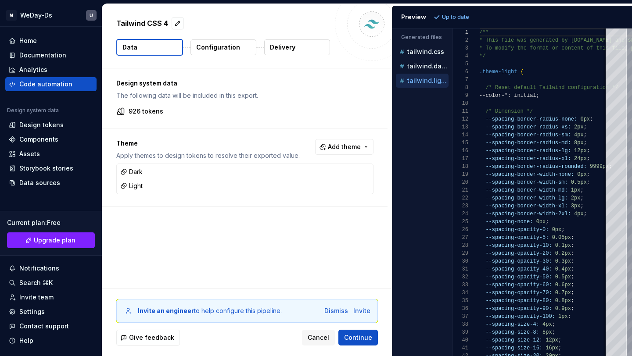
click at [163, 46] on button "Data" at bounding box center [149, 47] width 67 height 17
click at [145, 52] on button "Data" at bounding box center [149, 47] width 67 height 17
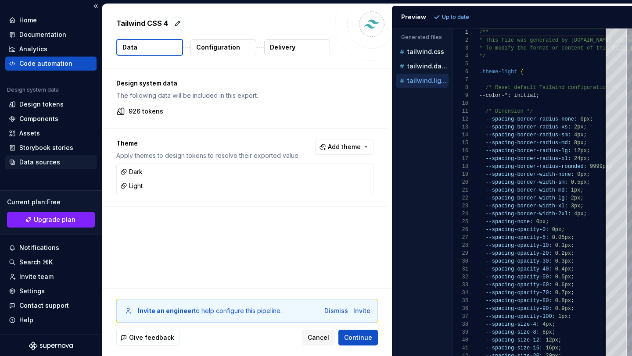
scroll to position [22, 0]
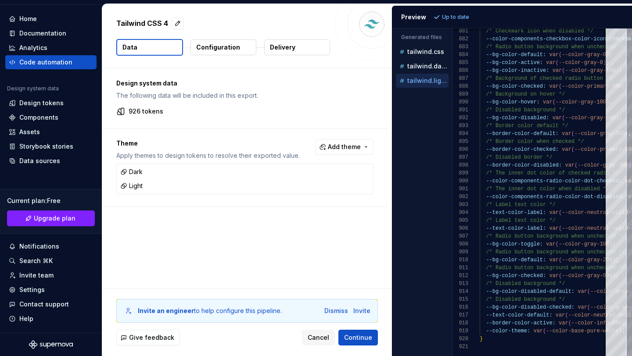
click at [152, 110] on p "926 tokens" at bounding box center [146, 111] width 35 height 9
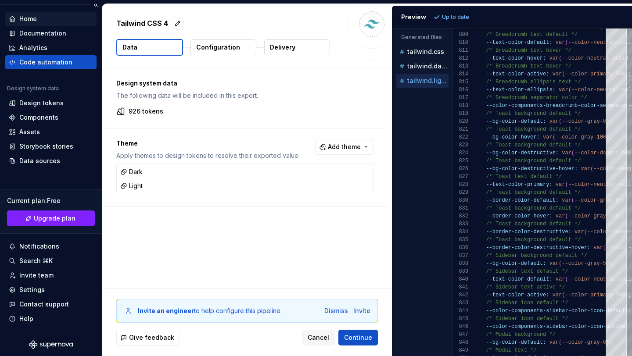
click at [45, 19] on div "Home" at bounding box center [51, 18] width 84 height 9
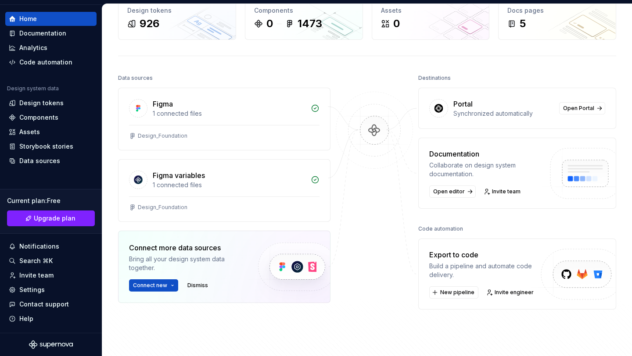
scroll to position [100, 0]
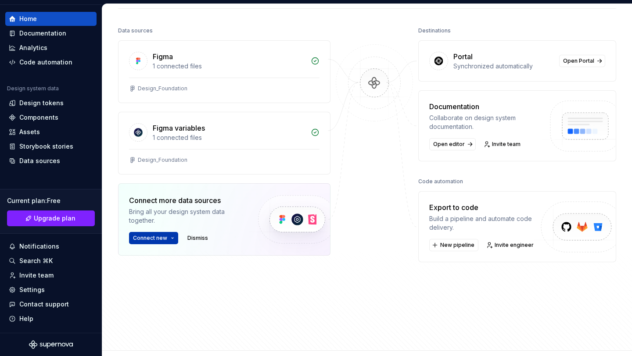
click at [171, 237] on button "Connect new" at bounding box center [153, 238] width 49 height 12
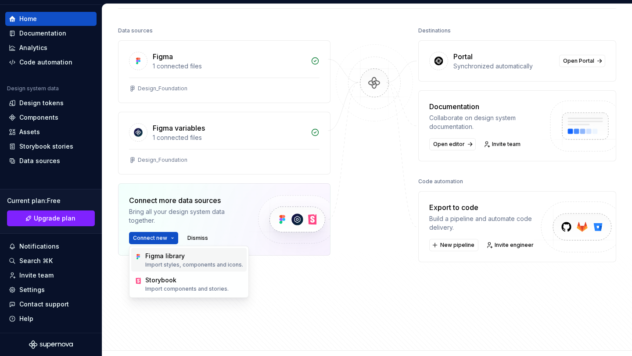
click at [175, 260] on div "Figma library" at bounding box center [165, 256] width 40 height 9
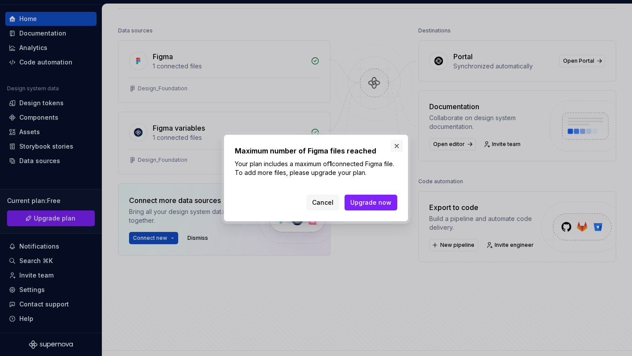
click at [399, 142] on button "button" at bounding box center [397, 146] width 12 height 12
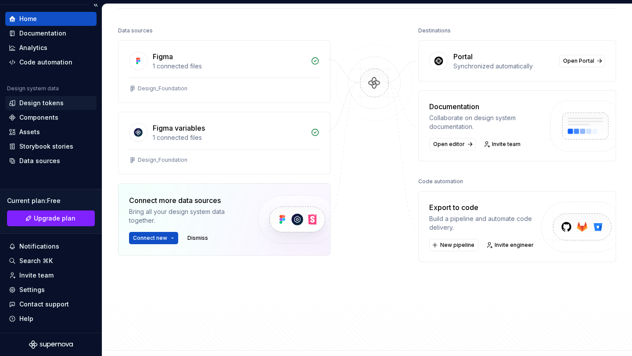
click at [56, 97] on div "Design tokens" at bounding box center [50, 103] width 91 height 14
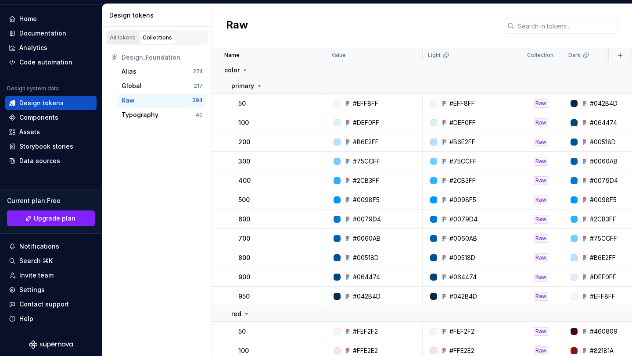
click at [130, 39] on div "All tokens" at bounding box center [123, 37] width 26 height 7
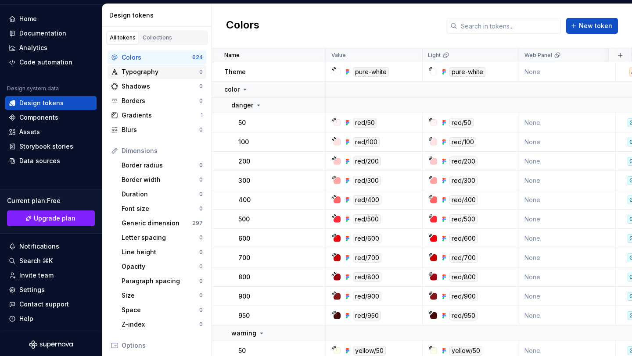
click at [157, 74] on div "Typography" at bounding box center [161, 72] width 78 height 9
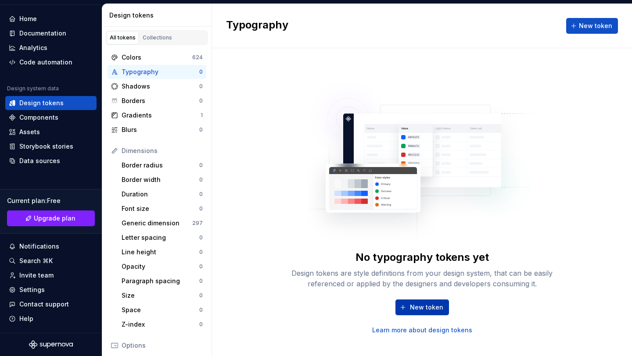
click at [421, 303] on span "New token" at bounding box center [426, 307] width 33 height 9
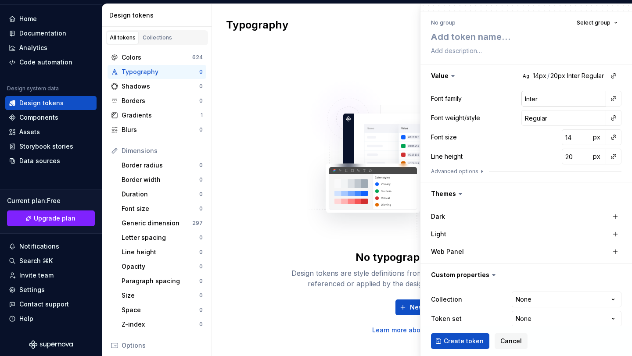
scroll to position [83, 0]
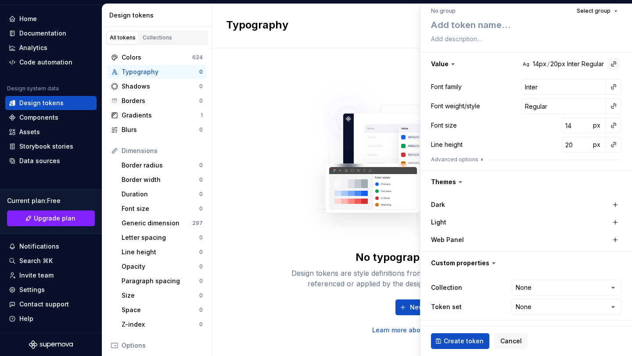
click at [616, 60] on button "button" at bounding box center [614, 64] width 12 height 12
click at [129, 158] on html "M WeDay-Ds U Home Documentation Analytics Code automation Design system data De…" at bounding box center [316, 178] width 632 height 356
click at [154, 226] on div "Generic dimension" at bounding box center [157, 223] width 71 height 9
click at [155, 223] on div "Generic dimension" at bounding box center [157, 223] width 71 height 9
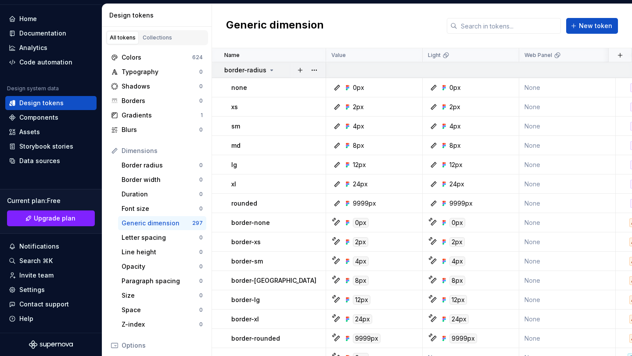
click at [248, 71] on p "border-radius" at bounding box center [245, 70] width 42 height 9
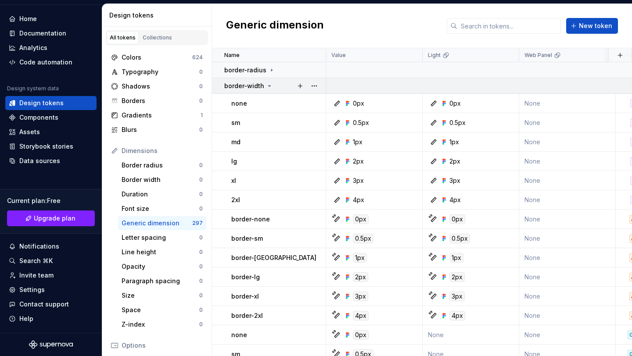
click at [252, 94] on td "border-width" at bounding box center [269, 86] width 114 height 16
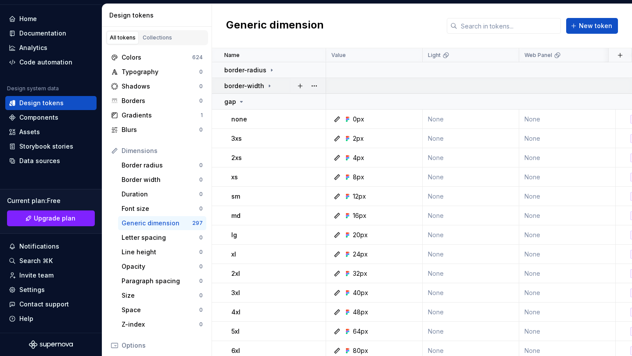
click at [256, 83] on p "border-width" at bounding box center [244, 86] width 40 height 9
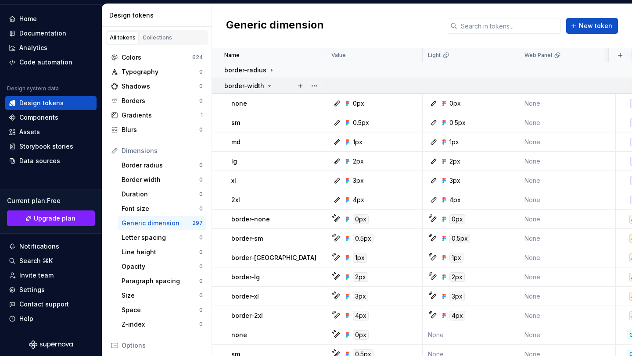
click at [256, 83] on p "border-width" at bounding box center [244, 86] width 40 height 9
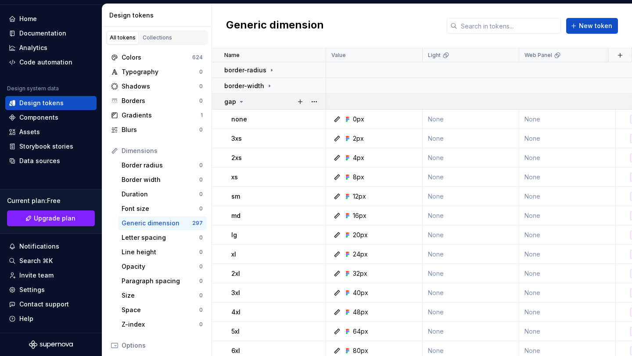
click at [241, 97] on td "gap" at bounding box center [269, 102] width 114 height 16
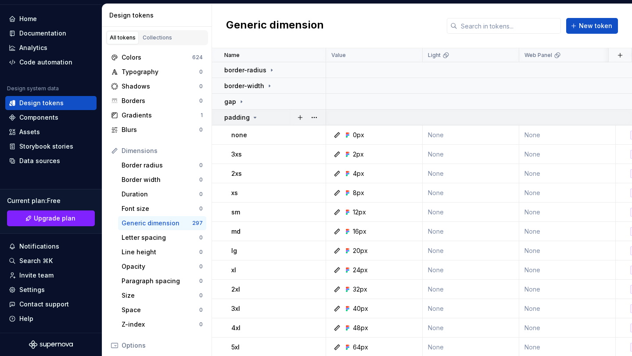
click at [239, 118] on p "padding" at bounding box center [236, 117] width 25 height 9
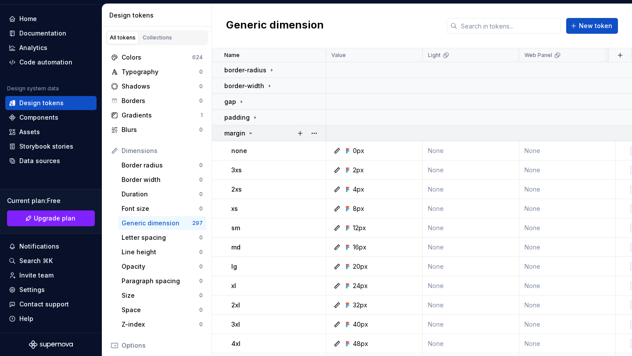
click at [241, 134] on p "margin" at bounding box center [234, 133] width 21 height 9
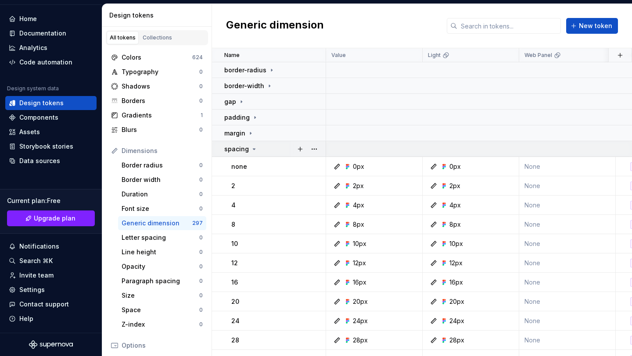
click at [241, 149] on p "spacing" at bounding box center [236, 149] width 25 height 9
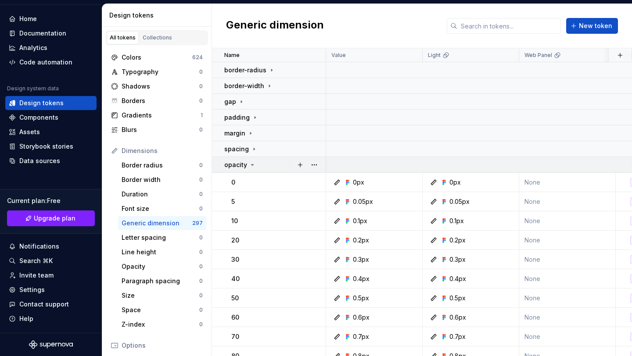
click at [238, 168] on p "opacity" at bounding box center [235, 165] width 23 height 9
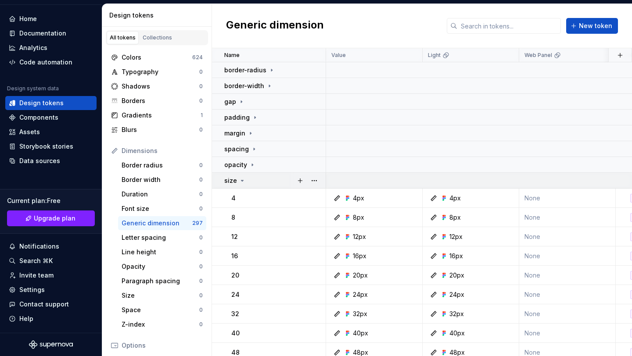
click at [235, 186] on td "size" at bounding box center [269, 181] width 114 height 16
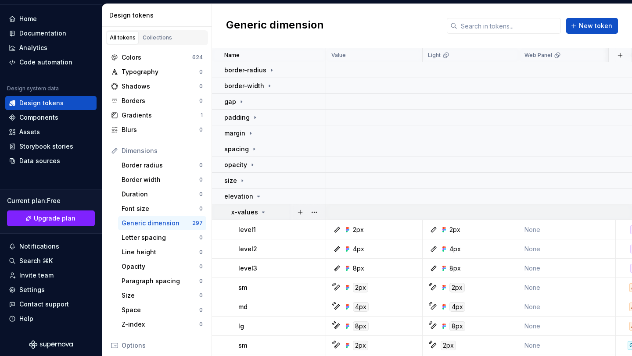
click at [235, 206] on td "x-values" at bounding box center [269, 213] width 114 height 16
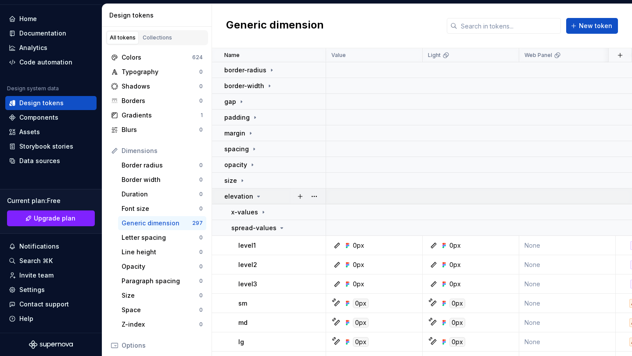
click at [243, 196] on p "elevation" at bounding box center [238, 196] width 29 height 9
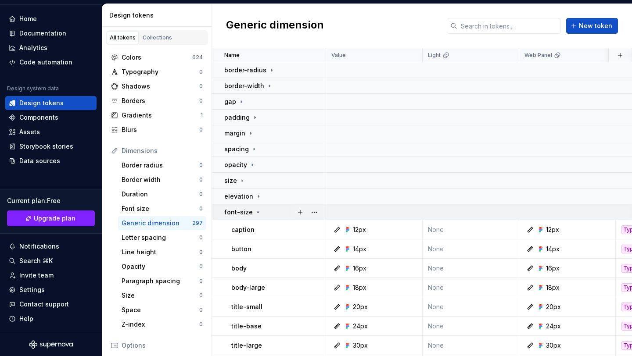
click at [245, 209] on p "font-size" at bounding box center [238, 212] width 29 height 9
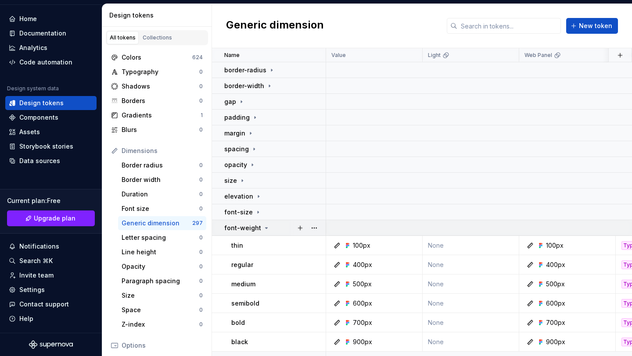
click at [248, 228] on p "font-weight" at bounding box center [242, 228] width 37 height 9
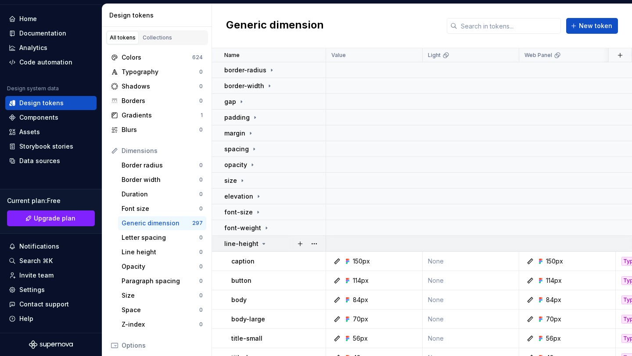
click at [260, 242] on icon at bounding box center [263, 244] width 7 height 7
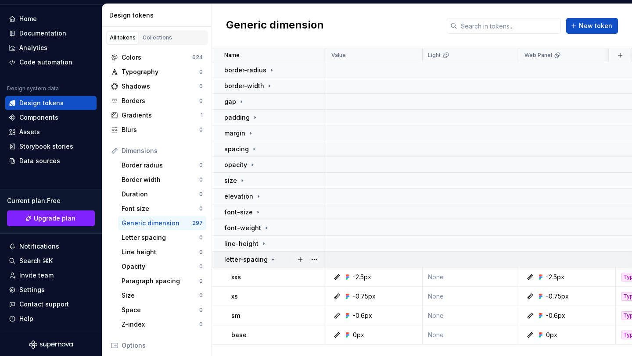
click at [260, 259] on p "letter-spacing" at bounding box center [245, 260] width 43 height 9
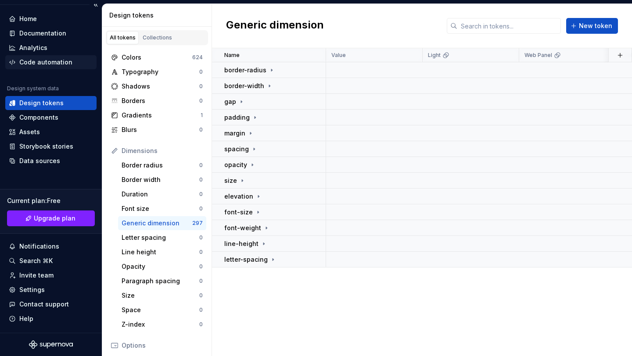
click at [44, 62] on div "Code automation" at bounding box center [45, 62] width 53 height 9
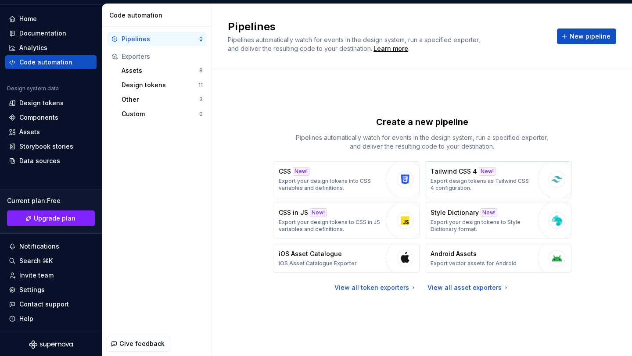
click at [486, 173] on div "New!" at bounding box center [487, 171] width 17 height 9
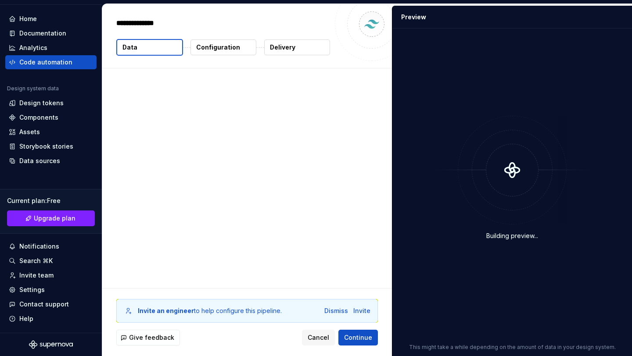
type textarea "*"
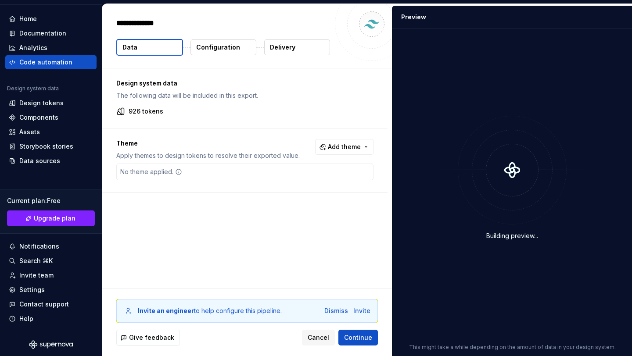
click at [334, 168] on div "No theme applied." at bounding box center [244, 172] width 257 height 17
click at [339, 151] on span "Add theme" at bounding box center [344, 147] width 33 height 9
click at [302, 184] on div "Dark" at bounding box center [296, 182] width 14 height 9
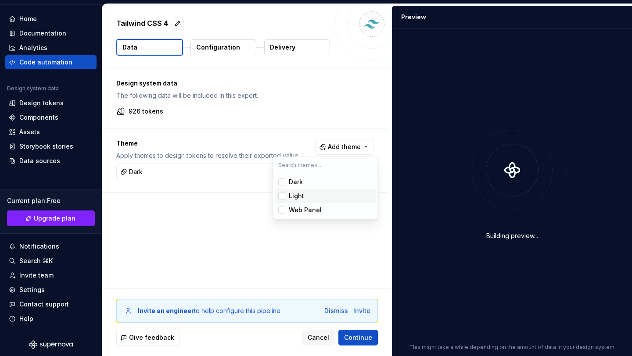
click at [301, 193] on div "Light" at bounding box center [296, 196] width 15 height 9
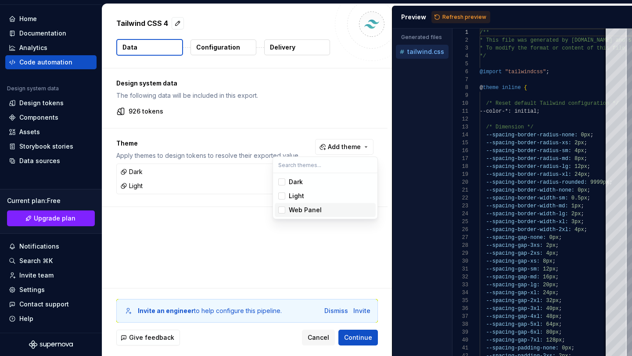
click at [283, 210] on div "Suggestions" at bounding box center [281, 210] width 7 height 7
click at [439, 17] on html "M WeDay-Ds U Home Documentation Analytics Code automation Design system data De…" at bounding box center [316, 178] width 632 height 356
click at [462, 18] on span "Refresh preview" at bounding box center [465, 17] width 44 height 7
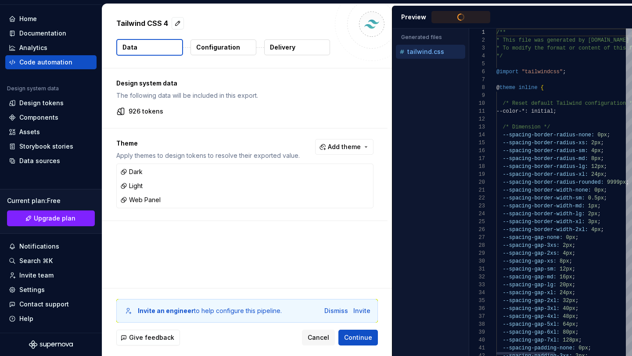
click at [468, 132] on div "Generated files Accessibility guide for tree . Navigate the tree with the arrow…" at bounding box center [512, 193] width 240 height 328
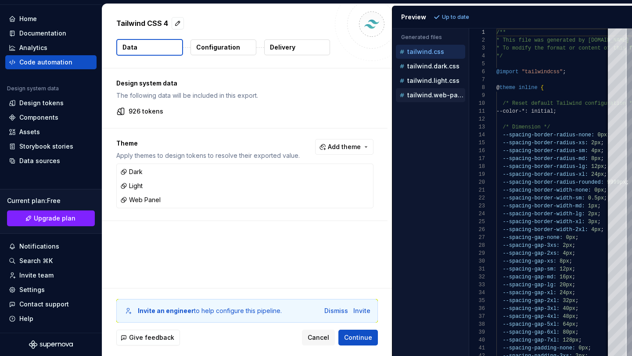
click at [436, 100] on button "tailwind.web-panel.css" at bounding box center [430, 95] width 69 height 10
type textarea "**********"
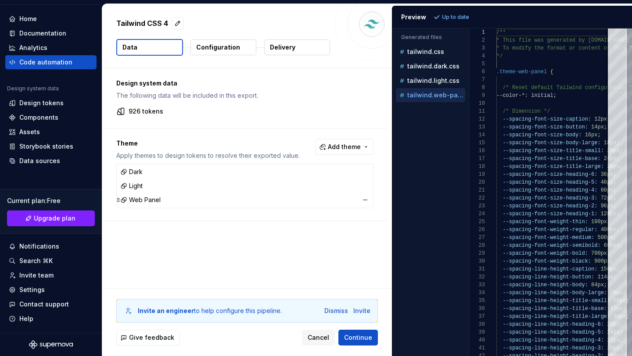
click at [158, 198] on div "Web Panel" at bounding box center [140, 200] width 40 height 9
click at [279, 199] on div "Web Panel" at bounding box center [245, 200] width 253 height 12
click at [119, 201] on icon at bounding box center [118, 200] width 7 height 7
drag, startPoint x: 120, startPoint y: 201, endPoint x: 119, endPoint y: 196, distance: 4.8
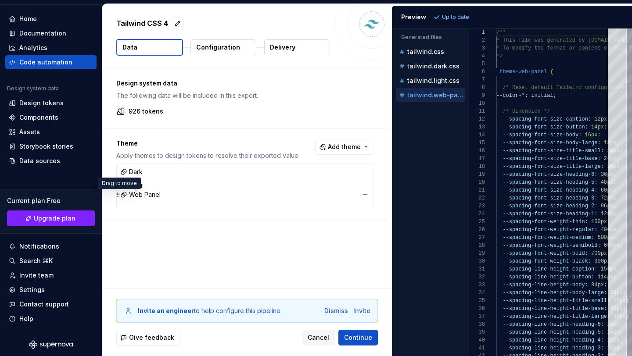
click at [119, 196] on icon at bounding box center [118, 194] width 7 height 7
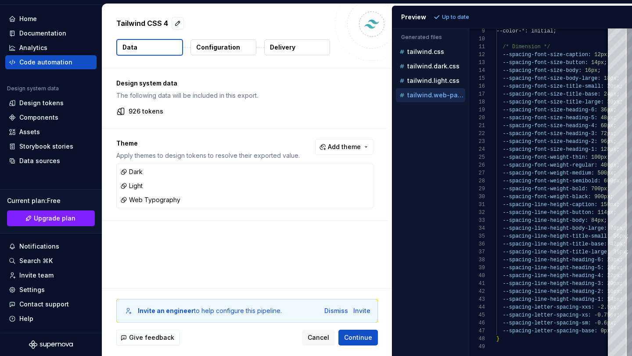
click at [306, 269] on div "Design system data The following data will be included in this export. 926 toke…" at bounding box center [247, 178] width 290 height 220
click at [328, 342] on span "Cancel" at bounding box center [319, 338] width 22 height 9
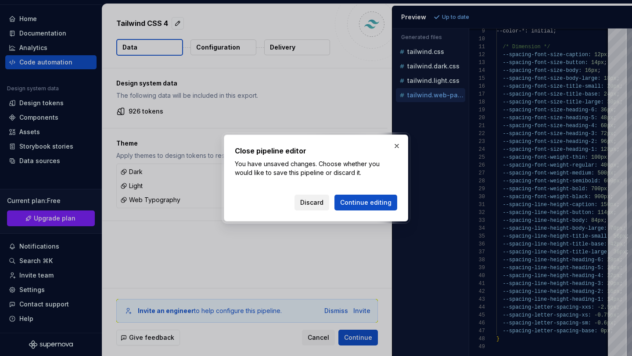
click at [311, 203] on span "Discard" at bounding box center [311, 202] width 23 height 9
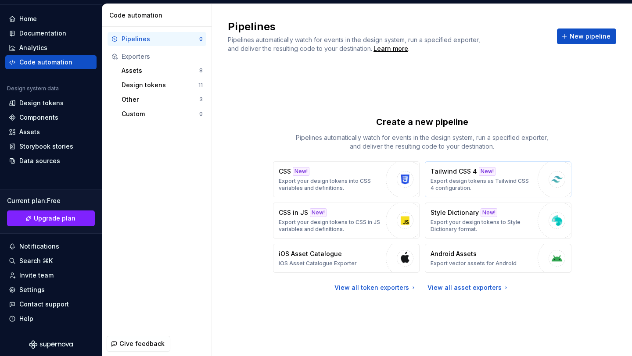
click at [472, 172] on p "Tailwind CSS 4" at bounding box center [454, 171] width 47 height 9
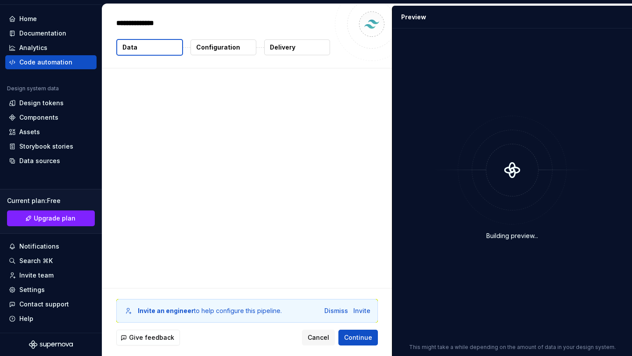
type textarea "*"
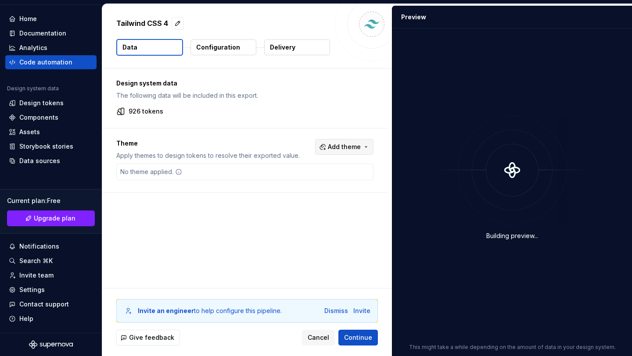
click at [337, 147] on span "Add theme" at bounding box center [344, 147] width 33 height 9
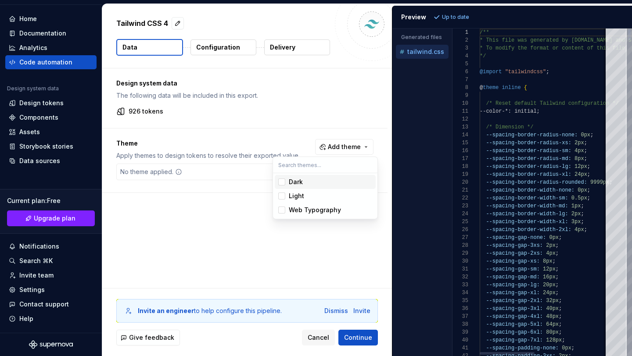
click at [282, 181] on div "Suggestions" at bounding box center [281, 182] width 7 height 7
click at [282, 195] on div "Suggestions" at bounding box center [281, 196] width 7 height 7
click at [282, 212] on div "Suggestions" at bounding box center [281, 210] width 7 height 7
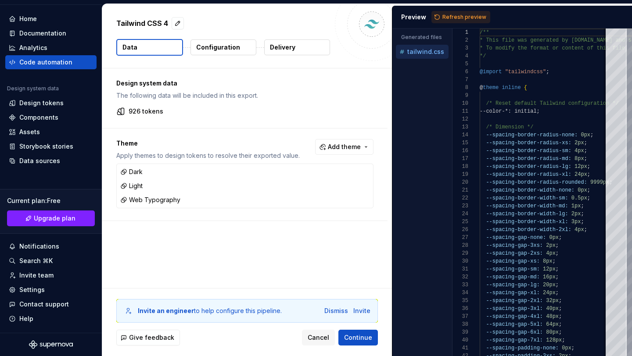
click at [462, 14] on html "M WeDay-Ds U Home Documentation Analytics Code automation Design system data De…" at bounding box center [316, 178] width 632 height 356
click at [461, 18] on span "Refresh preview" at bounding box center [465, 17] width 44 height 7
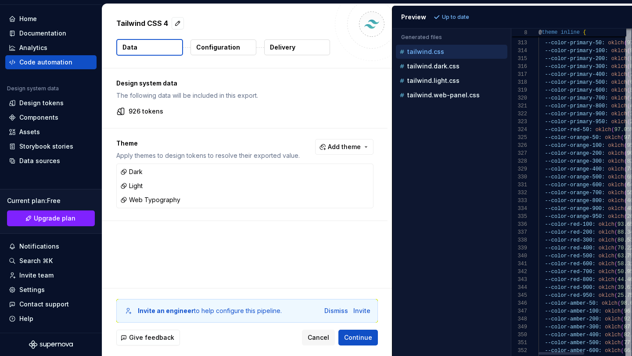
click at [512, 107] on div "Generated files Accessibility guide for tree . Navigate the tree with the arrow…" at bounding box center [512, 193] width 240 height 328
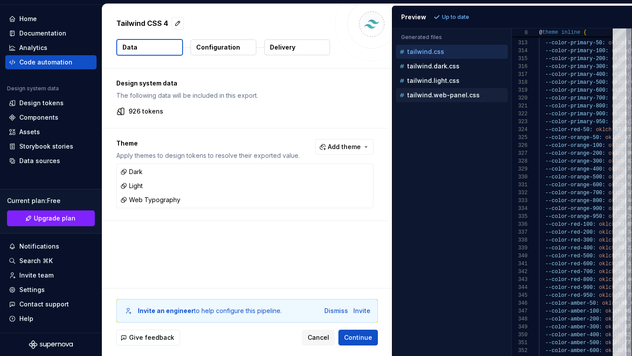
click at [436, 96] on p "tailwind.web-panel.css" at bounding box center [443, 95] width 72 height 7
type textarea "**********"
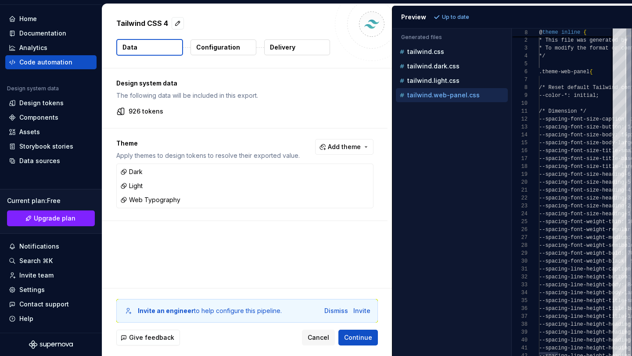
scroll to position [79, 0]
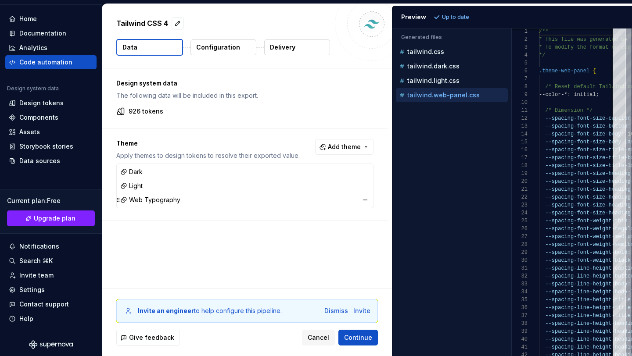
click at [298, 201] on div "Web Typography" at bounding box center [245, 200] width 253 height 12
click at [144, 203] on div "Web Typography" at bounding box center [150, 200] width 60 height 9
click at [217, 228] on div "Design system data The following data will be included in this export. 926 toke…" at bounding box center [247, 178] width 290 height 220
click at [231, 43] on p "Configuration" at bounding box center [218, 47] width 44 height 9
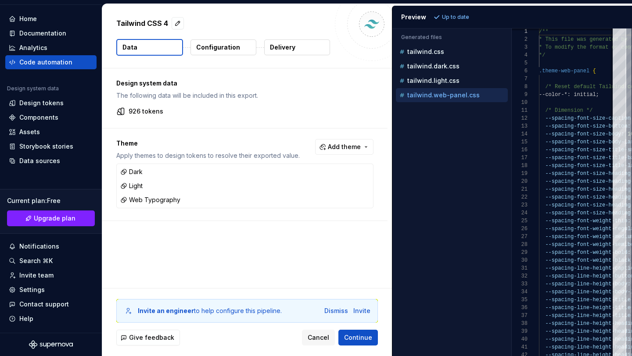
click at [233, 44] on p "Configuration" at bounding box center [218, 47] width 44 height 9
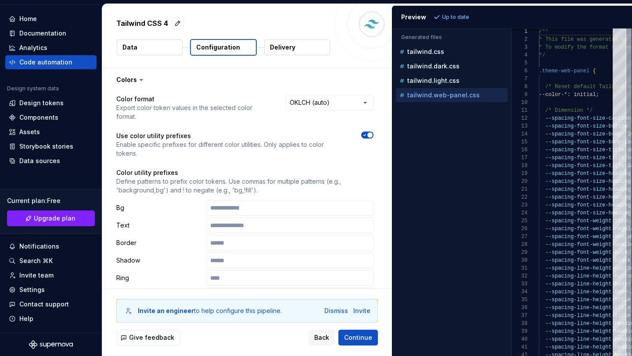
click at [238, 47] on button "Configuration" at bounding box center [223, 47] width 67 height 17
click at [320, 103] on html "**********" at bounding box center [316, 178] width 632 height 356
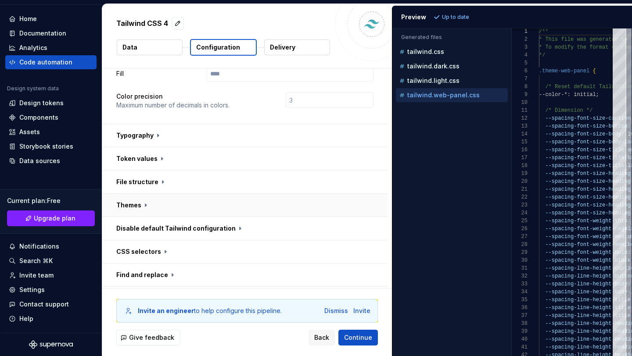
scroll to position [263, 0]
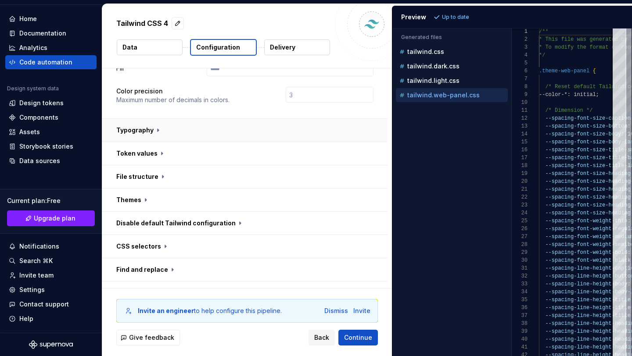
click at [146, 119] on button "button" at bounding box center [244, 130] width 285 height 23
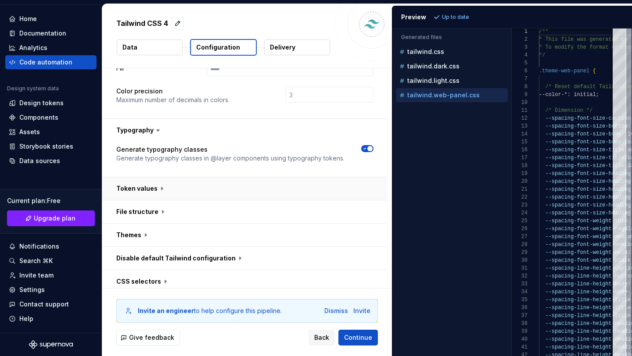
click at [152, 177] on button "button" at bounding box center [244, 188] width 285 height 23
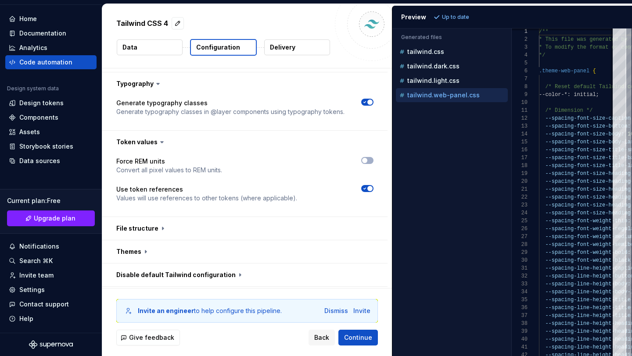
scroll to position [349, 0]
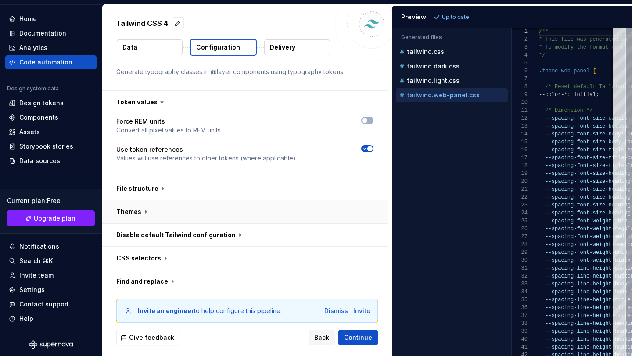
click at [146, 201] on button "button" at bounding box center [244, 212] width 285 height 23
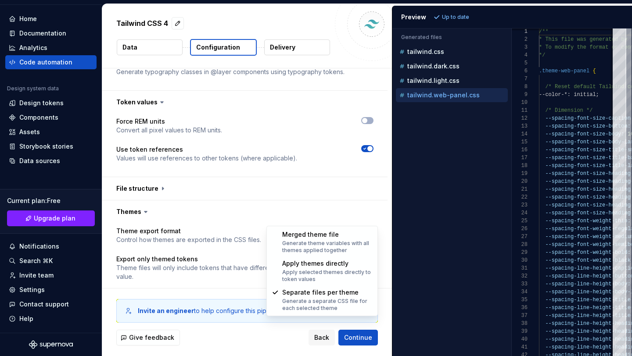
click at [319, 216] on html "**********" at bounding box center [316, 178] width 632 height 356
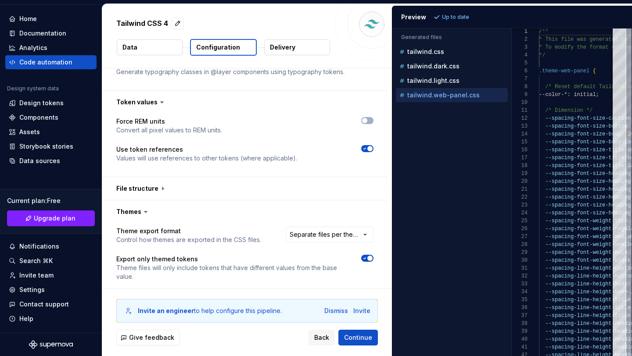
click at [319, 216] on html "**********" at bounding box center [316, 178] width 632 height 356
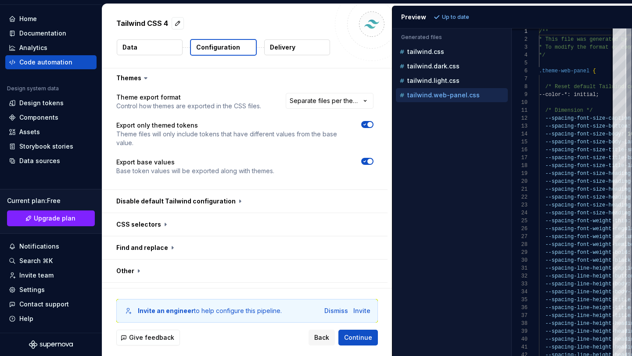
scroll to position [483, 0]
click at [158, 213] on button "button" at bounding box center [244, 224] width 285 height 23
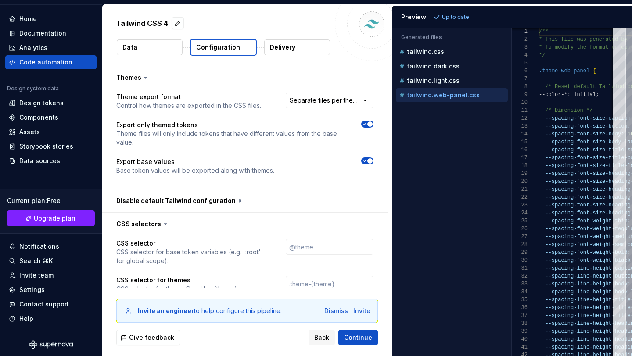
click at [161, 220] on icon at bounding box center [165, 224] width 9 height 9
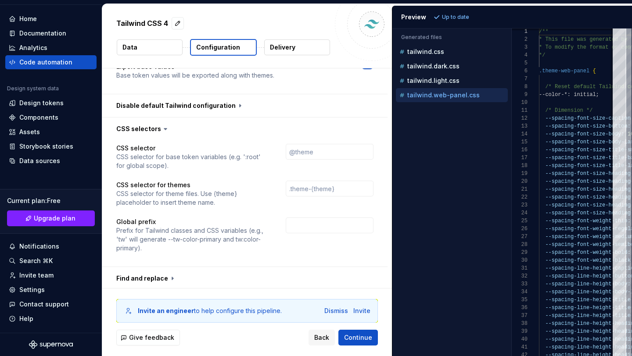
scroll to position [590, 0]
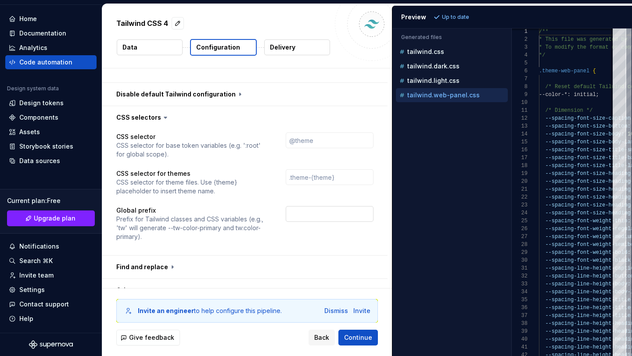
click at [317, 206] on input "text" at bounding box center [330, 214] width 88 height 16
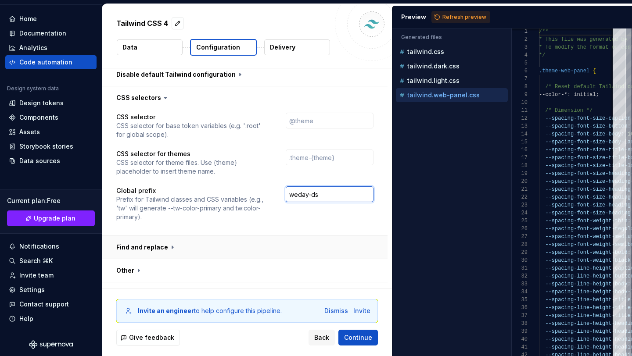
type input "weday-ds"
click at [172, 236] on button "button" at bounding box center [244, 247] width 285 height 23
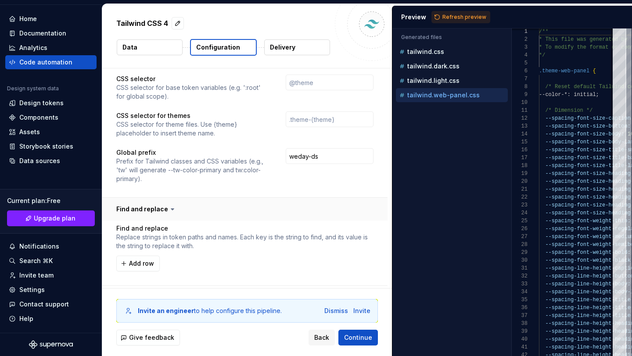
scroll to position [675, 0]
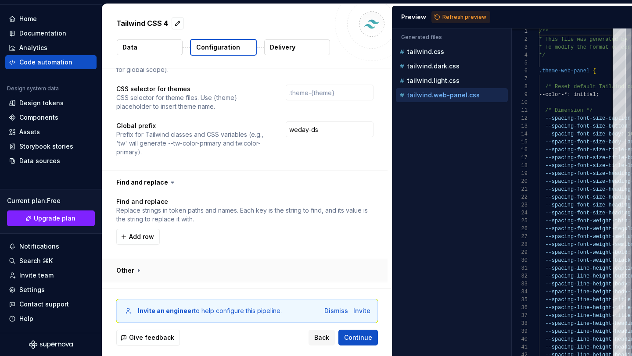
click at [133, 259] on button "button" at bounding box center [244, 270] width 285 height 23
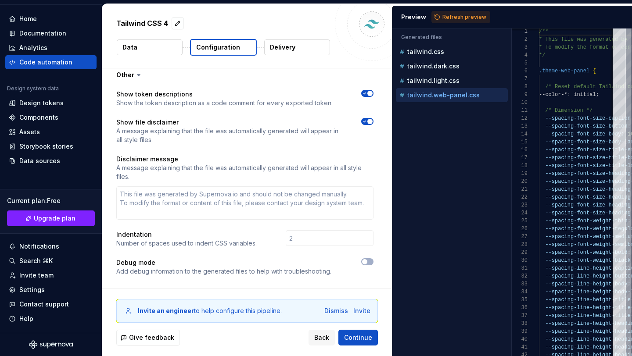
scroll to position [878, 0]
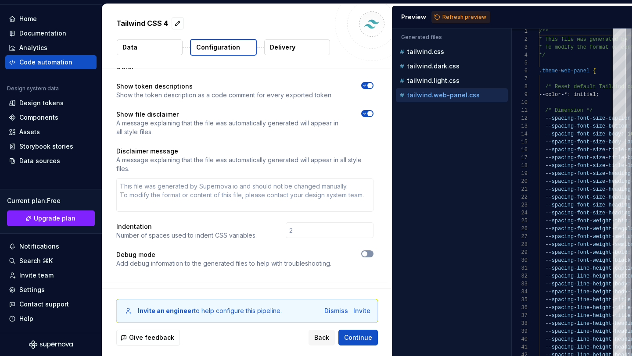
click at [367, 252] on span "button" at bounding box center [364, 254] width 5 height 5
type textarea "*"
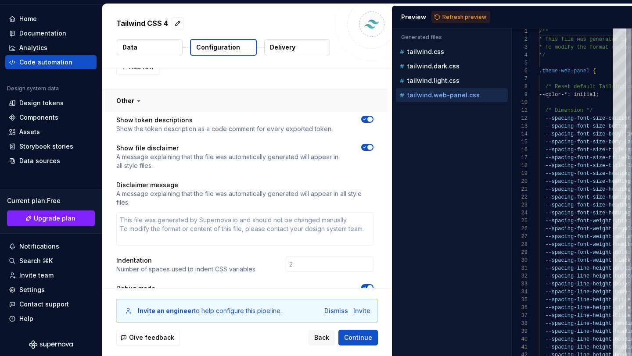
scroll to position [807, 0]
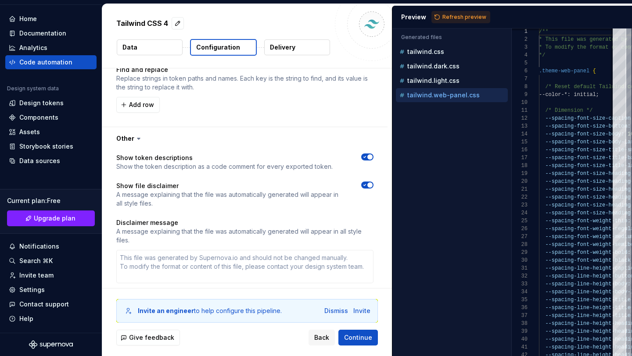
click at [447, 25] on div "Preview Refresh preview" at bounding box center [512, 17] width 240 height 23
click at [449, 15] on span "Refresh preview" at bounding box center [465, 17] width 44 height 7
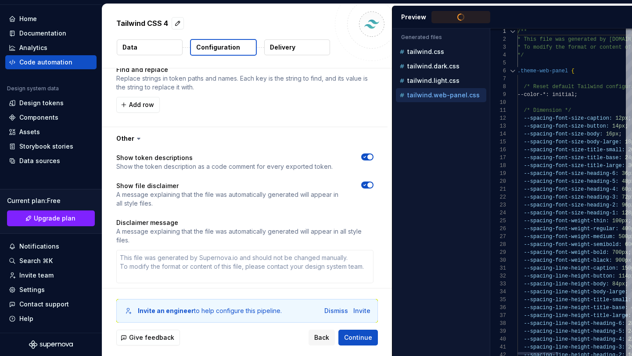
click at [490, 138] on div "Generated files Accessibility guide for tree . Navigate the tree with the arrow…" at bounding box center [512, 193] width 240 height 328
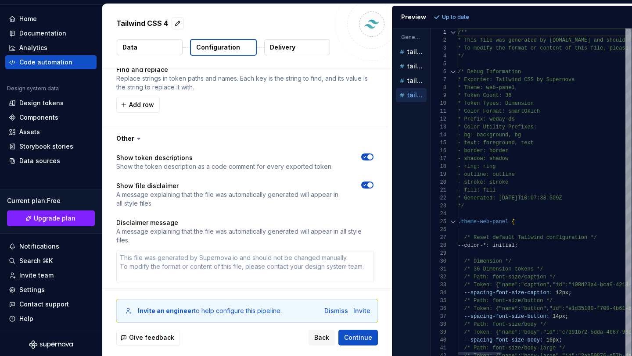
click at [374, 170] on div "**********" at bounding box center [367, 180] width 530 height 353
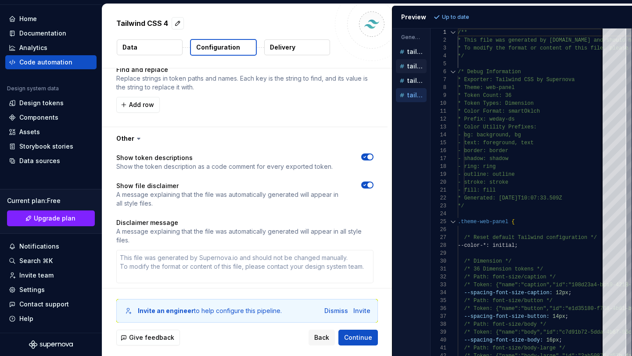
click at [417, 65] on p "tailwind.dark.css" at bounding box center [416, 66] width 19 height 7
type textarea "**********"
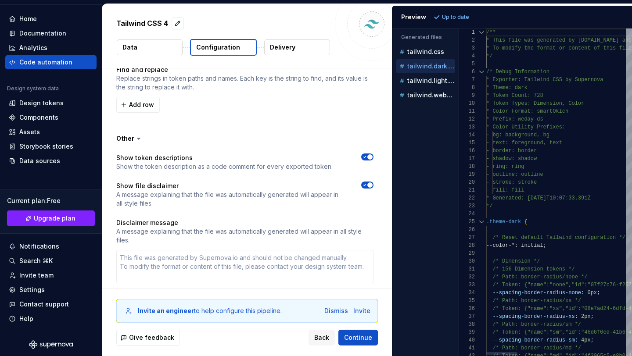
click at [459, 105] on div at bounding box center [459, 193] width 0 height 328
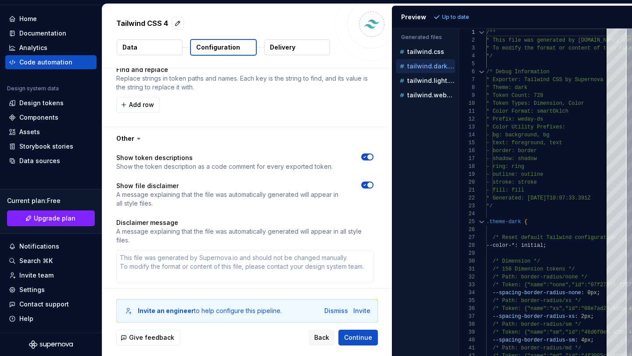
click at [288, 45] on p "Delivery" at bounding box center [282, 47] width 25 height 9
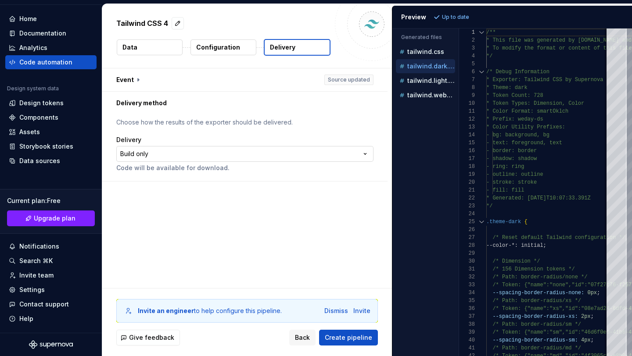
click at [225, 158] on html "**********" at bounding box center [316, 178] width 632 height 356
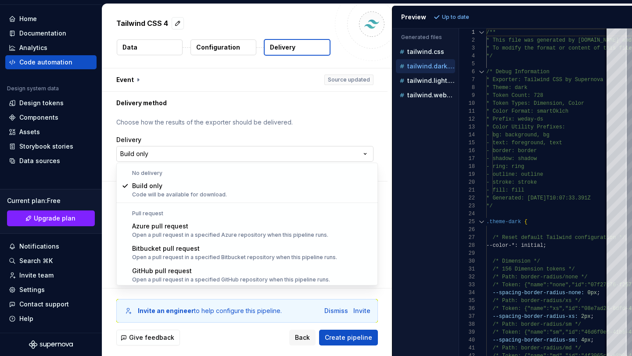
click at [225, 158] on html "**********" at bounding box center [316, 178] width 632 height 356
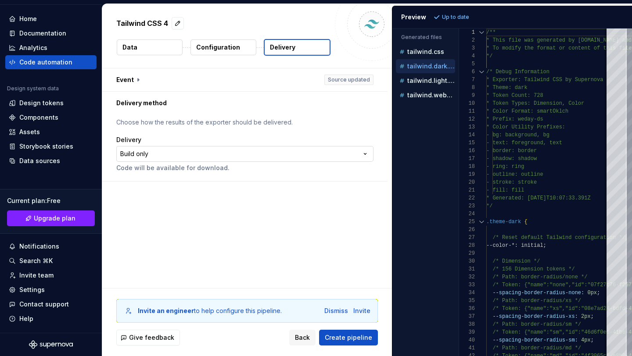
click at [225, 158] on html "**********" at bounding box center [316, 178] width 632 height 356
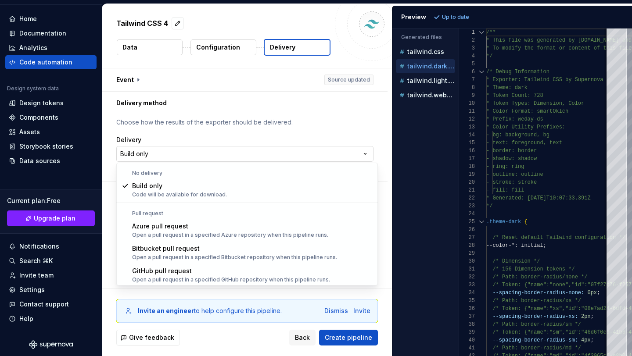
click at [225, 158] on html "**********" at bounding box center [316, 178] width 632 height 356
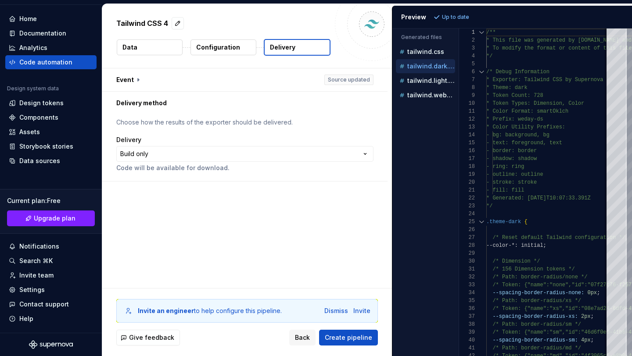
click at [229, 48] on p "Configuration" at bounding box center [218, 47] width 44 height 9
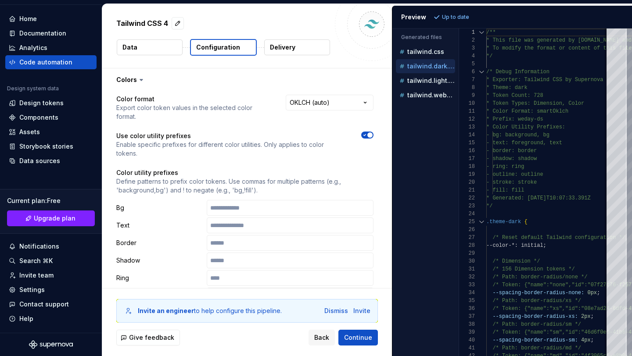
click at [288, 44] on p "Delivery" at bounding box center [282, 47] width 25 height 9
type textarea "*"
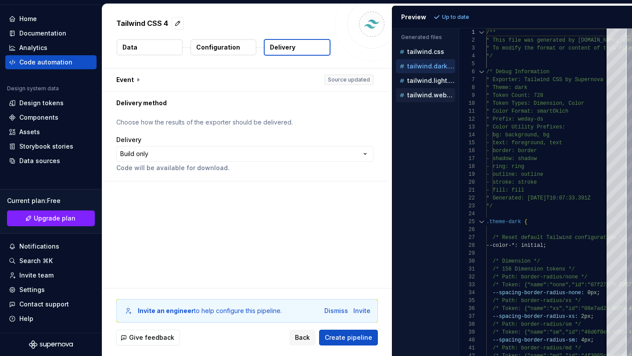
click at [435, 100] on div "tailwind.web-panel.css" at bounding box center [425, 95] width 59 height 14
click at [429, 95] on p "tailwind.web-panel.css" at bounding box center [431, 95] width 48 height 7
type textarea "**********"
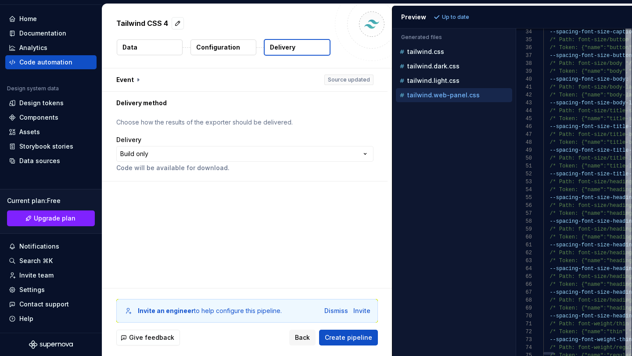
click at [516, 86] on div "Generated files Accessibility guide for tree . Navigate the tree with the arrow…" at bounding box center [512, 193] width 240 height 328
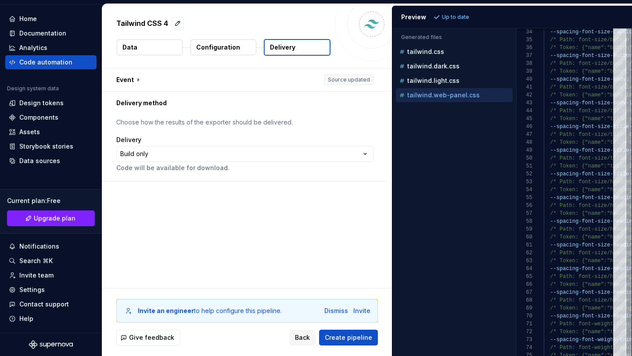
click at [456, 94] on p "tailwind.web-panel.css" at bounding box center [443, 95] width 72 height 7
click at [456, 95] on p "tailwind.web-panel.css" at bounding box center [443, 95] width 72 height 7
click at [230, 46] on p "Configuration" at bounding box center [218, 47] width 44 height 9
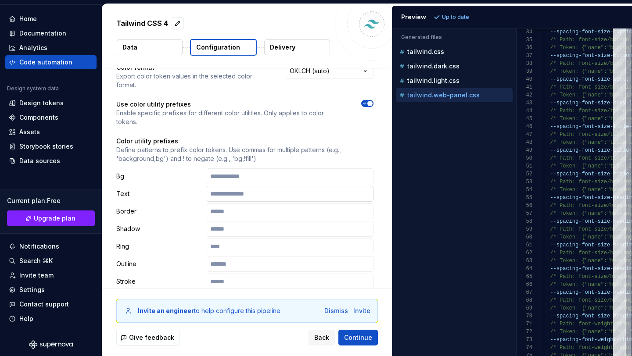
type textarea "*"
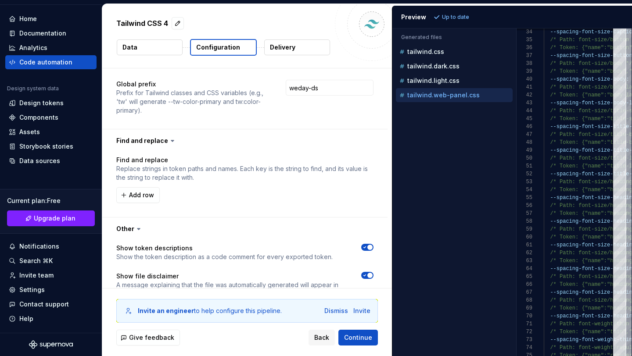
scroll to position [707, 0]
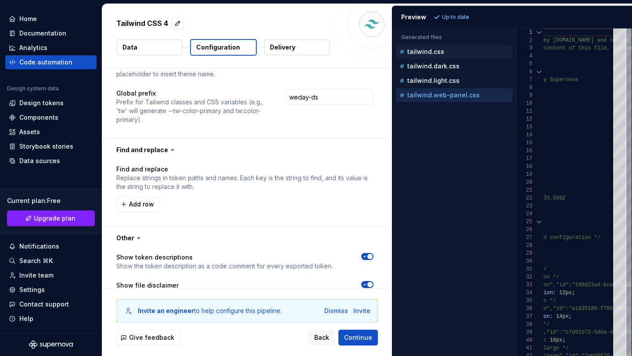
click at [439, 46] on div "tailwind.css" at bounding box center [454, 52] width 117 height 14
click at [456, 51] on div "tailwind.css" at bounding box center [455, 51] width 115 height 9
type textarea "**********"
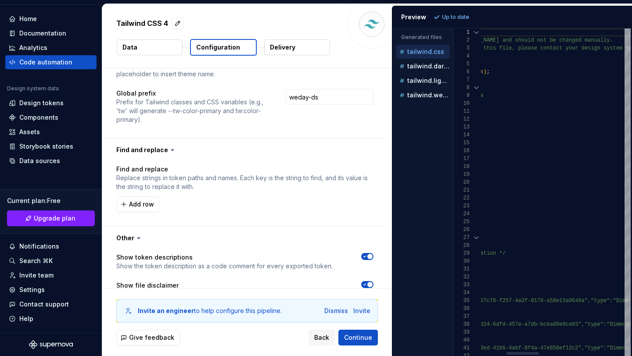
click at [450, 113] on div "Generated files Accessibility guide for tree . Navigate the tree with the arrow…" at bounding box center [512, 193] width 240 height 328
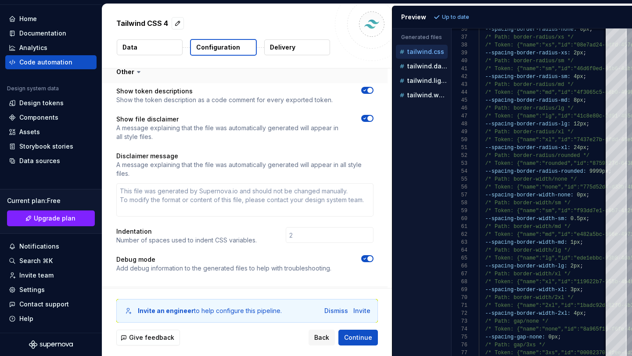
scroll to position [878, 0]
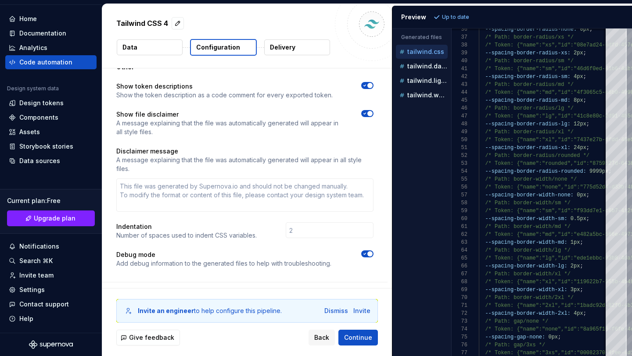
click at [366, 254] on icon "button" at bounding box center [365, 254] width 2 height 1
type textarea "*"
click at [468, 12] on button "Refresh preview" at bounding box center [461, 17] width 59 height 12
type textarea "**********"
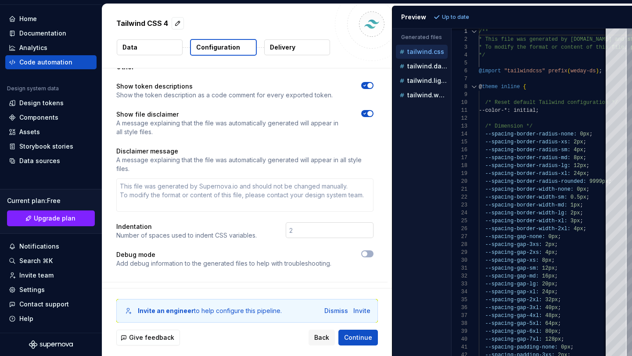
click at [302, 223] on input "number" at bounding box center [330, 231] width 88 height 16
click at [165, 231] on p "Number of spaces used to indent CSS variables." at bounding box center [186, 235] width 140 height 9
click at [204, 231] on p "Number of spaces used to indent CSS variables." at bounding box center [186, 235] width 140 height 9
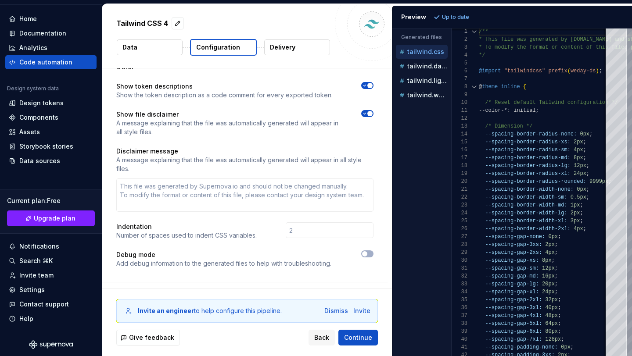
click at [263, 223] on div "Indentation Number of spaces used to indent CSS variables." at bounding box center [244, 232] width 257 height 18
click at [327, 223] on input "number" at bounding box center [330, 231] width 88 height 16
type textarea "*"
type input "1"
click at [373, 223] on input "1" at bounding box center [330, 231] width 88 height 16
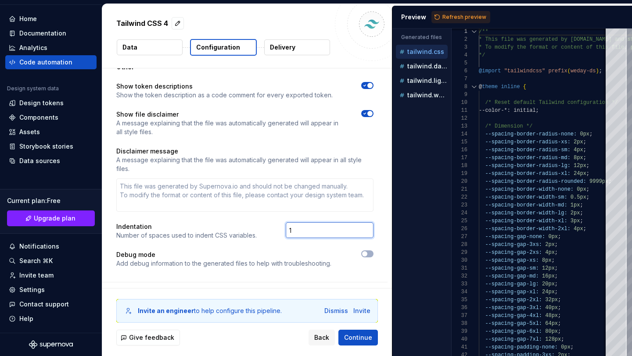
click at [372, 223] on input "1" at bounding box center [330, 231] width 88 height 16
type textarea "*"
type input "0"
click at [372, 223] on input "0" at bounding box center [330, 231] width 88 height 16
type textarea "*"
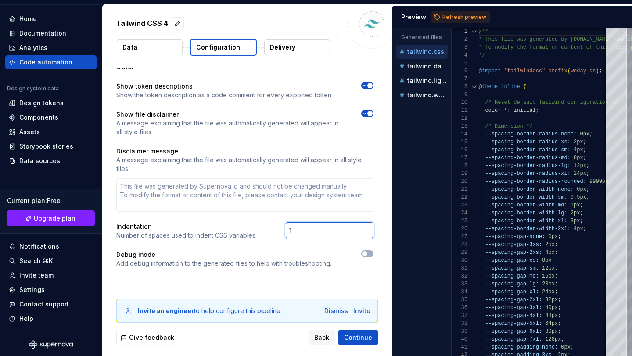
type input "1"
click at [372, 223] on input "1" at bounding box center [330, 231] width 88 height 16
type textarea "*"
type input "2"
click at [372, 223] on input "2" at bounding box center [330, 231] width 88 height 16
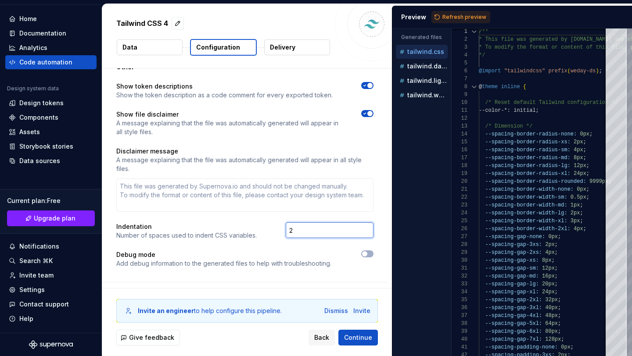
type textarea "*"
type input "3"
click at [372, 223] on input "3" at bounding box center [330, 231] width 88 height 16
type textarea "*"
type input "2"
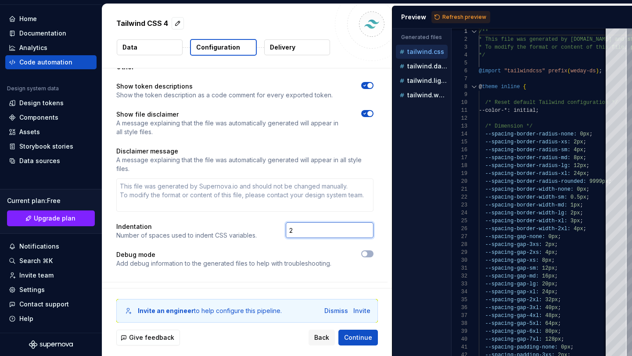
click at [371, 223] on input "2" at bounding box center [330, 231] width 88 height 16
click at [268, 223] on div "Indentation Number of spaces used to indent CSS variables. 2" at bounding box center [244, 232] width 257 height 18
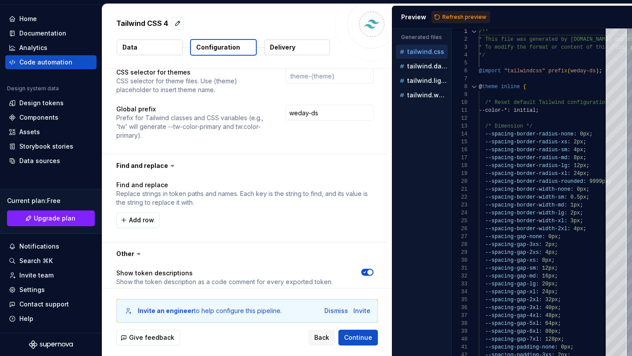
scroll to position [702, 0]
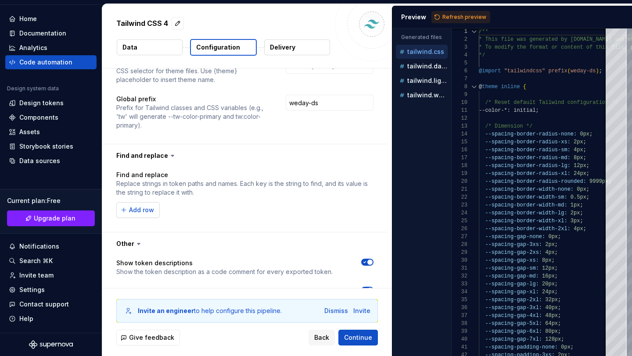
click at [144, 206] on span "Add row" at bounding box center [141, 210] width 25 height 9
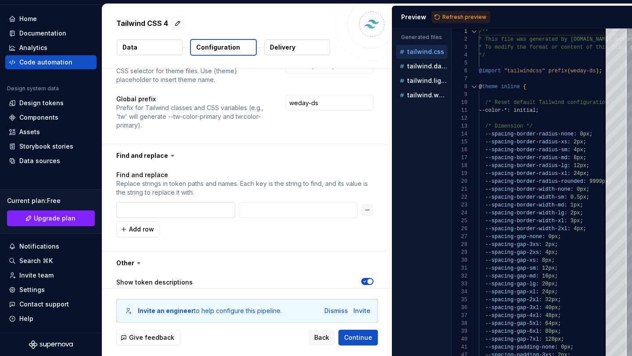
click at [216, 202] on input "text" at bounding box center [175, 210] width 119 height 16
click at [261, 202] on input "text" at bounding box center [298, 210] width 119 height 16
click at [374, 204] on button "button" at bounding box center [367, 210] width 12 height 12
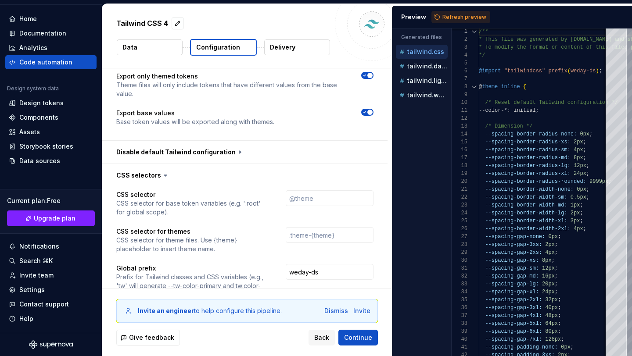
scroll to position [520, 0]
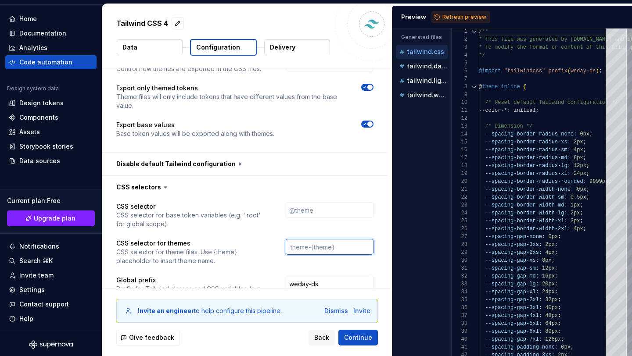
click at [310, 239] on input "text" at bounding box center [330, 247] width 88 height 16
click at [316, 202] on input "text" at bounding box center [330, 210] width 88 height 16
type textarea "*"
click at [287, 202] on div "CSS selector CSS selector for base token variables (e.g. ':root' for global sco…" at bounding box center [244, 215] width 257 height 26
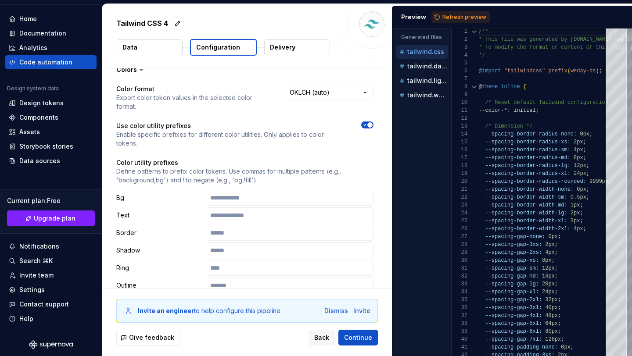
scroll to position [0, 0]
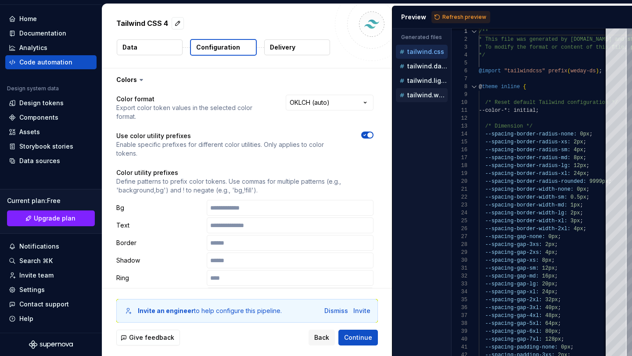
click at [417, 91] on div "tailwind.web-panel.css" at bounding box center [423, 95] width 50 height 9
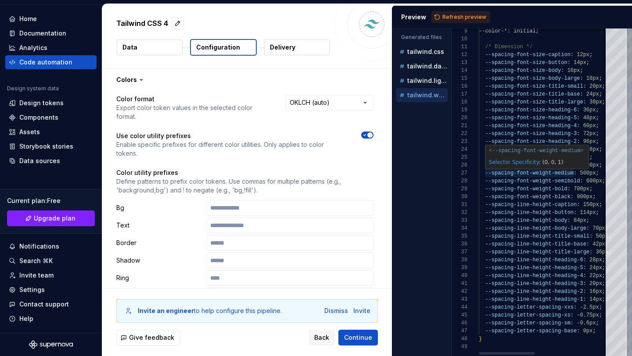
type textarea "**********"
click at [535, 174] on div "--color-*: initial; /* Dimension */ --spacing-font-size-caption: 12px ; --spaci…" at bounding box center [629, 160] width 300 height 392
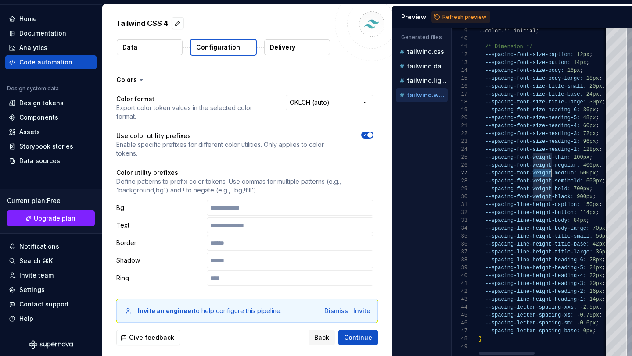
click at [535, 174] on div "--color-*: initial; /* Dimension */ --spacing-font-size-caption: 12px ; --spaci…" at bounding box center [629, 160] width 300 height 392
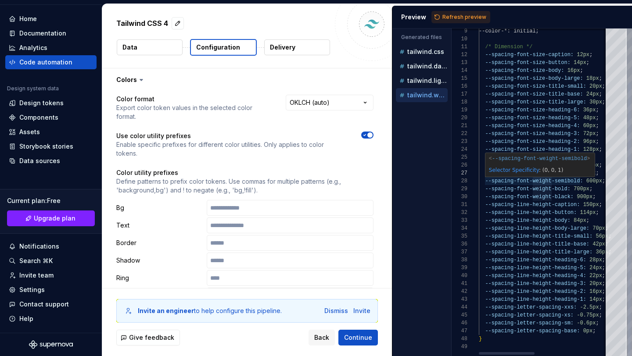
click at [494, 176] on div "< --spacing-font-weight-semibold > Selector Specificity : (0, 0, 1)" at bounding box center [541, 165] width 110 height 25
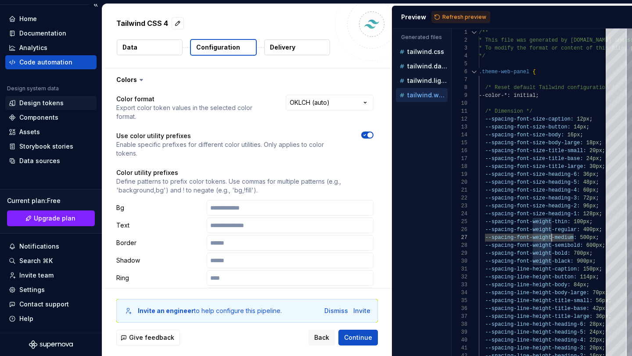
click at [49, 100] on div "Design tokens" at bounding box center [41, 103] width 44 height 9
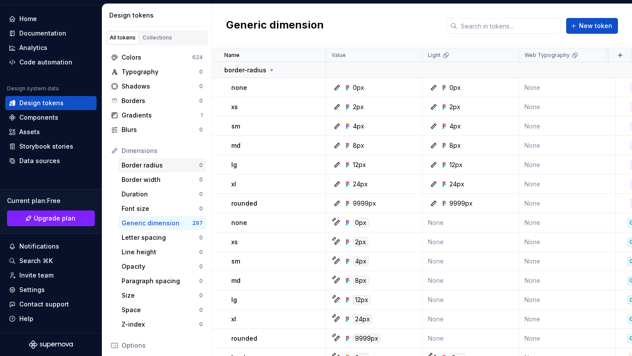
click at [173, 165] on div "Border radius" at bounding box center [161, 165] width 78 height 9
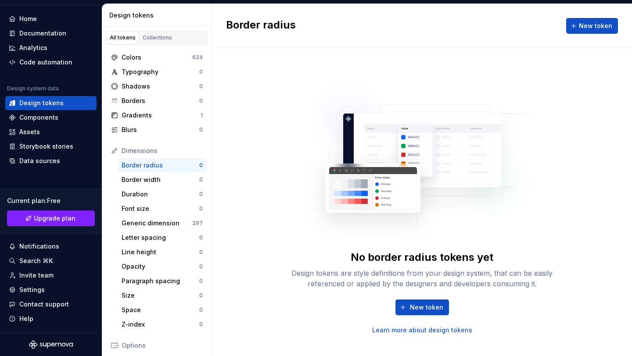
click at [195, 163] on div "Border radius" at bounding box center [161, 165] width 78 height 9
click at [430, 218] on div "No border radius tokens yet Design tokens are style definitions from your desig…" at bounding box center [422, 202] width 281 height 265
click at [423, 303] on span "New token" at bounding box center [426, 307] width 33 height 9
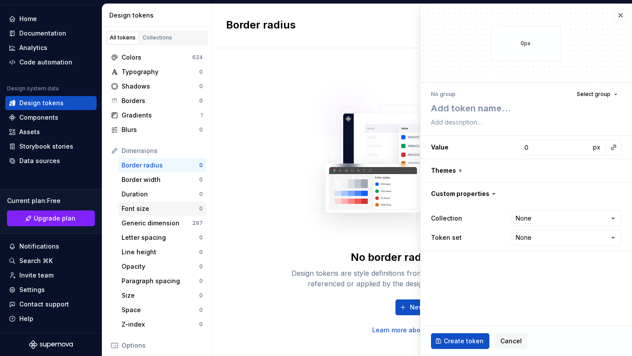
click at [158, 213] on div "Font size" at bounding box center [161, 209] width 78 height 9
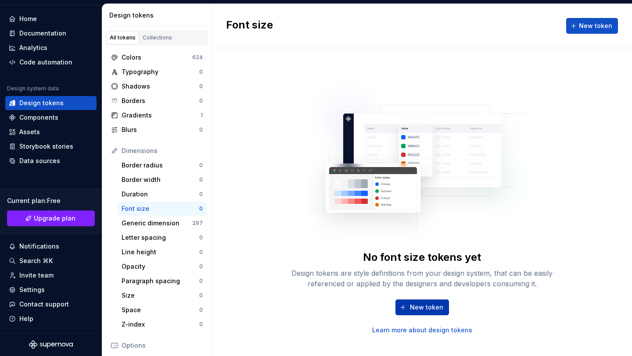
click at [433, 306] on span "New token" at bounding box center [426, 307] width 33 height 9
type textarea "*"
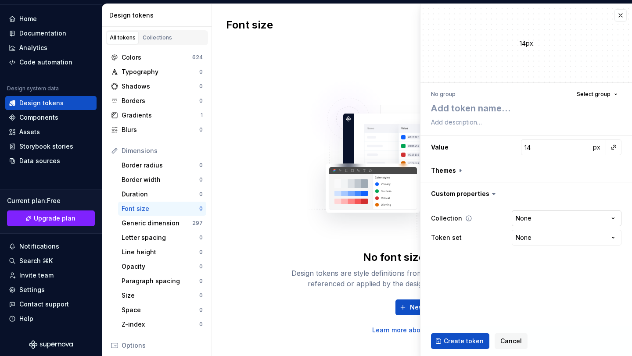
click at [539, 215] on html "**********" at bounding box center [316, 178] width 632 height 356
select select "**********"
click at [539, 236] on html "**********" at bounding box center [316, 178] width 632 height 356
click at [461, 169] on button "button" at bounding box center [527, 170] width 212 height 23
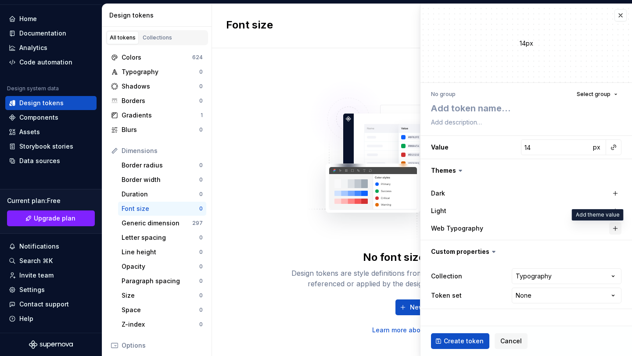
click at [618, 226] on button "button" at bounding box center [615, 229] width 12 height 12
type textarea "*"
type input "15"
click at [584, 226] on input "15" at bounding box center [578, 229] width 23 height 16
type textarea "*"
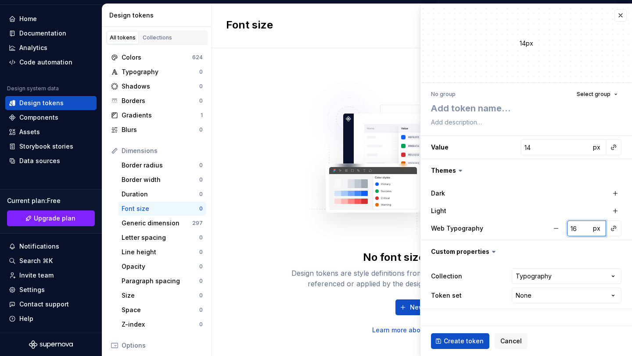
type input "16"
click at [584, 226] on input "16" at bounding box center [578, 229] width 23 height 16
click at [556, 228] on button "button" at bounding box center [556, 229] width 16 height 16
click at [462, 166] on icon at bounding box center [460, 170] width 9 height 9
click at [456, 171] on icon at bounding box center [460, 170] width 9 height 9
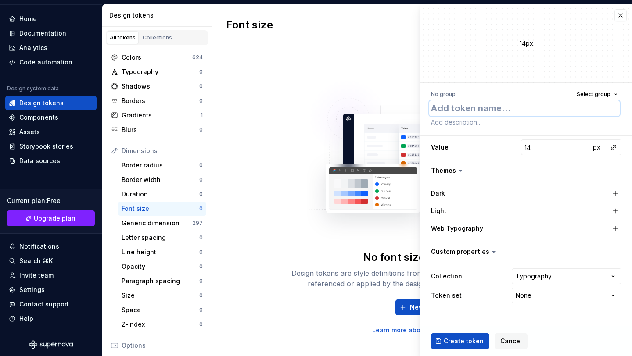
click at [461, 108] on textarea at bounding box center [524, 109] width 191 height 16
click at [474, 109] on textarea at bounding box center [524, 109] width 191 height 16
type textarea "*"
type textarea "b"
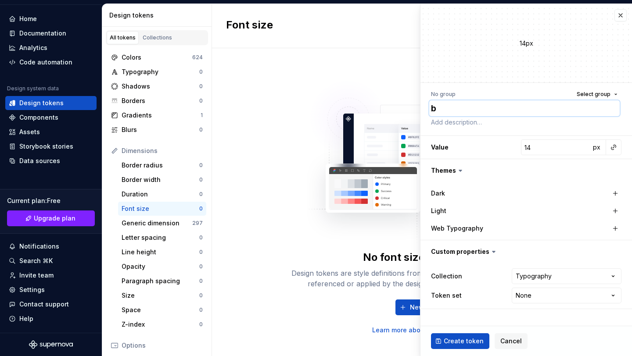
type textarea "*"
type textarea "bo"
type textarea "*"
type textarea "bod"
type textarea "*"
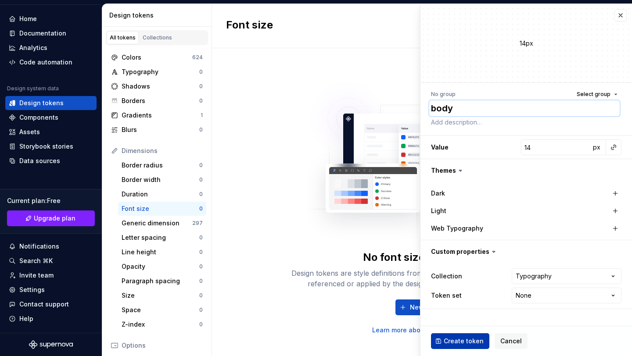
type textarea "body"
click at [459, 335] on button "Create token" at bounding box center [460, 342] width 58 height 16
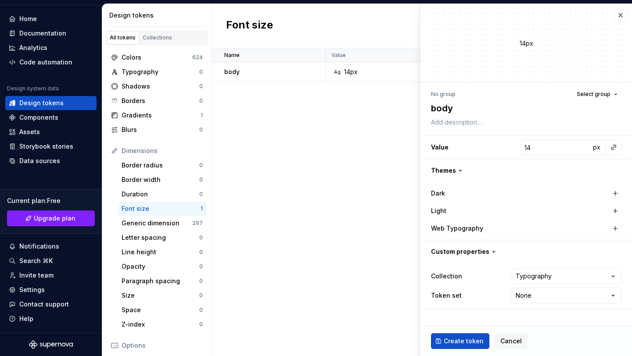
type textarea "*"
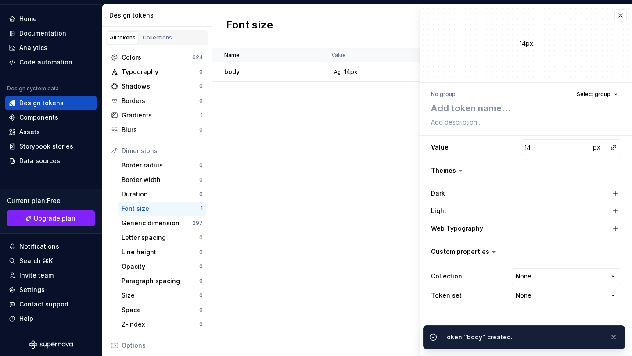
click at [354, 231] on div "Name Value Light Web Typography Collection Dark Token set Description Last upda…" at bounding box center [422, 202] width 420 height 308
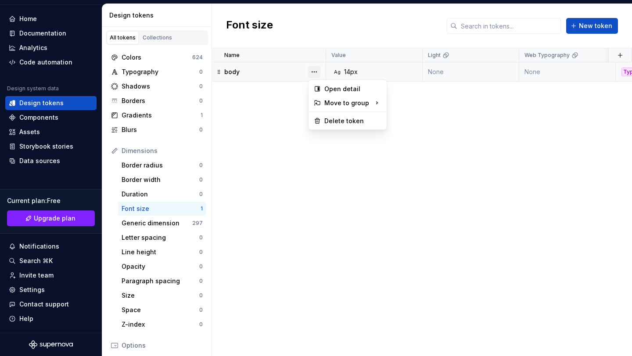
click at [318, 72] on button "button" at bounding box center [314, 72] width 12 height 12
click at [259, 101] on html "M WeDay-Ds U Home Documentation Analytics Code automation Design system data De…" at bounding box center [316, 178] width 632 height 356
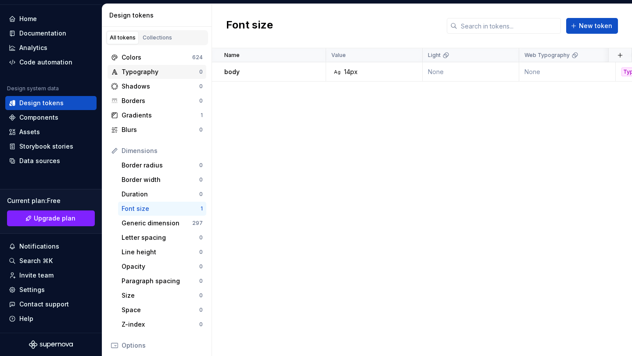
click at [190, 72] on div "Typography" at bounding box center [161, 72] width 78 height 9
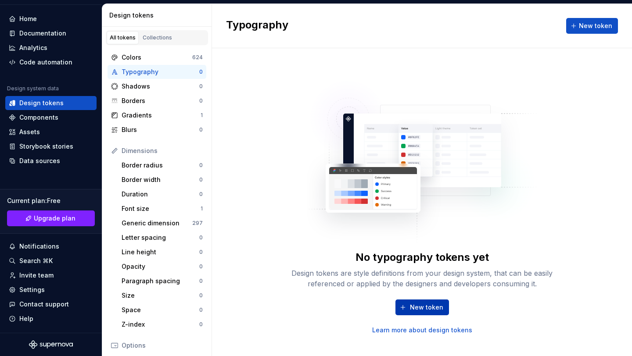
click at [422, 300] on button "New token" at bounding box center [423, 308] width 54 height 16
click at [422, 307] on span "New token" at bounding box center [426, 307] width 33 height 9
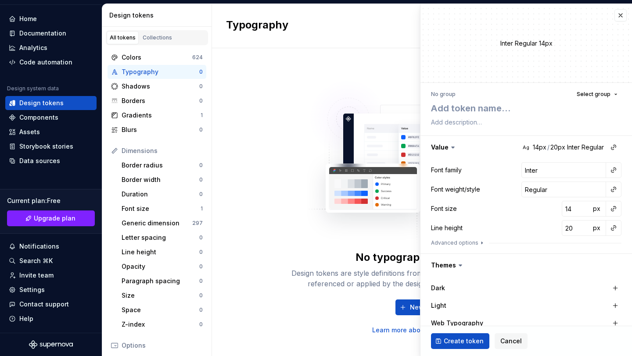
click at [454, 147] on icon at bounding box center [453, 147] width 9 height 9
click at [563, 115] on textarea at bounding box center [524, 109] width 191 height 16
click at [601, 94] on span "Select group" at bounding box center [594, 94] width 34 height 7
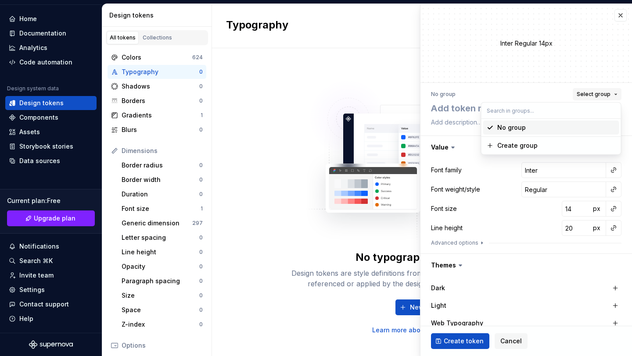
click at [588, 94] on span "Select group" at bounding box center [594, 94] width 34 height 7
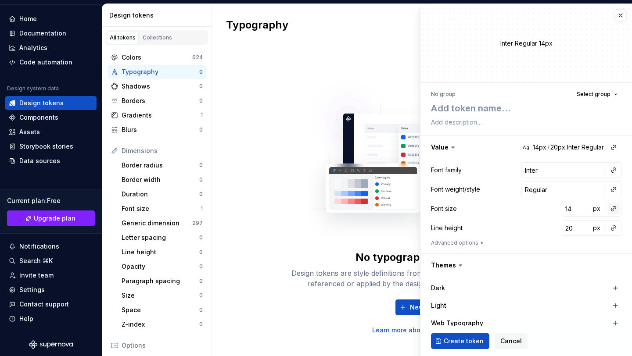
click at [616, 208] on button "button" at bounding box center [614, 209] width 12 height 12
click at [573, 227] on div "body" at bounding box center [555, 227] width 90 height 9
click at [481, 112] on textarea at bounding box center [524, 109] width 191 height 16
type textarea "*"
type textarea "b"
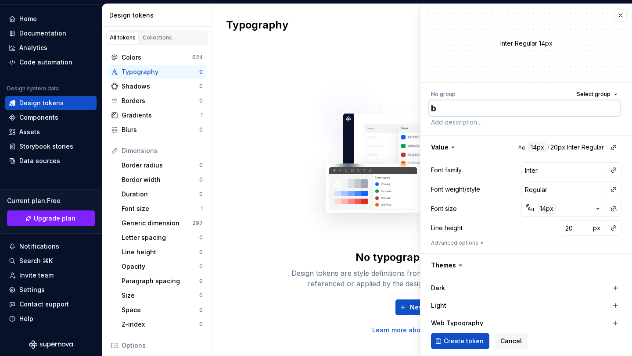
type textarea "*"
type textarea "bo"
type textarea "*"
type textarea "bod"
type textarea "*"
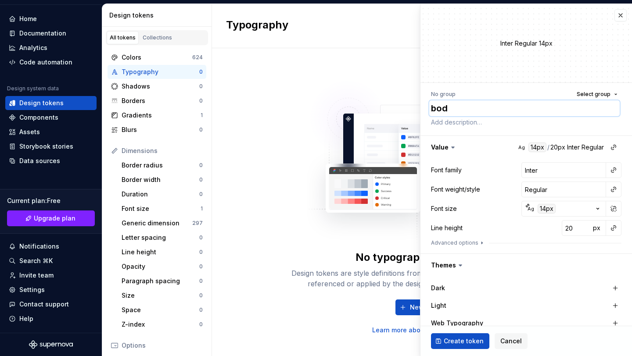
type textarea "body"
type textarea "*"
type textarea "body"
click at [457, 342] on span "Create token" at bounding box center [464, 341] width 40 height 9
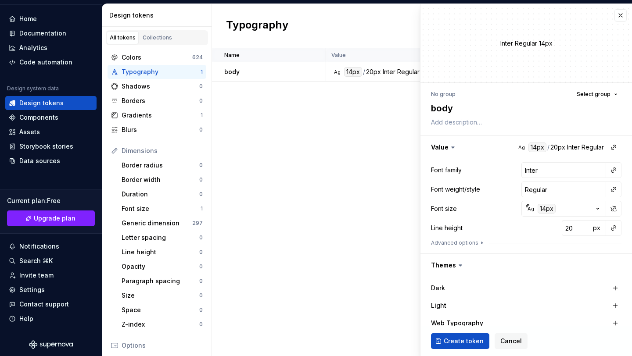
type textarea "*"
click at [322, 114] on div "Name Value Light Web Typography Collection Dark Token set Description Last upda…" at bounding box center [422, 202] width 420 height 308
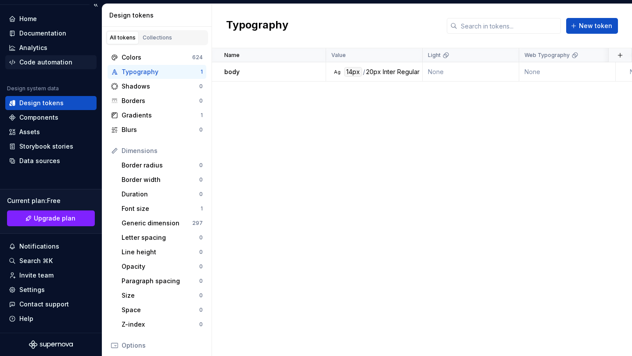
click at [64, 62] on div "Code automation" at bounding box center [45, 62] width 53 height 9
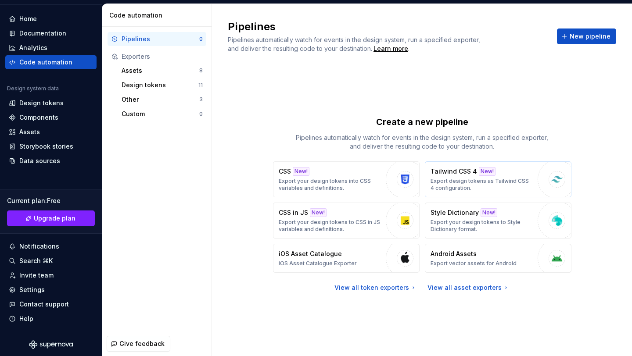
click at [490, 190] on p "Export design tokens as Tailwind CSS 4 configuration." at bounding box center [482, 185] width 103 height 14
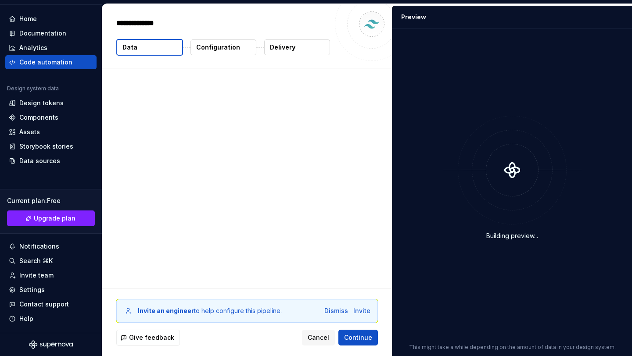
type textarea "*"
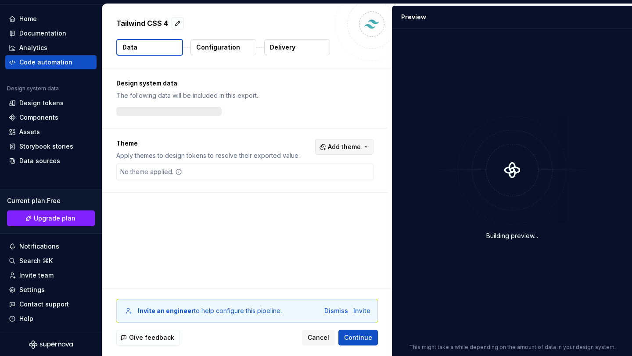
click at [353, 142] on button "Add theme" at bounding box center [344, 147] width 58 height 16
click at [288, 180] on span "Dark" at bounding box center [325, 182] width 101 height 14
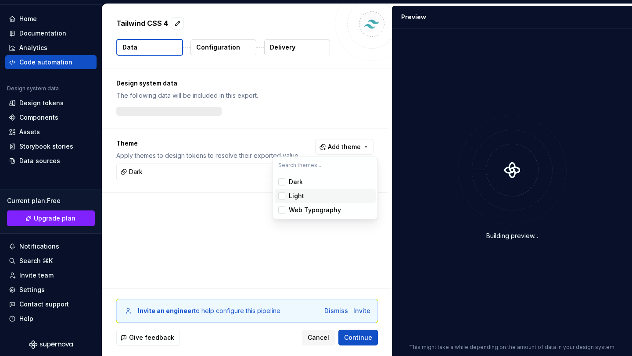
click at [287, 195] on span "Light" at bounding box center [325, 196] width 101 height 14
click at [287, 207] on span "Web Typography" at bounding box center [325, 210] width 101 height 14
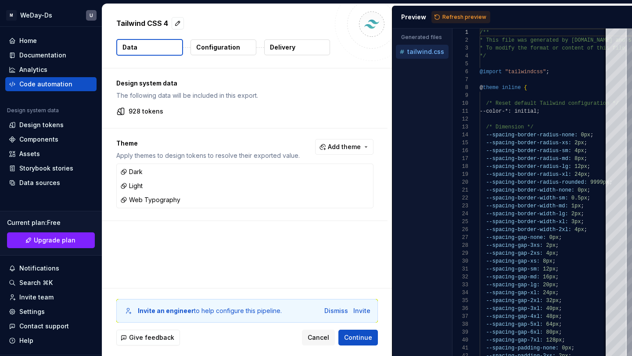
scroll to position [22, 0]
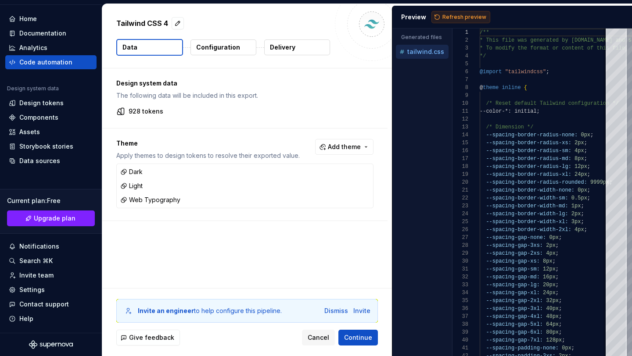
click at [450, 13] on button "Refresh preview" at bounding box center [461, 17] width 59 height 12
click at [428, 98] on p "tailwind.web-panel.css" at bounding box center [427, 95] width 41 height 7
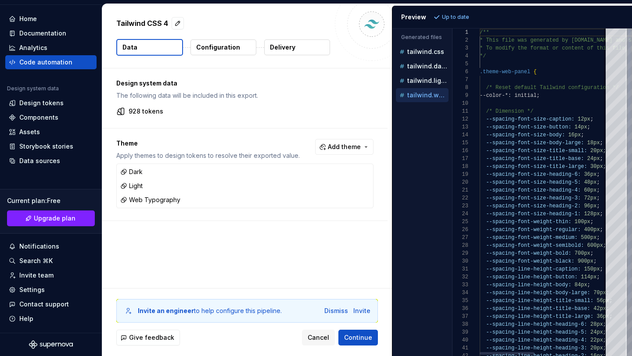
scroll to position [79, 0]
click at [429, 81] on p "tailwind.light.css" at bounding box center [427, 80] width 41 height 7
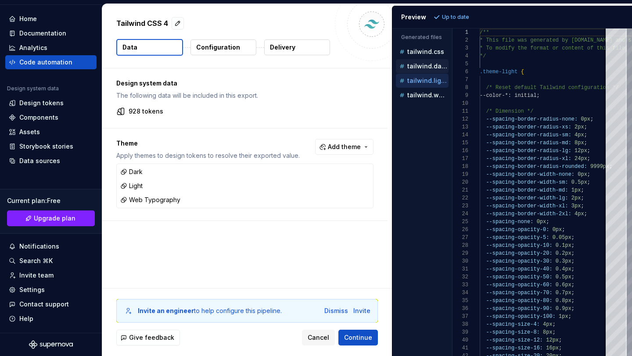
click at [425, 64] on p "tailwind.dark.css" at bounding box center [427, 66] width 41 height 7
click at [423, 48] on div "tailwind.css" at bounding box center [423, 51] width 51 height 9
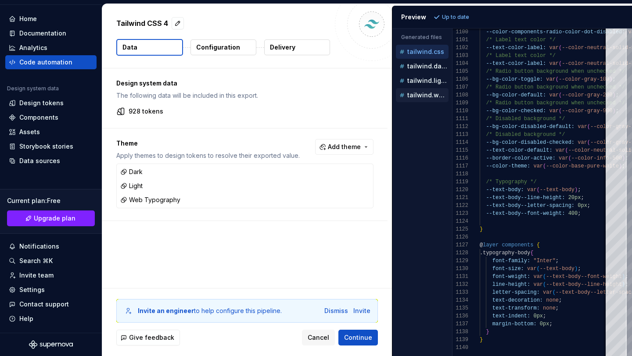
click at [430, 93] on p "tailwind.web-panel.css" at bounding box center [427, 95] width 41 height 7
type textarea "**********"
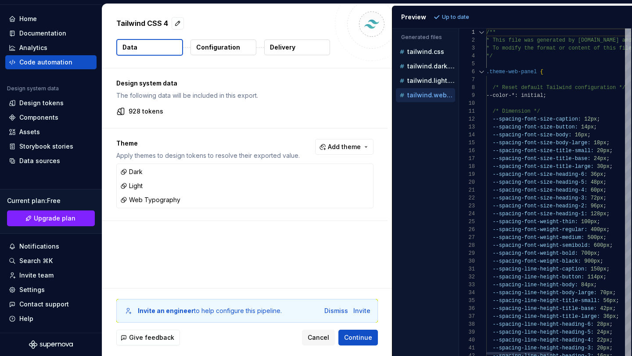
click at [453, 117] on div "Generated files Accessibility guide for tree . Navigate the tree with the arrow…" at bounding box center [512, 193] width 240 height 328
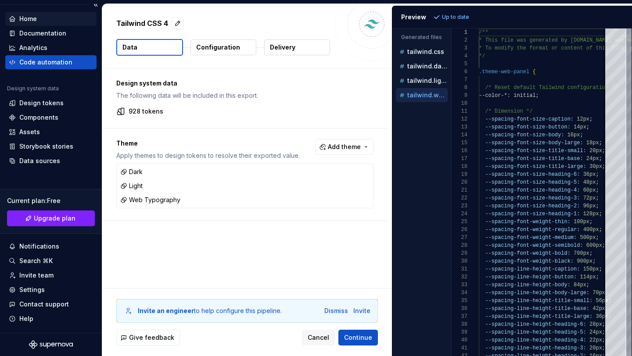
click at [54, 17] on div "Home" at bounding box center [51, 18] width 84 height 9
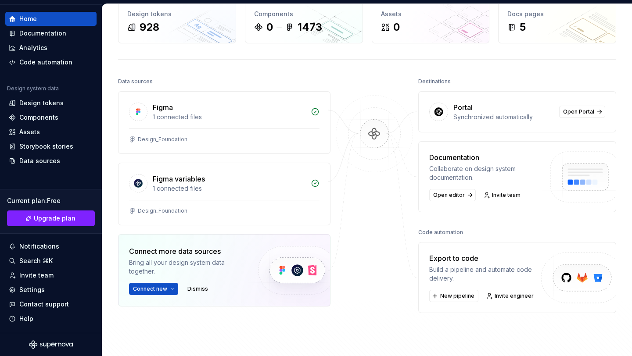
scroll to position [45, 0]
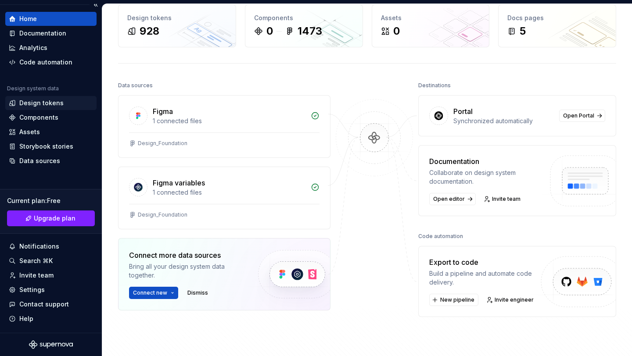
click at [54, 106] on div "Design tokens" at bounding box center [41, 103] width 44 height 9
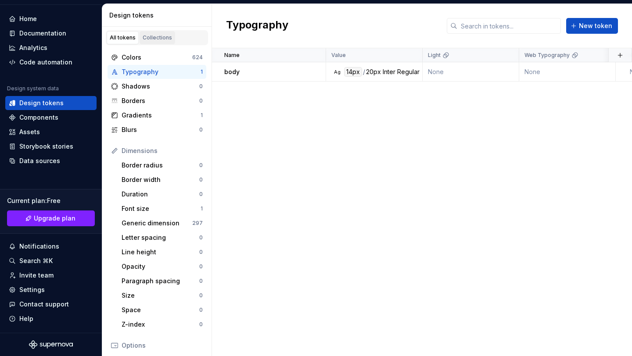
click at [148, 37] on div "Collections" at bounding box center [157, 37] width 29 height 7
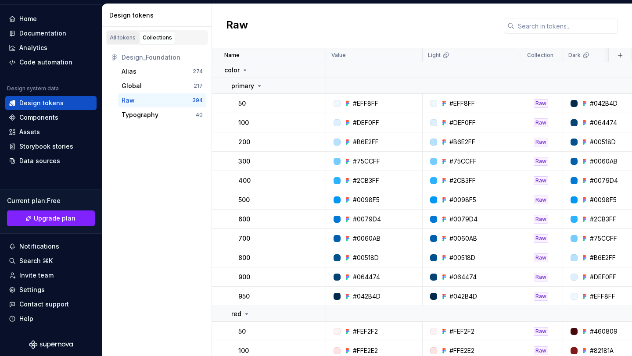
click at [125, 36] on div "All tokens" at bounding box center [123, 37] width 26 height 7
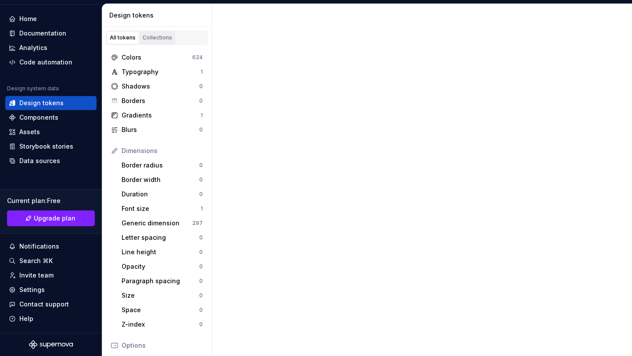
click at [160, 38] on div "Collections" at bounding box center [157, 37] width 29 height 7
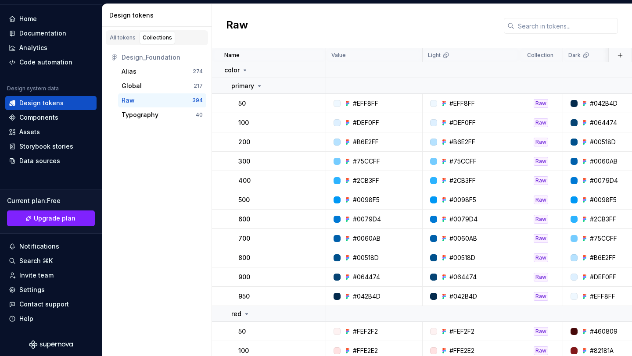
click at [156, 33] on link "Collections" at bounding box center [158, 37] width 36 height 13
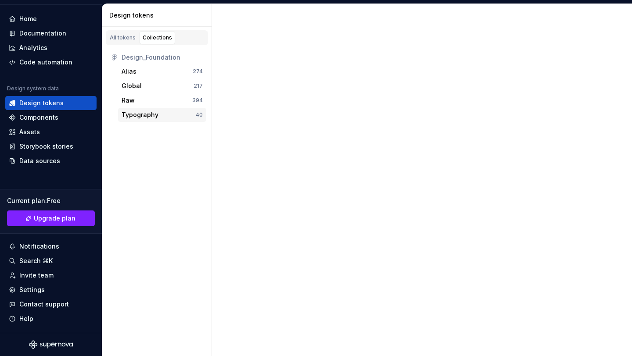
click at [148, 118] on div "Typography" at bounding box center [140, 115] width 37 height 9
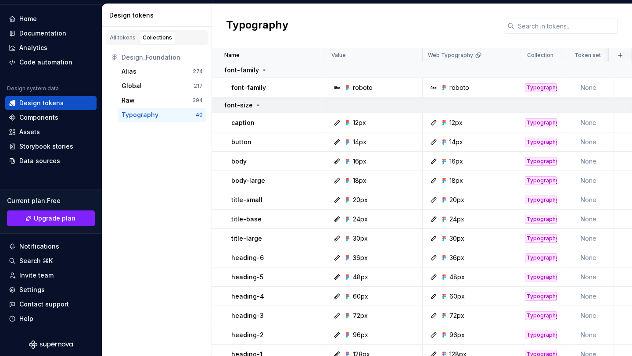
click at [256, 104] on icon at bounding box center [258, 105] width 7 height 7
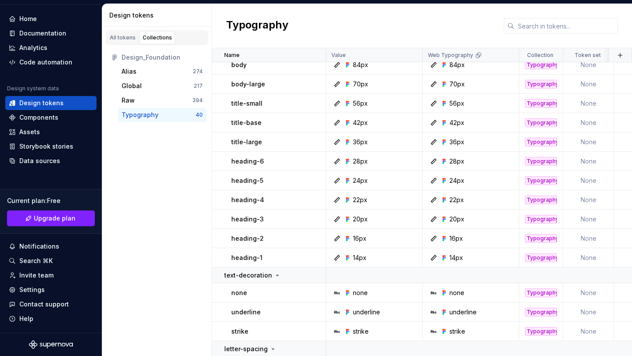
scroll to position [322, 0]
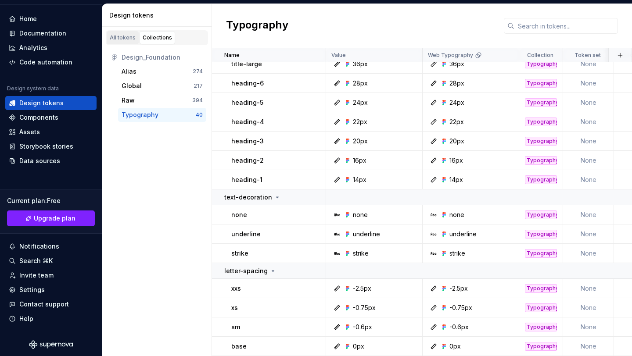
click at [129, 38] on div "All tokens" at bounding box center [123, 37] width 26 height 7
click at [129, 37] on div "All tokens" at bounding box center [123, 37] width 26 height 7
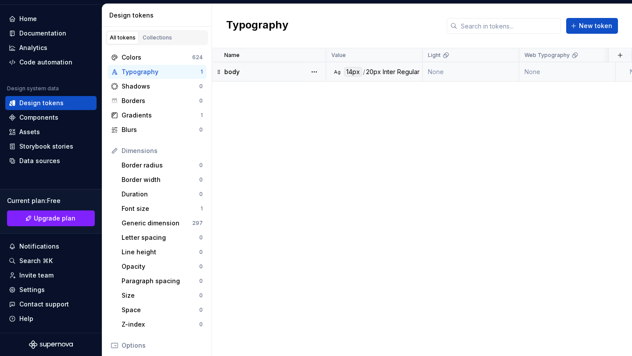
click at [353, 72] on div "14px" at bounding box center [353, 72] width 18 height 10
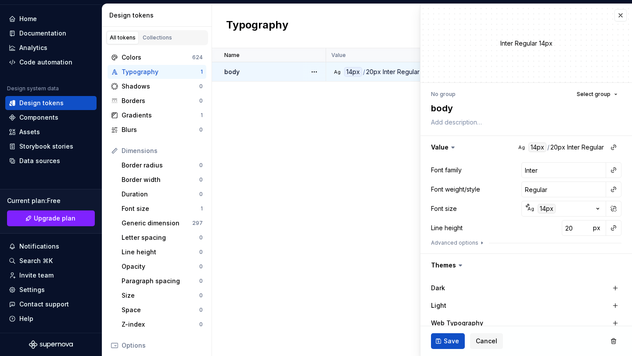
click at [390, 68] on div "Inter" at bounding box center [389, 72] width 13 height 10
type textarea "*"
click at [440, 143] on button "button" at bounding box center [527, 147] width 212 height 23
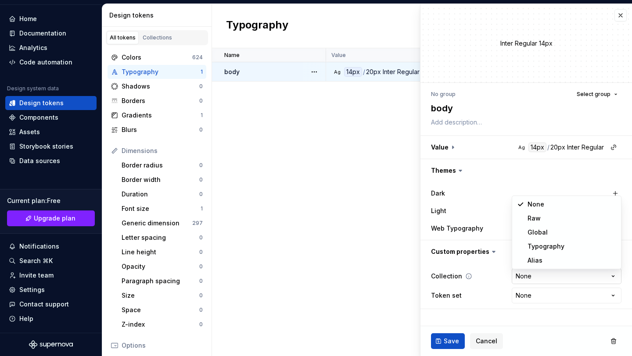
click at [522, 276] on html "**********" at bounding box center [316, 178] width 632 height 356
select select "**********"
drag, startPoint x: 533, startPoint y: 258, endPoint x: 531, endPoint y: 248, distance: 10.7
click at [531, 248] on button "button" at bounding box center [527, 252] width 212 height 23
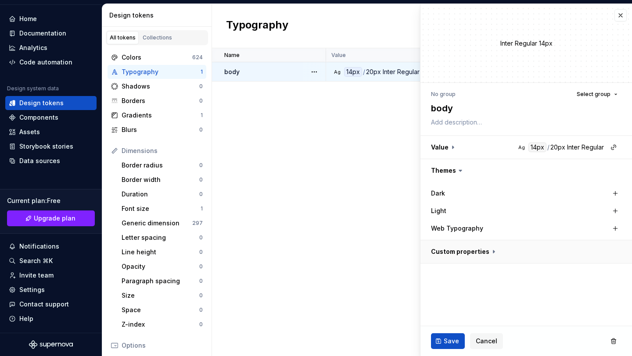
click at [495, 248] on button "button" at bounding box center [527, 252] width 212 height 23
click at [534, 298] on html "**********" at bounding box center [316, 178] width 632 height 356
click at [534, 295] on html "**********" at bounding box center [316, 178] width 632 height 356
click at [614, 148] on button "button" at bounding box center [614, 147] width 12 height 12
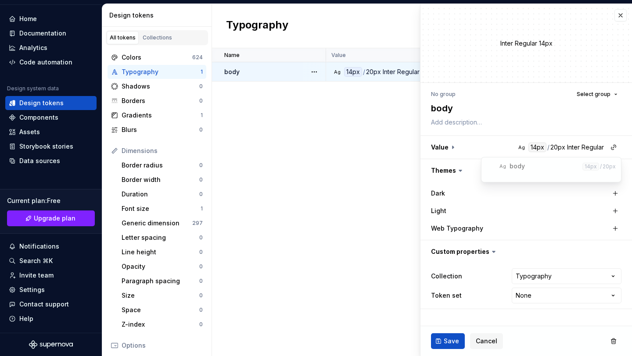
click at [548, 151] on html "**********" at bounding box center [316, 178] width 632 height 356
click at [542, 151] on button "button" at bounding box center [527, 147] width 212 height 23
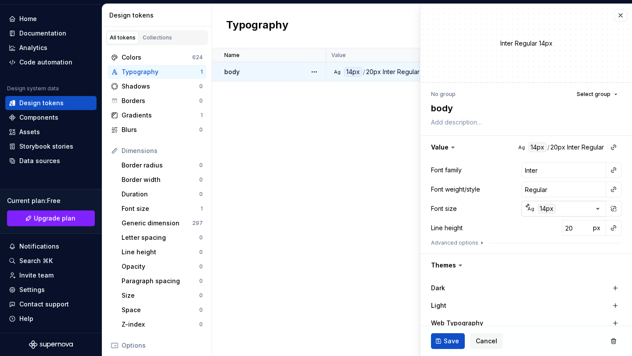
click at [529, 205] on icon "button" at bounding box center [527, 206] width 3 height 3
click at [551, 210] on html "M WeDay-Ds U Home Documentation Analytics Code automation Design system data De…" at bounding box center [316, 178] width 632 height 356
click at [581, 208] on button "Ag 14px" at bounding box center [564, 209] width 85 height 16
click at [581, 208] on html "M WeDay-Ds U Home Documentation Analytics Code automation Design system data De…" at bounding box center [316, 178] width 632 height 356
click at [612, 208] on button "button" at bounding box center [614, 209] width 12 height 12
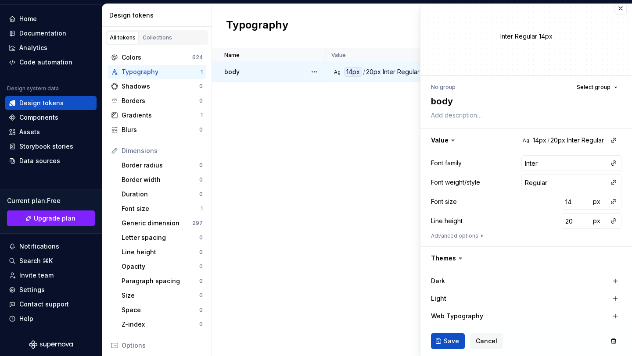
scroll to position [4, 0]
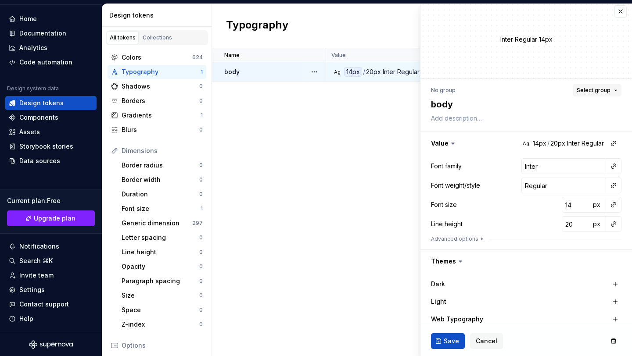
click at [593, 94] on button "Select group" at bounding box center [597, 90] width 49 height 12
click at [543, 140] on div "Create group" at bounding box center [556, 141] width 119 height 9
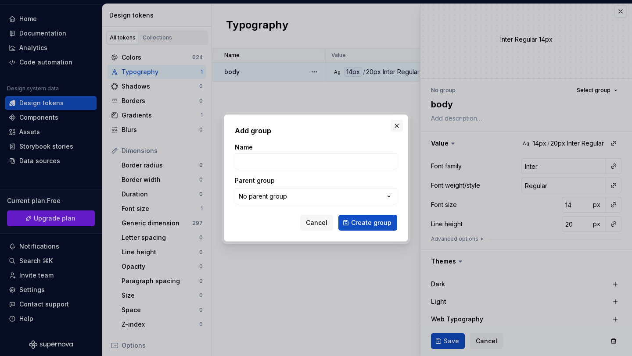
click at [394, 124] on button "button" at bounding box center [397, 126] width 12 height 12
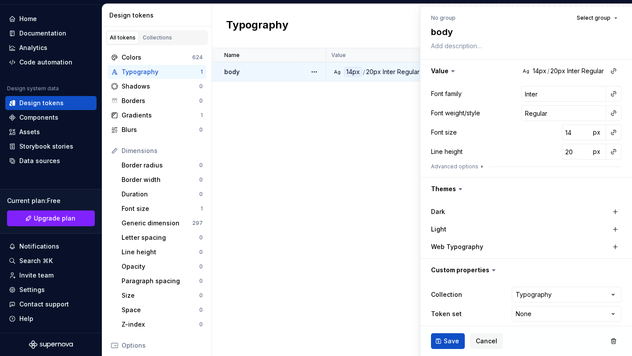
scroll to position [83, 0]
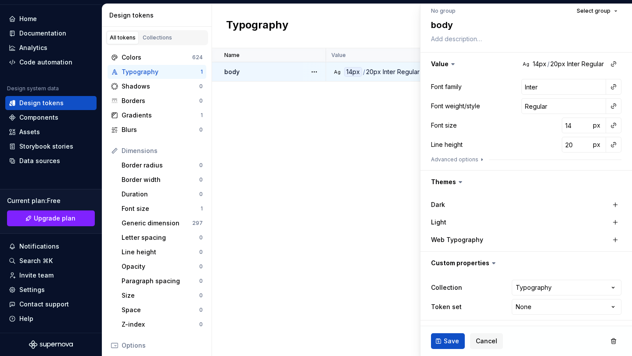
click at [461, 182] on icon at bounding box center [460, 182] width 3 height 1
click at [456, 181] on icon at bounding box center [460, 182] width 9 height 9
click at [457, 183] on icon at bounding box center [460, 182] width 9 height 9
click at [459, 183] on icon at bounding box center [460, 182] width 3 height 1
click at [450, 342] on span "Save" at bounding box center [451, 341] width 15 height 9
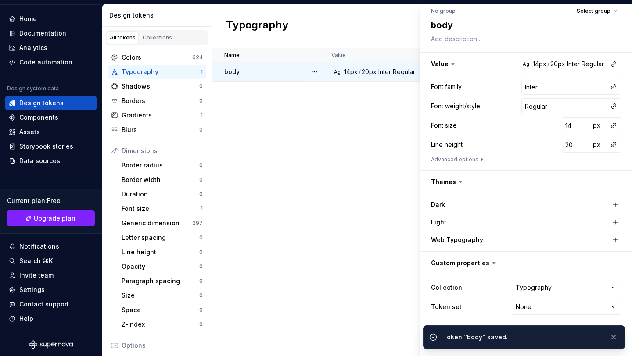
click at [375, 162] on div "Name Value Light Web Typography Collection Dark Token set Description Last upda…" at bounding box center [422, 202] width 420 height 308
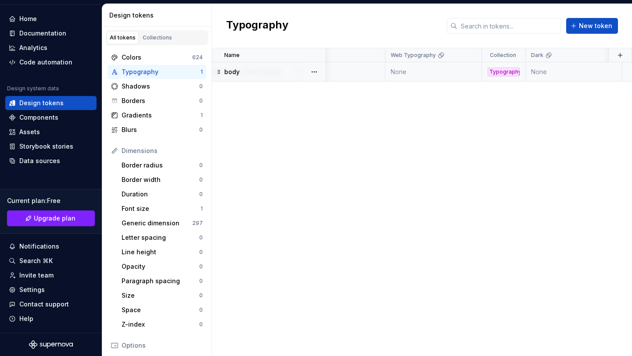
scroll to position [0, 217]
click at [420, 72] on div "Typography" at bounding box center [421, 72] width 32 height 9
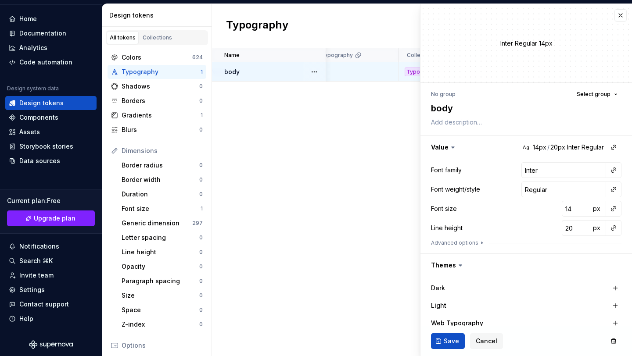
scroll to position [83, 0]
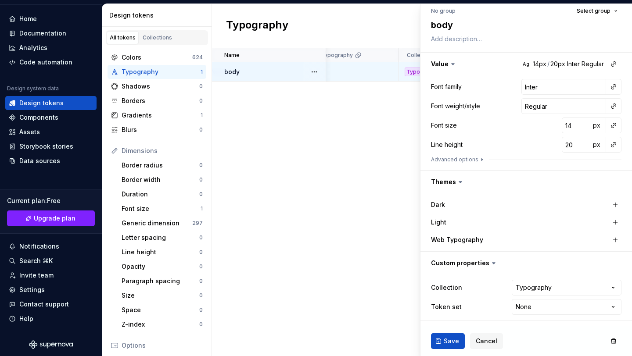
type textarea "*"
click at [541, 289] on html "M WeDay-Ds U Home Documentation Analytics Code automation Design system data De…" at bounding box center [316, 178] width 632 height 356
click at [541, 259] on button "button" at bounding box center [527, 263] width 212 height 23
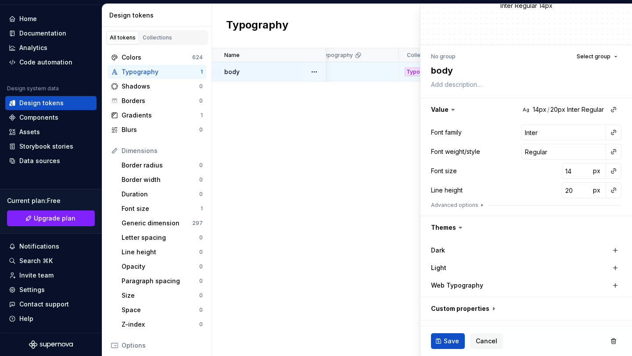
scroll to position [30, 0]
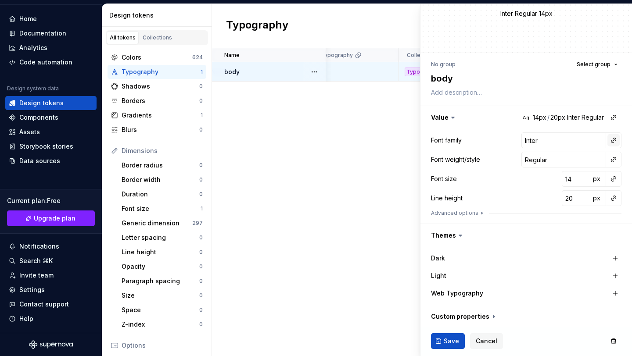
click at [615, 139] on button "button" at bounding box center [614, 140] width 12 height 12
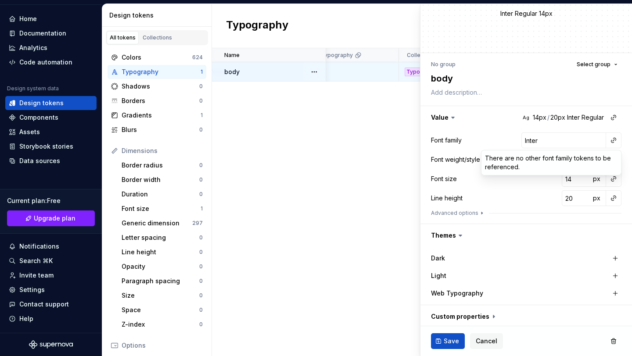
click at [290, 132] on html "M WeDay-Ds U Home Documentation Analytics Code automation Design system data De…" at bounding box center [316, 178] width 632 height 356
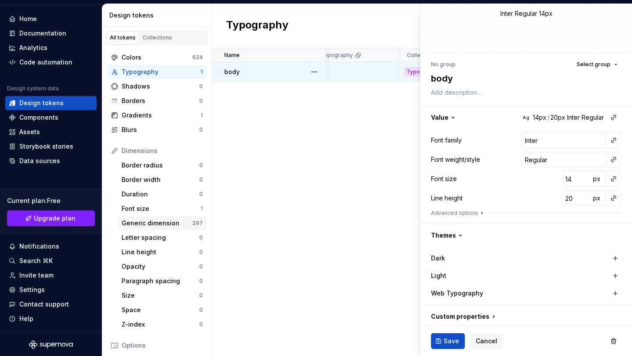
click at [169, 225] on div "Generic dimension" at bounding box center [157, 223] width 71 height 9
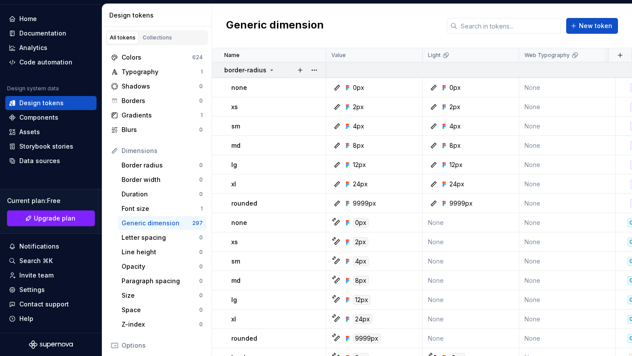
click at [263, 76] on td "border-radius" at bounding box center [269, 70] width 114 height 16
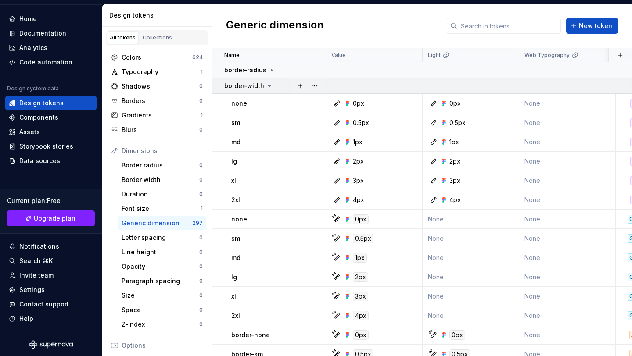
click at [269, 86] on icon at bounding box center [270, 86] width 2 height 1
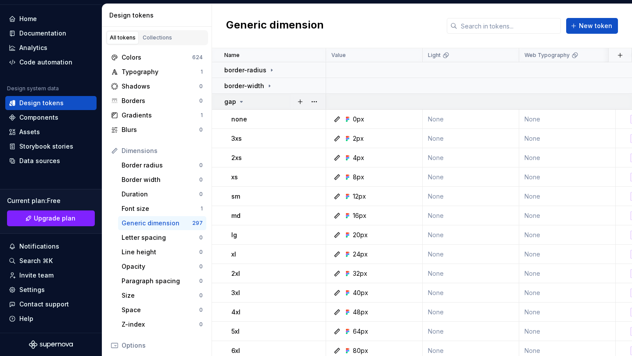
click at [244, 101] on div "gap" at bounding box center [274, 101] width 101 height 9
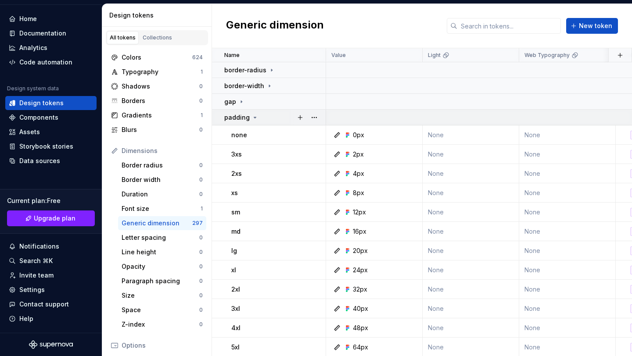
click at [252, 119] on icon at bounding box center [255, 117] width 7 height 7
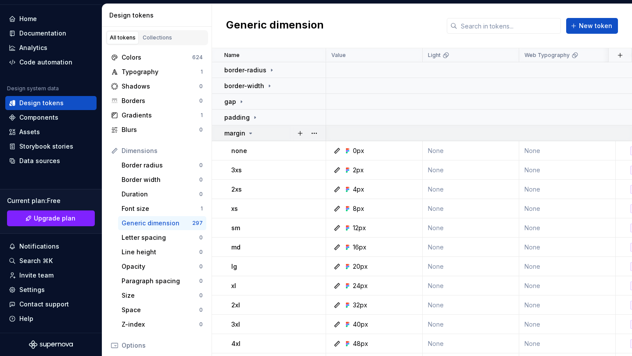
click at [248, 136] on icon at bounding box center [250, 133] width 7 height 7
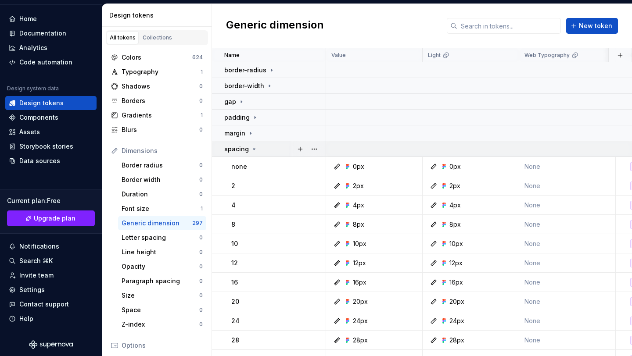
click at [251, 149] on icon at bounding box center [254, 149] width 7 height 7
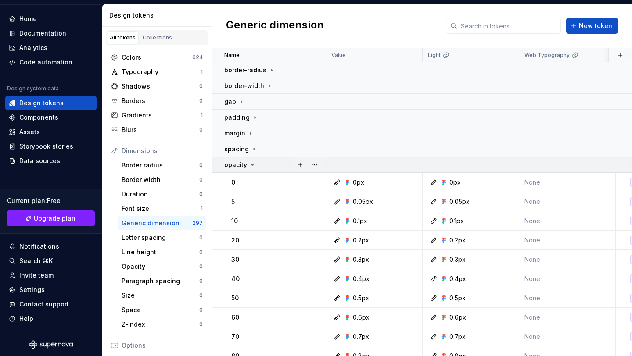
click at [242, 166] on p "opacity" at bounding box center [235, 165] width 23 height 9
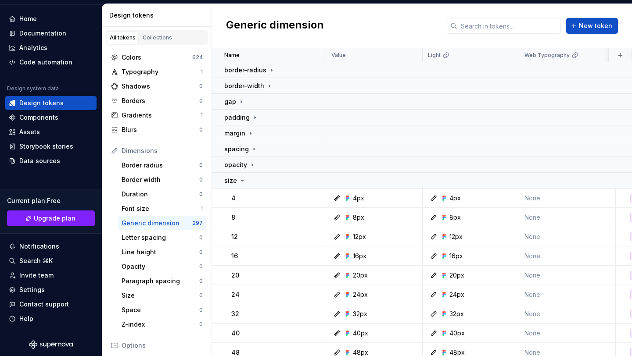
scroll to position [25, 0]
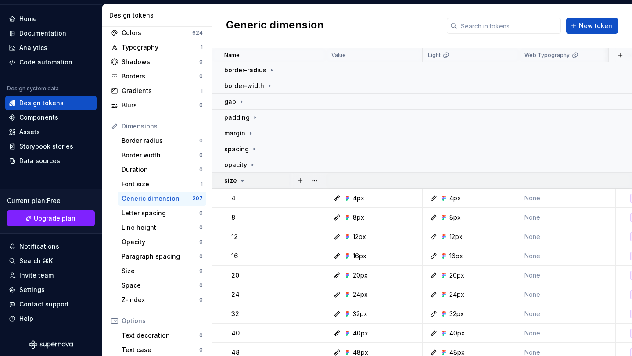
click at [242, 181] on icon at bounding box center [242, 180] width 7 height 7
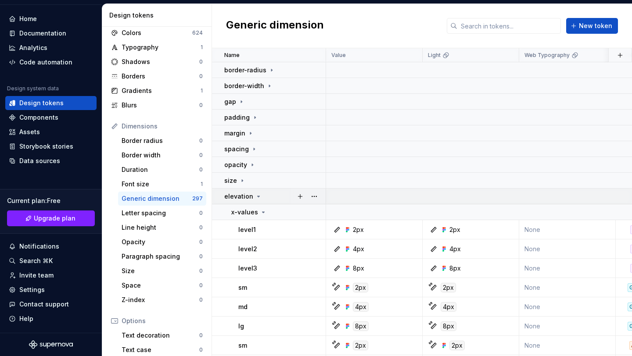
click at [249, 195] on p "elevation" at bounding box center [238, 196] width 29 height 9
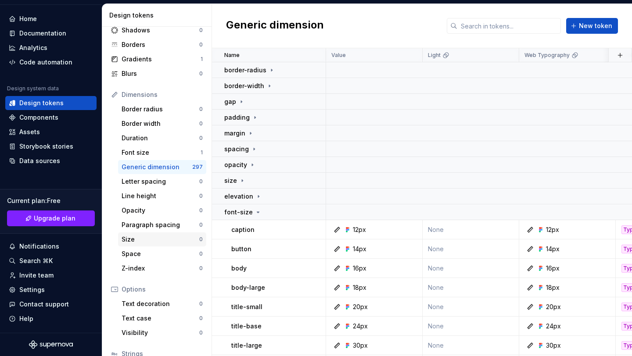
scroll to position [59, 0]
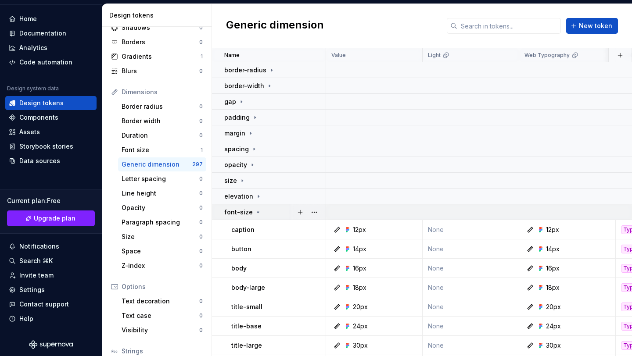
click at [257, 212] on icon at bounding box center [258, 212] width 2 height 1
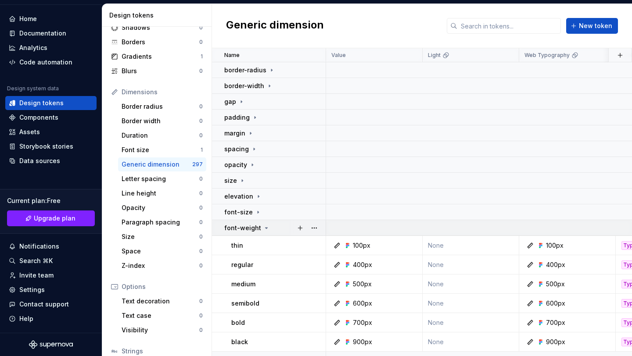
click at [254, 224] on p "font-weight" at bounding box center [242, 228] width 37 height 9
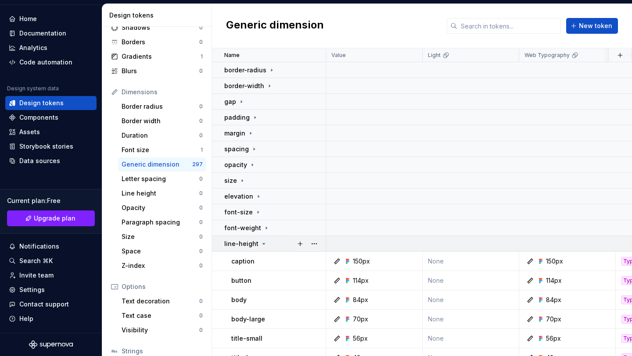
click at [263, 241] on icon at bounding box center [263, 244] width 7 height 7
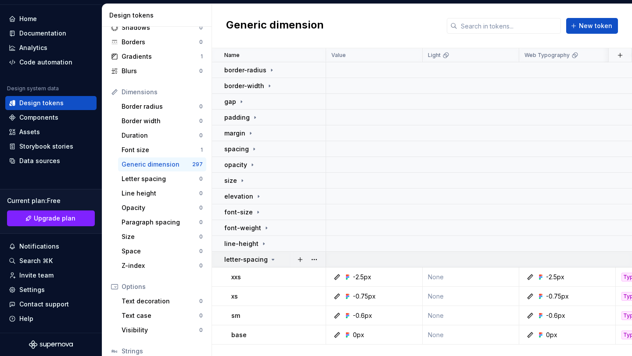
click at [259, 258] on p "letter-spacing" at bounding box center [245, 260] width 43 height 9
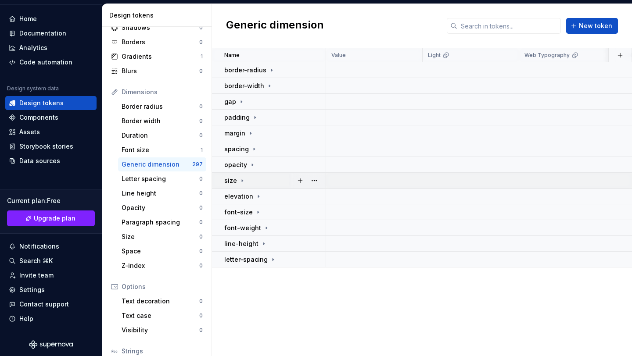
click at [242, 179] on icon at bounding box center [242, 180] width 7 height 7
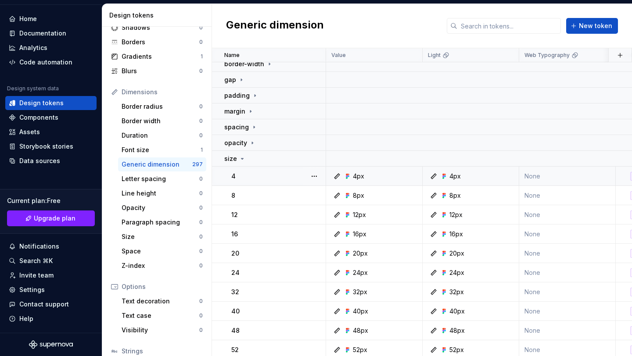
scroll to position [23, 0]
click at [239, 155] on icon at bounding box center [242, 158] width 7 height 7
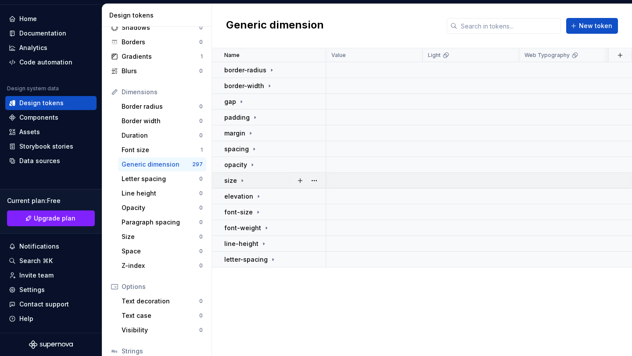
scroll to position [0, 0]
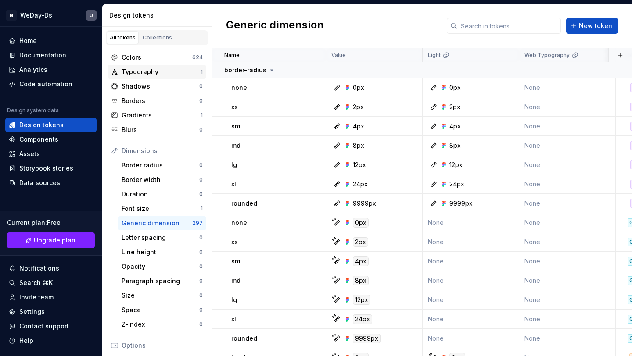
click at [159, 76] on div "Typography 1" at bounding box center [157, 72] width 99 height 14
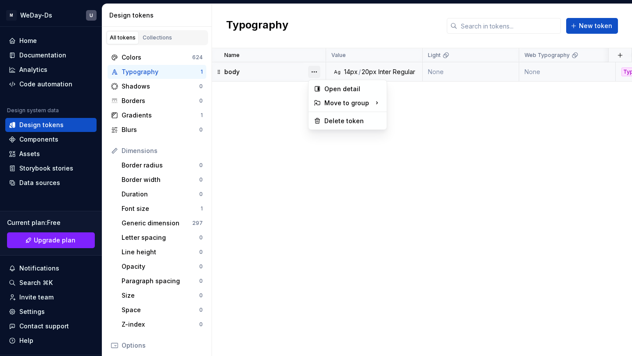
click at [320, 68] on button "button" at bounding box center [314, 72] width 12 height 12
click at [332, 122] on div "Delete token" at bounding box center [352, 121] width 57 height 9
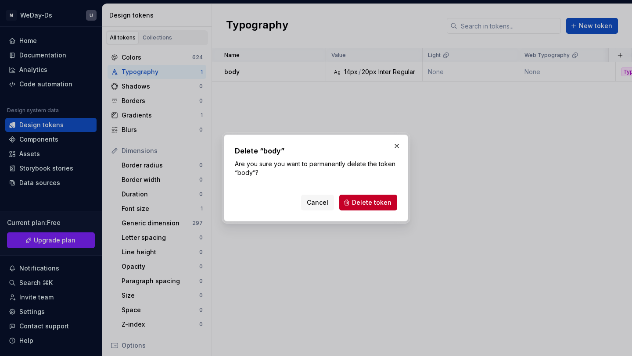
click at [374, 201] on span "Delete token" at bounding box center [372, 202] width 40 height 9
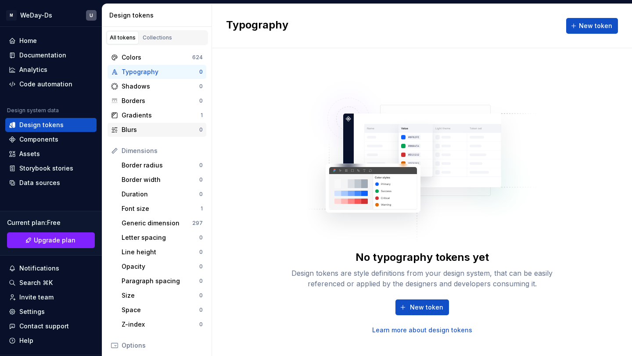
click at [166, 129] on div "Blurs" at bounding box center [161, 130] width 78 height 9
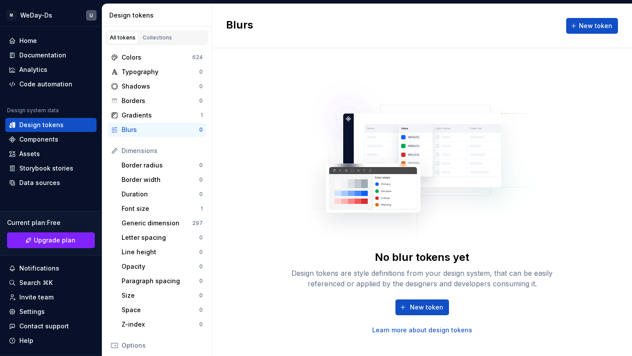
click at [166, 129] on div "Blurs" at bounding box center [161, 130] width 78 height 9
click at [429, 307] on span "New token" at bounding box center [426, 307] width 33 height 9
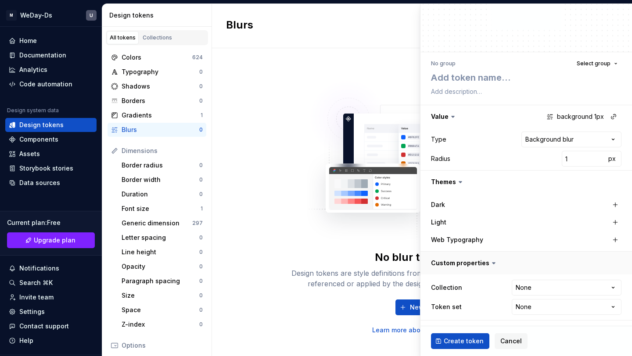
scroll to position [17, 0]
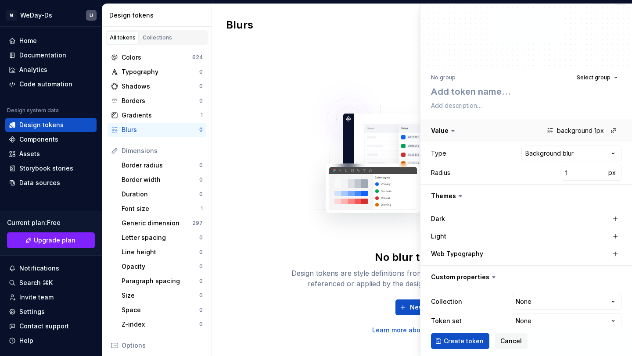
click at [571, 131] on button "button" at bounding box center [527, 130] width 212 height 23
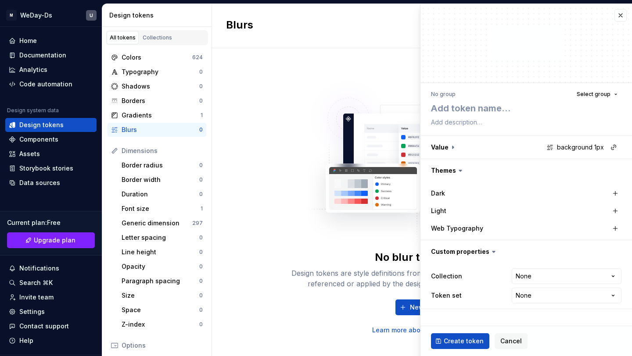
click at [318, 121] on img at bounding box center [422, 158] width 231 height 176
click at [621, 12] on button "button" at bounding box center [621, 15] width 12 height 12
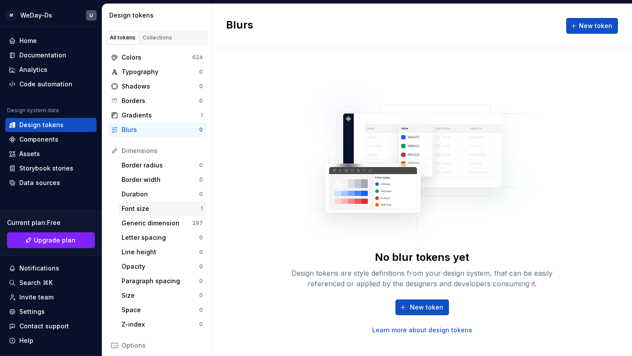
click at [181, 212] on div "Font size" at bounding box center [161, 209] width 79 height 9
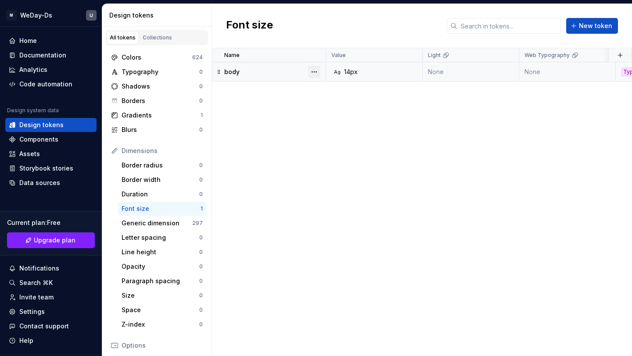
click at [317, 68] on button "button" at bounding box center [314, 72] width 12 height 12
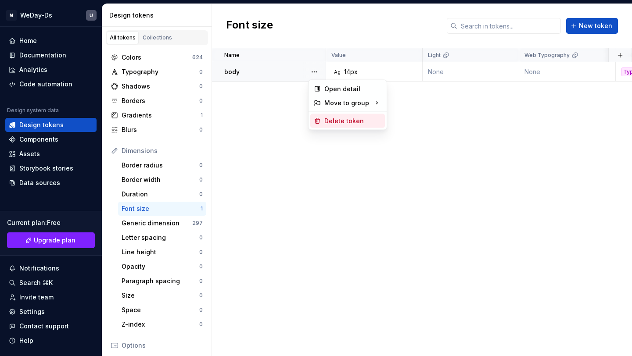
click at [334, 126] on div "Delete token" at bounding box center [347, 121] width 75 height 14
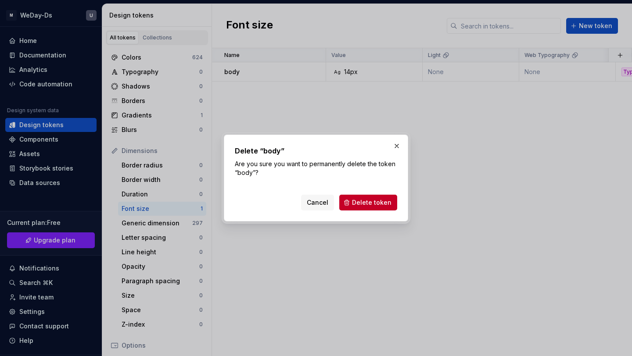
click at [370, 211] on div "Delete “body” Are you sure you want to permanently delete the token “body”? Can…" at bounding box center [316, 178] width 184 height 87
click at [370, 205] on span "Delete token" at bounding box center [372, 202] width 40 height 9
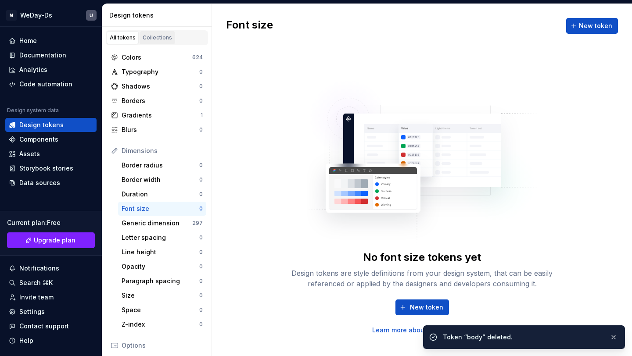
click at [162, 36] on div "Collections" at bounding box center [157, 37] width 29 height 7
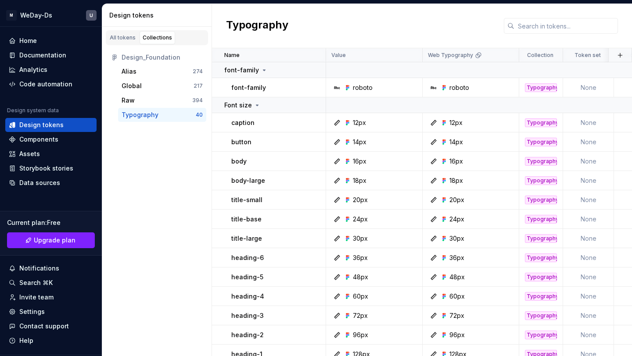
click at [161, 111] on div "Typography" at bounding box center [159, 115] width 74 height 9
click at [123, 39] on div "All tokens" at bounding box center [123, 37] width 26 height 7
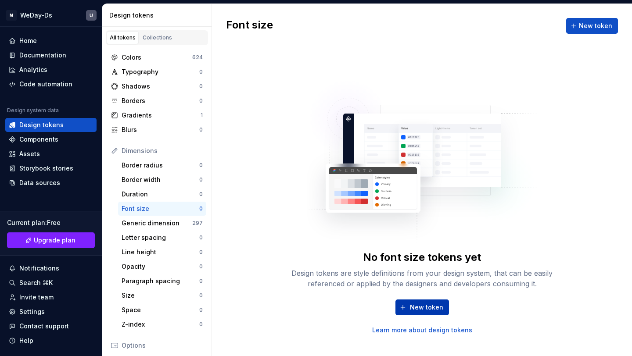
click at [408, 300] on button "New token" at bounding box center [423, 308] width 54 height 16
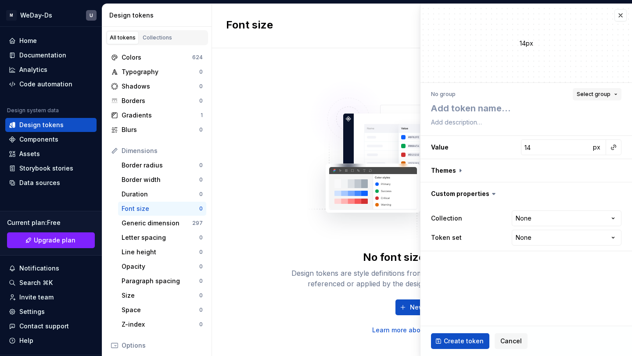
click at [601, 92] on span "Select group" at bounding box center [594, 94] width 34 height 7
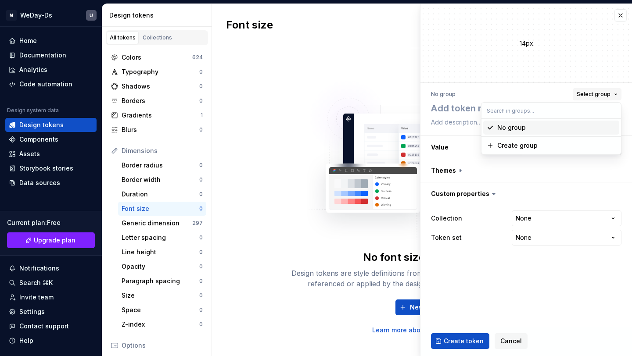
click at [600, 92] on span "Select group" at bounding box center [594, 94] width 34 height 7
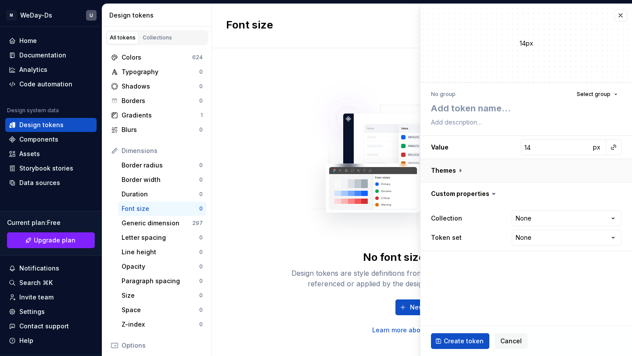
click at [457, 176] on button "button" at bounding box center [527, 170] width 212 height 23
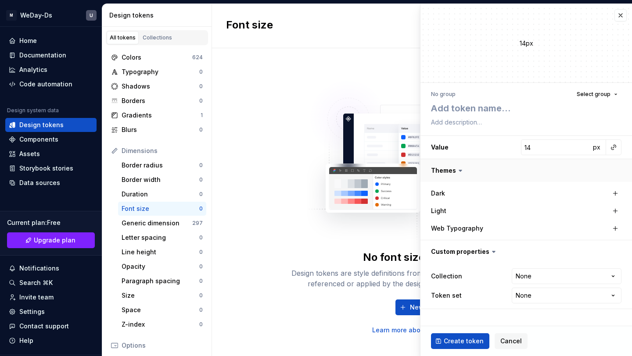
click at [457, 176] on button "button" at bounding box center [527, 170] width 212 height 23
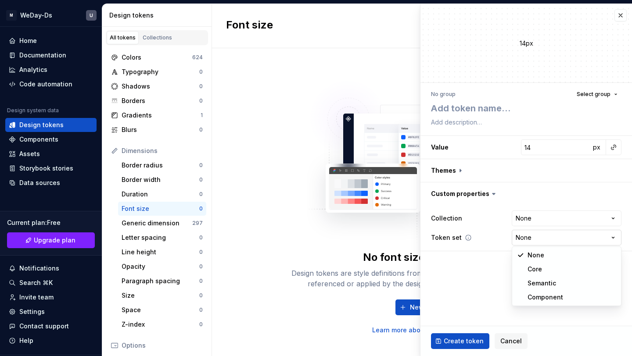
click at [531, 237] on html "**********" at bounding box center [316, 178] width 632 height 356
click at [270, 89] on div "No font size tokens yet Design tokens are style definitions from your design sy…" at bounding box center [422, 202] width 420 height 308
click at [190, 117] on div "Gradients" at bounding box center [161, 115] width 79 height 9
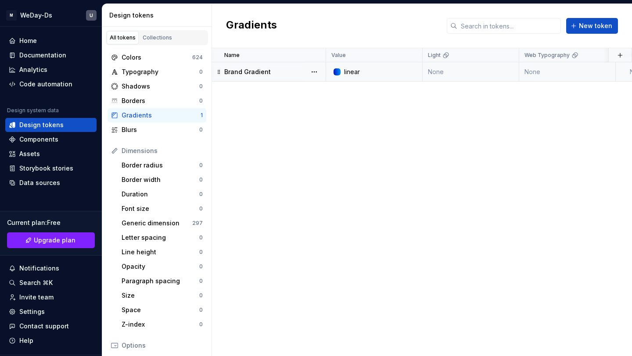
click at [338, 69] on div at bounding box center [337, 71] width 7 height 7
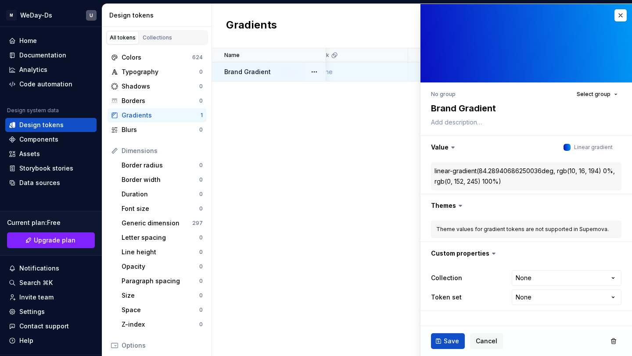
type textarea "*"
click at [322, 172] on div "Name Value Light Web Typography Collection Dark Token set Description Last upda…" at bounding box center [422, 202] width 420 height 308
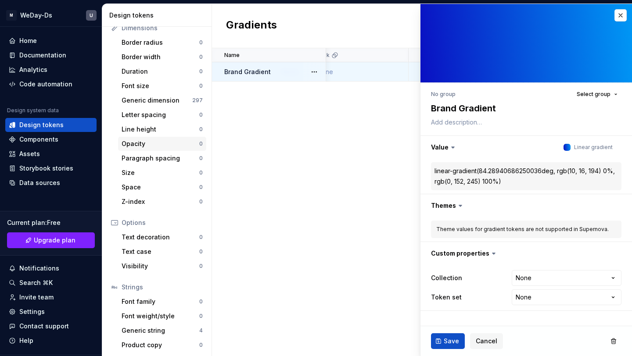
scroll to position [124, 0]
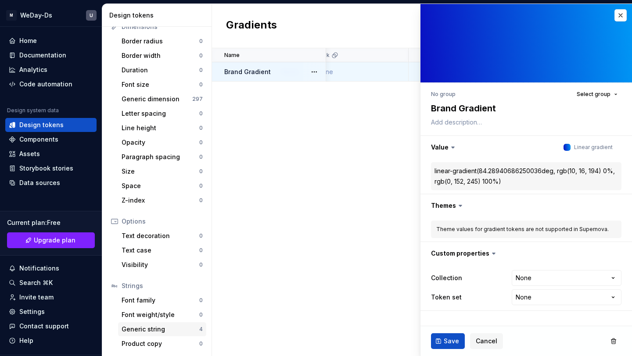
click at [162, 329] on div "Generic string" at bounding box center [161, 329] width 78 height 9
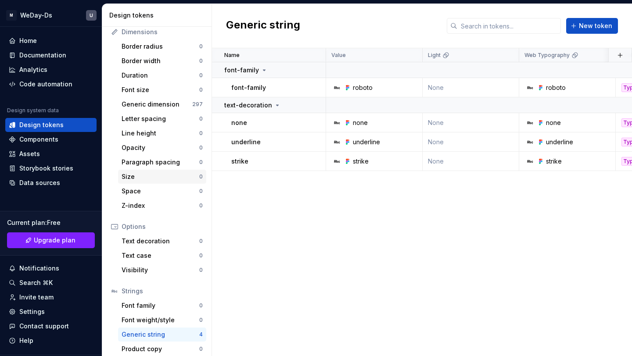
scroll to position [124, 0]
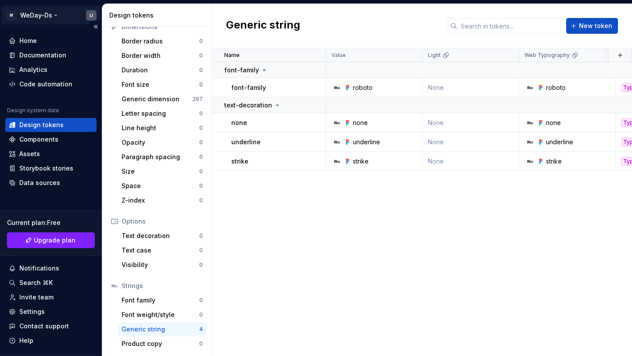
click at [54, 17] on html "M WeDay-Ds U Home Documentation Analytics Code automation Design system data De…" at bounding box center [316, 178] width 632 height 356
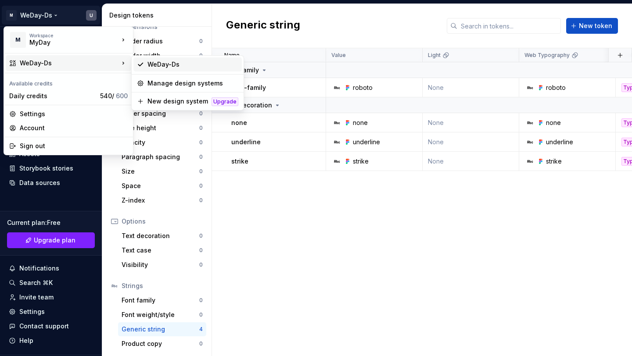
click at [169, 65] on div "WeDay-Ds" at bounding box center [193, 64] width 91 height 9
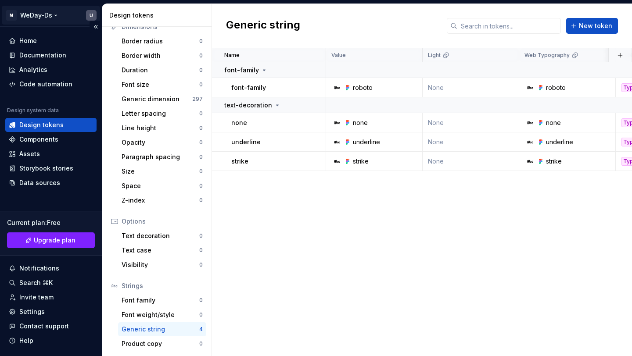
click at [49, 13] on html "M WeDay-Ds U Home Documentation Analytics Code automation Design system data De…" at bounding box center [316, 178] width 632 height 356
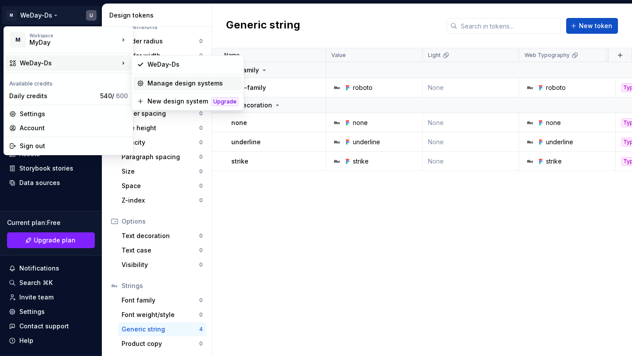
click at [165, 87] on div "Manage design systems" at bounding box center [193, 83] width 91 height 9
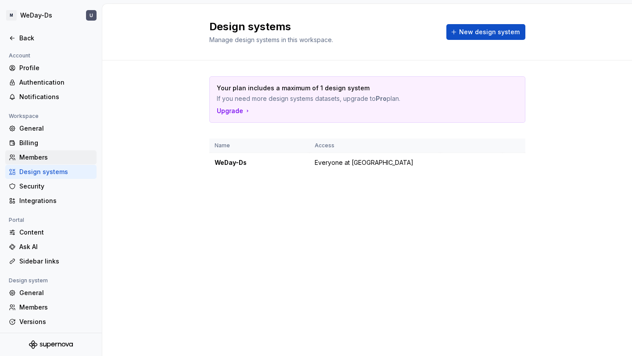
click at [46, 154] on div "Members" at bounding box center [56, 157] width 74 height 9
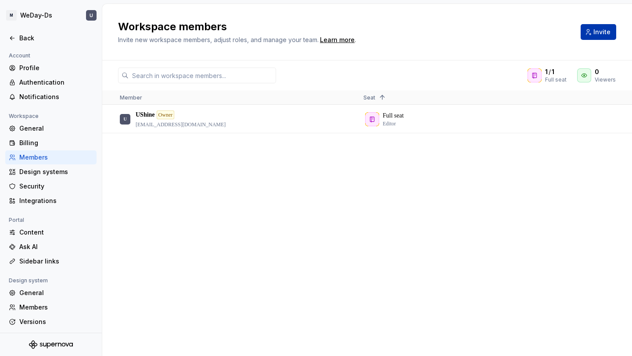
click at [587, 29] on button "Invite" at bounding box center [599, 32] width 36 height 16
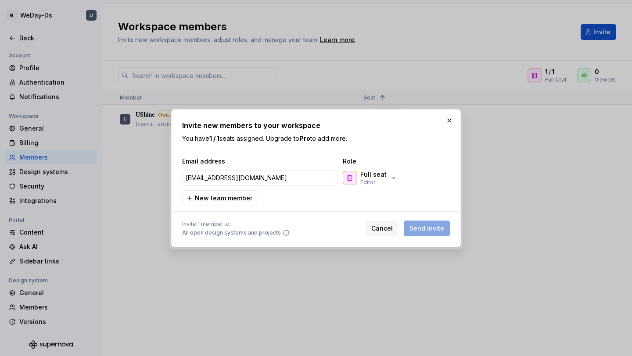
type input "[EMAIL_ADDRESS][DOMAIN_NAME]"
click at [380, 200] on div "Email address Role [EMAIL_ADDRESS][DOMAIN_NAME] Full seat Editor New team member" at bounding box center [316, 181] width 268 height 49
click at [385, 185] on div "Full seat Editor" at bounding box center [370, 178] width 54 height 16
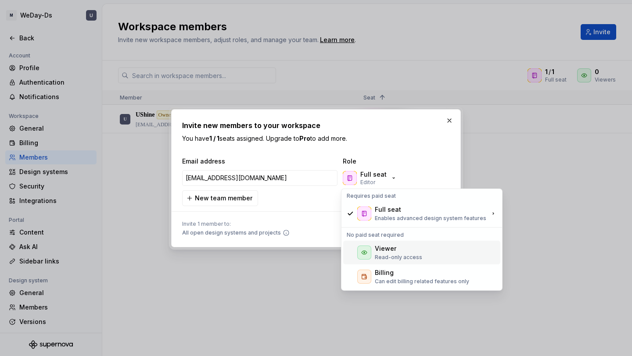
click at [389, 257] on p "Read-only access" at bounding box center [398, 257] width 47 height 7
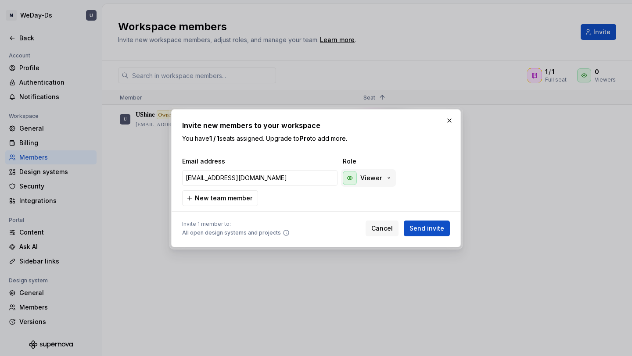
click at [386, 179] on icon "button" at bounding box center [388, 178] width 7 height 7
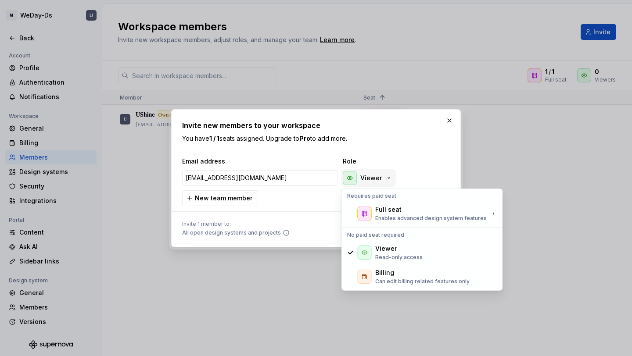
click at [386, 179] on icon "button" at bounding box center [388, 178] width 7 height 7
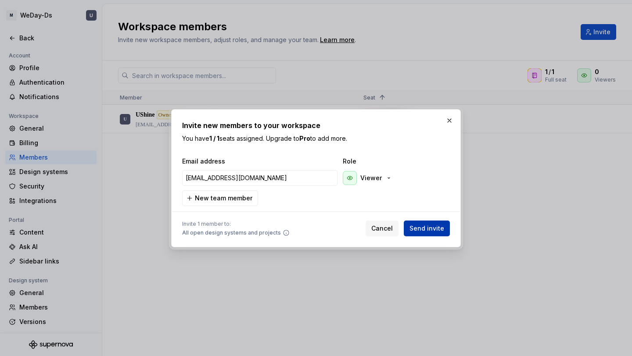
click at [428, 230] on span "Send invite" at bounding box center [427, 228] width 35 height 9
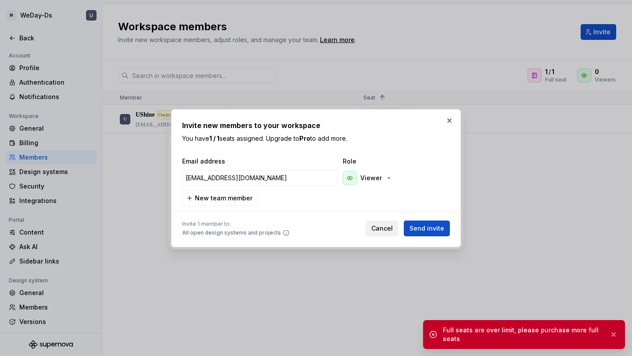
click at [382, 224] on span "Cancel" at bounding box center [382, 228] width 22 height 9
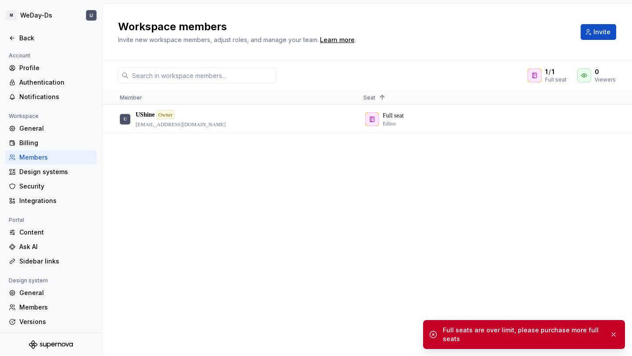
click at [410, 176] on div "U UShine Owner [EMAIL_ADDRESS][DOMAIN_NAME] Full seat Editor" at bounding box center [367, 230] width 530 height 251
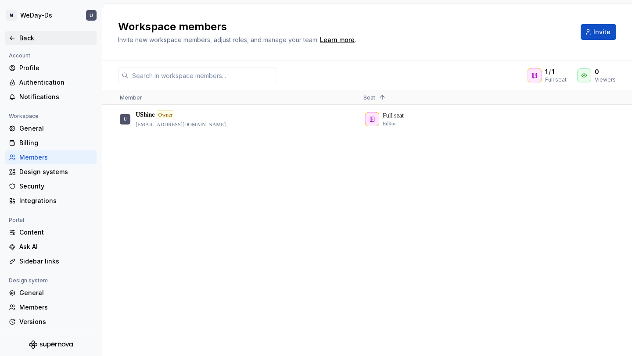
click at [27, 37] on div "Back" at bounding box center [56, 38] width 74 height 9
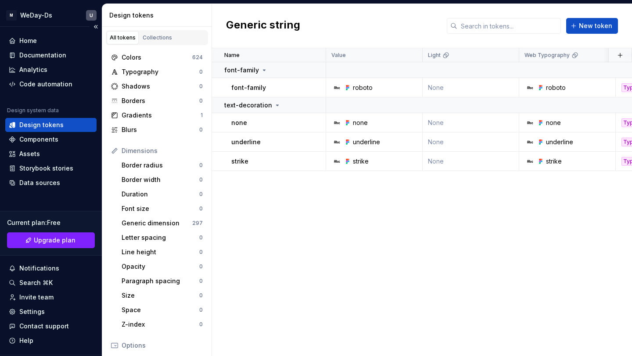
click at [54, 130] on div "Design tokens" at bounding box center [50, 125] width 91 height 14
click at [55, 90] on div "Code automation" at bounding box center [50, 84] width 91 height 14
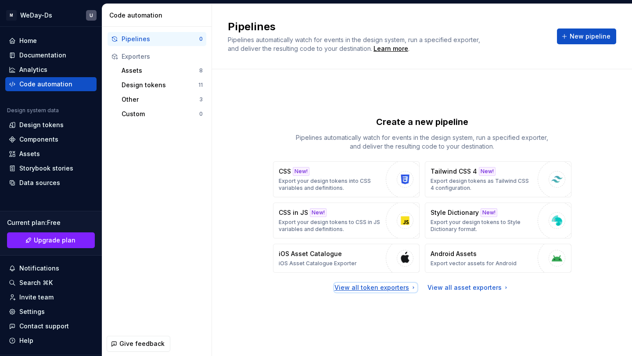
click at [410, 288] on icon at bounding box center [413, 287] width 7 height 7
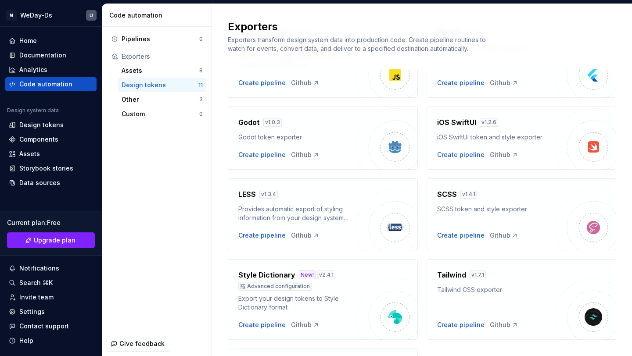
scroll to position [184, 0]
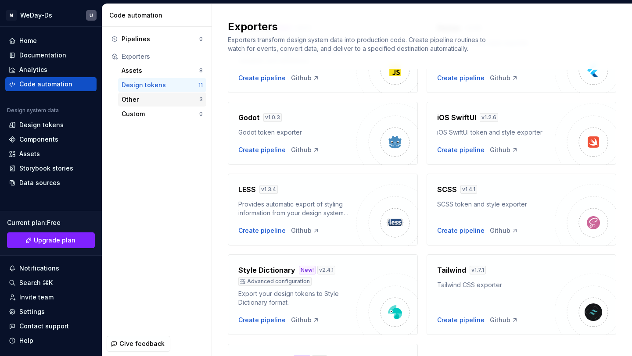
click at [166, 101] on div "Other" at bounding box center [161, 99] width 78 height 9
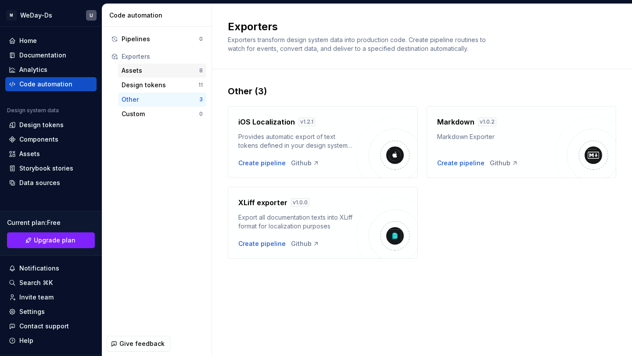
click at [171, 70] on div "Assets" at bounding box center [161, 70] width 78 height 9
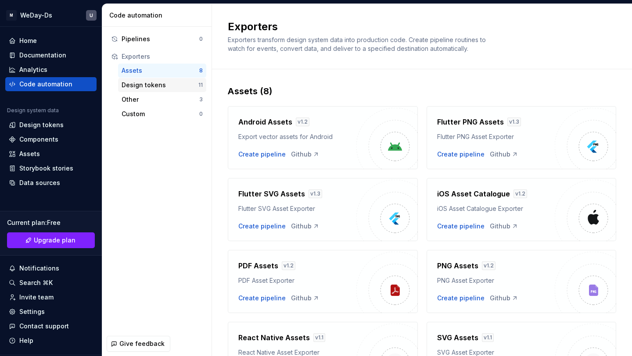
click at [182, 84] on div "Design tokens" at bounding box center [160, 85] width 77 height 9
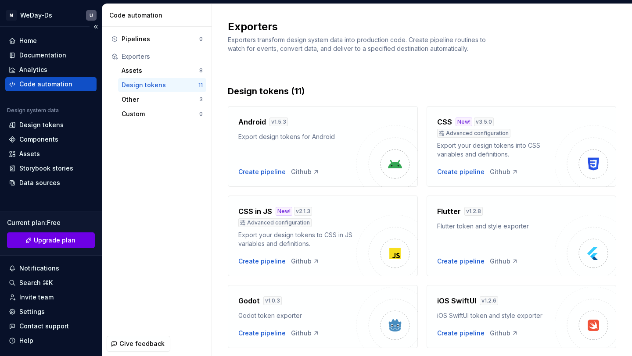
click at [47, 239] on span "Upgrade plan" at bounding box center [55, 240] width 42 height 9
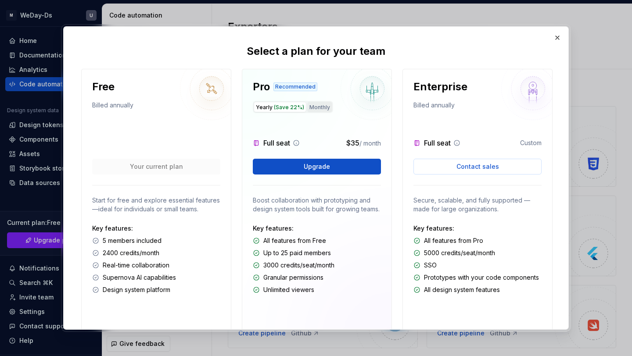
click at [316, 103] on button "Monthly" at bounding box center [319, 107] width 25 height 11
click at [281, 108] on span "(Save 22%)" at bounding box center [289, 107] width 30 height 7
click at [317, 105] on button "Monthly" at bounding box center [319, 107] width 25 height 11
click at [282, 108] on span "(Save 22%)" at bounding box center [289, 107] width 30 height 7
click at [321, 108] on button "Monthly" at bounding box center [319, 107] width 25 height 11
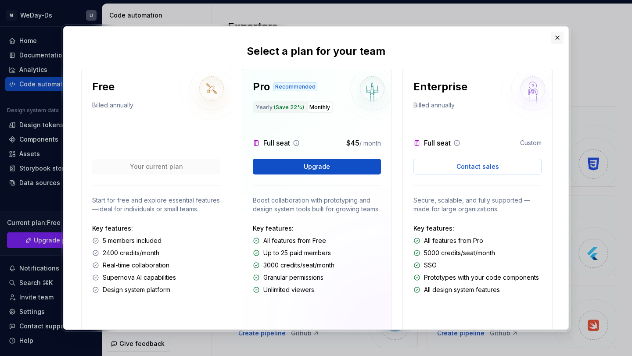
click at [556, 37] on button "button" at bounding box center [557, 38] width 12 height 12
